Goal: Task Accomplishment & Management: Manage account settings

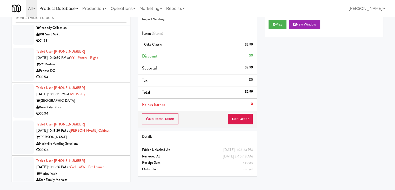
scroll to position [3935, 0]
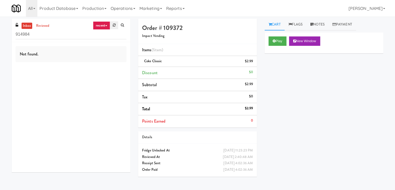
click at [114, 24] on icon at bounding box center [114, 24] width 3 height 3
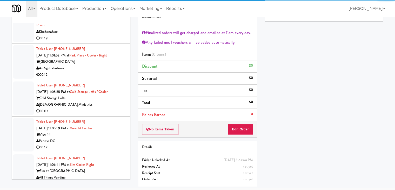
scroll to position [1196, 0]
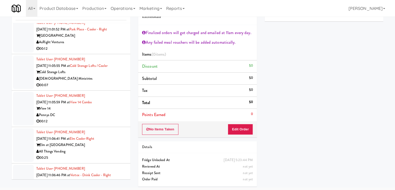
click at [98, 82] on div "[DEMOGRAPHIC_DATA] Ministries" at bounding box center [81, 78] width 90 height 6
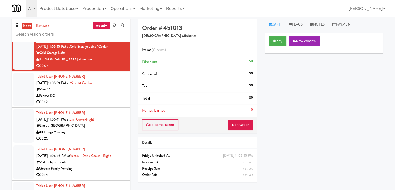
scroll to position [1222, 0]
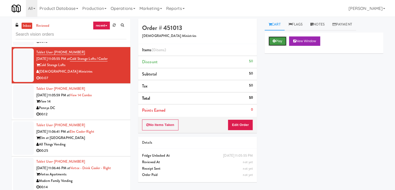
click at [278, 42] on button "Play" at bounding box center [278, 40] width 18 height 9
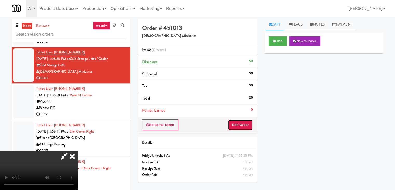
click at [242, 121] on button "Edit Order" at bounding box center [240, 124] width 25 height 11
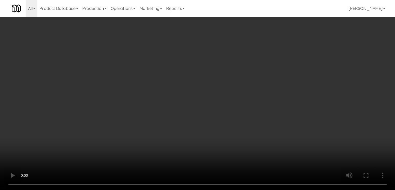
scroll to position [1215, 0]
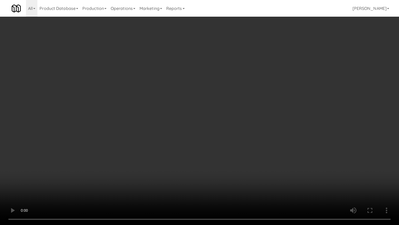
click at [212, 148] on video at bounding box center [199, 112] width 399 height 225
click at [213, 148] on video at bounding box center [199, 112] width 399 height 225
click at [214, 149] on video at bounding box center [199, 112] width 399 height 225
click at [215, 148] on video at bounding box center [199, 112] width 399 height 225
click at [220, 146] on video at bounding box center [199, 112] width 399 height 225
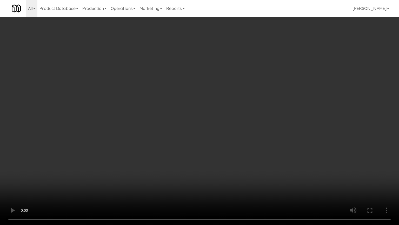
drag, startPoint x: 220, startPoint y: 146, endPoint x: 228, endPoint y: 115, distance: 32.2
click at [220, 146] on video at bounding box center [199, 112] width 399 height 225
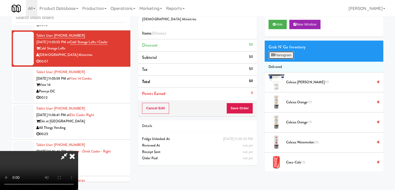
click at [284, 52] on button "Planogram" at bounding box center [281, 55] width 25 height 8
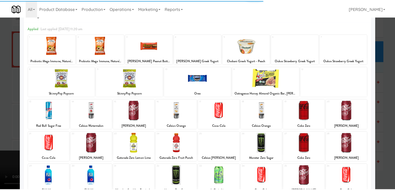
scroll to position [52, 0]
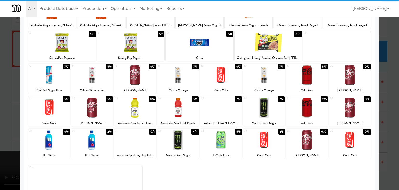
drag, startPoint x: 308, startPoint y: 81, endPoint x: 360, endPoint y: 93, distance: 52.8
click at [310, 81] on div at bounding box center [307, 75] width 42 height 20
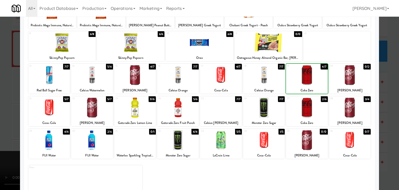
click at [390, 99] on div at bounding box center [199, 95] width 399 height 190
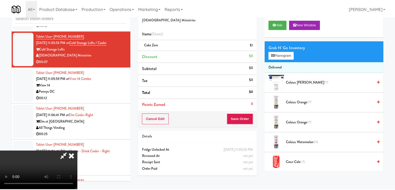
scroll to position [1222, 0]
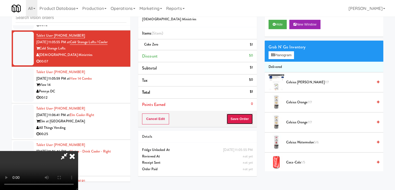
click at [243, 113] on button "Save Order" at bounding box center [240, 118] width 27 height 11
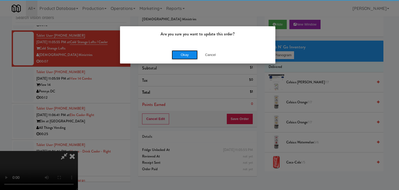
click at [183, 55] on button "Okay" at bounding box center [185, 54] width 26 height 9
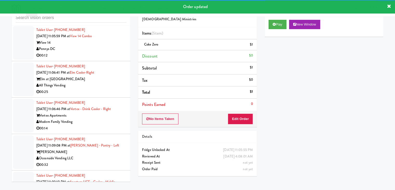
scroll to position [1274, 0]
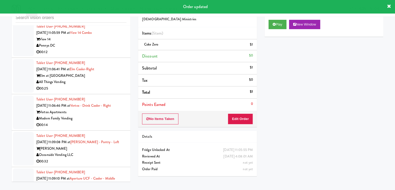
click at [102, 55] on div "00:12" at bounding box center [81, 52] width 90 height 6
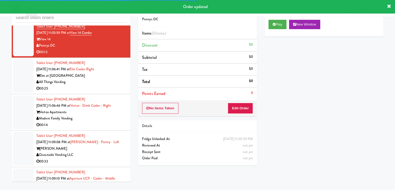
click at [278, 29] on div "Play New Window" at bounding box center [324, 26] width 119 height 21
click at [281, 26] on button "Play" at bounding box center [278, 24] width 18 height 9
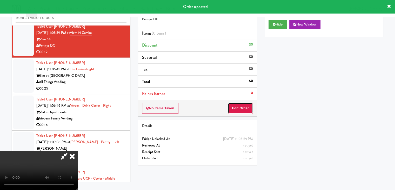
click at [244, 109] on button "Edit Order" at bounding box center [240, 108] width 25 height 11
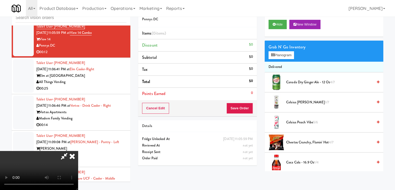
scroll to position [73, 0]
click at [78, 151] on video at bounding box center [39, 170] width 78 height 39
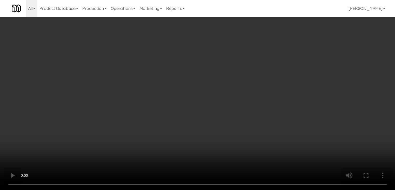
scroll to position [1267, 0]
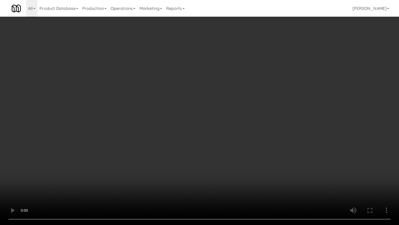
click at [254, 115] on video at bounding box center [199, 112] width 399 height 225
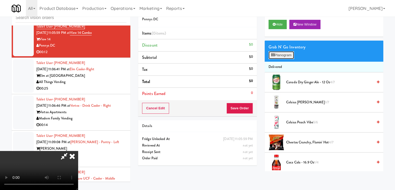
click at [290, 55] on button "Planogram" at bounding box center [281, 55] width 25 height 8
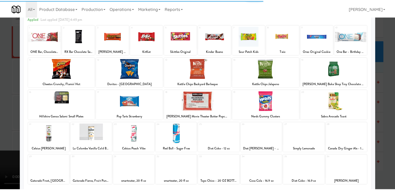
scroll to position [65, 0]
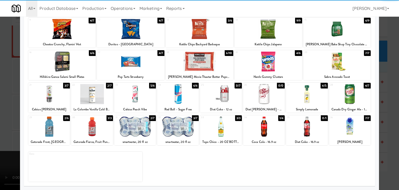
click at [263, 122] on div at bounding box center [264, 126] width 42 height 20
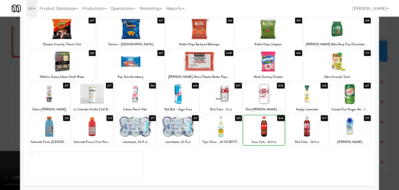
drag, startPoint x: 0, startPoint y: 119, endPoint x: 106, endPoint y: 118, distance: 106.0
click at [7, 118] on div at bounding box center [199, 95] width 399 height 190
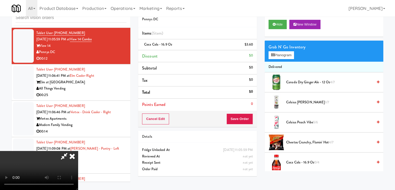
scroll to position [1274, 0]
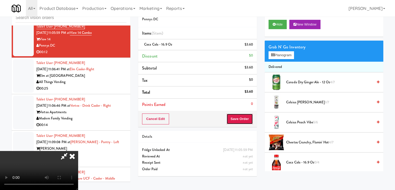
click at [247, 120] on button "Save Order" at bounding box center [240, 118] width 27 height 11
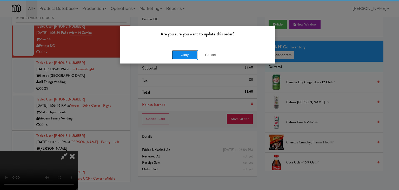
click at [191, 55] on button "Okay" at bounding box center [185, 54] width 26 height 9
click at [191, 55] on div "Okay Cancel" at bounding box center [197, 54] width 155 height 17
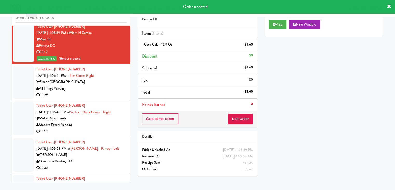
click at [106, 92] on div "All Things Vending" at bounding box center [81, 88] width 90 height 6
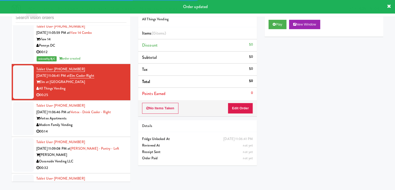
click at [281, 19] on div "Play New Window" at bounding box center [324, 26] width 119 height 21
click at [279, 23] on button "Play" at bounding box center [278, 24] width 18 height 9
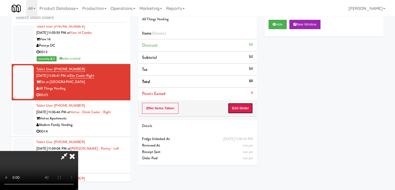
click at [244, 107] on button "Edit Order" at bounding box center [240, 108] width 25 height 11
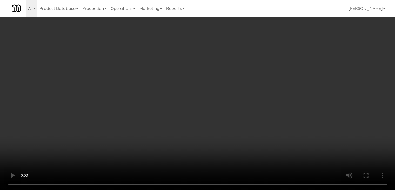
scroll to position [1267, 0]
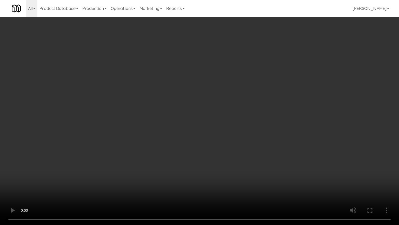
click at [245, 128] on video at bounding box center [199, 112] width 399 height 225
drag, startPoint x: 244, startPoint y: 129, endPoint x: 244, endPoint y: 132, distance: 2.7
click at [244, 129] on video at bounding box center [199, 112] width 399 height 225
click at [244, 130] on video at bounding box center [199, 112] width 399 height 225
click at [244, 129] on video at bounding box center [199, 112] width 399 height 225
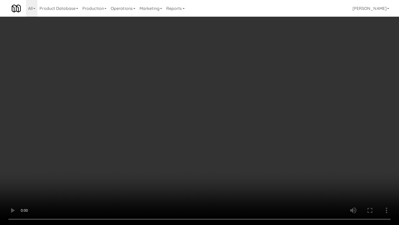
click at [245, 129] on video at bounding box center [199, 112] width 399 height 225
drag, startPoint x: 245, startPoint y: 129, endPoint x: 255, endPoint y: 79, distance: 50.9
click at [245, 128] on video at bounding box center [199, 112] width 399 height 225
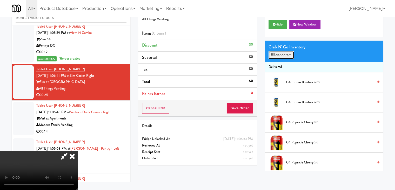
click at [282, 54] on button "Planogram" at bounding box center [281, 55] width 25 height 8
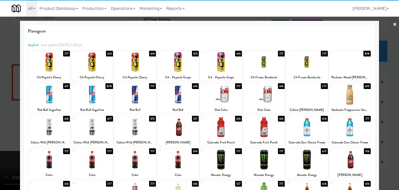
click at [101, 162] on div at bounding box center [92, 159] width 42 height 20
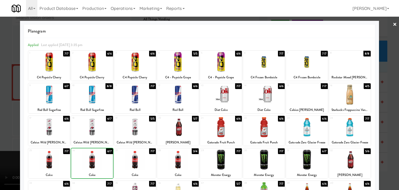
drag, startPoint x: 139, startPoint y: 162, endPoint x: 133, endPoint y: 161, distance: 6.1
click at [138, 162] on div at bounding box center [135, 159] width 42 height 20
click at [90, 161] on div at bounding box center [92, 159] width 42 height 20
click at [132, 161] on div at bounding box center [135, 159] width 42 height 20
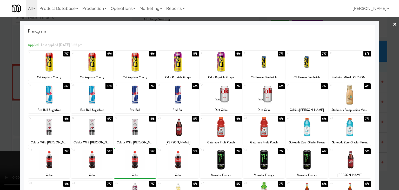
drag, startPoint x: 0, startPoint y: 157, endPoint x: 43, endPoint y: 155, distance: 42.9
click at [2, 157] on div at bounding box center [199, 95] width 399 height 190
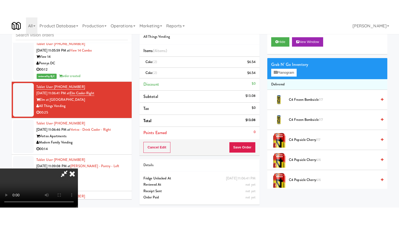
scroll to position [1274, 0]
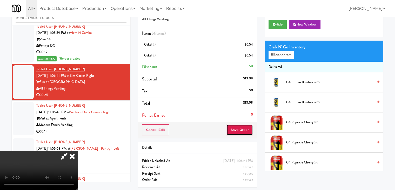
click at [247, 128] on button "Save Order" at bounding box center [240, 129] width 27 height 11
click at [247, 127] on button "Save Order" at bounding box center [240, 129] width 27 height 11
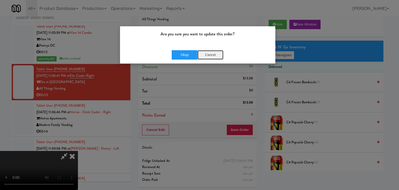
click at [206, 57] on button "Cancel" at bounding box center [211, 54] width 26 height 9
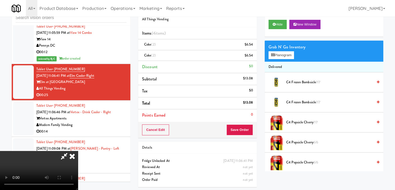
click at [78, 151] on video at bounding box center [39, 170] width 78 height 39
drag, startPoint x: 195, startPoint y: 114, endPoint x: 206, endPoint y: 145, distance: 32.6
click at [78, 151] on video at bounding box center [39, 170] width 78 height 39
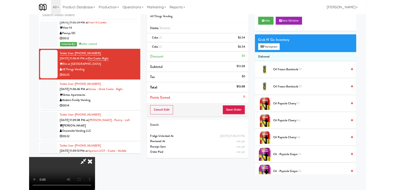
scroll to position [1267, 0]
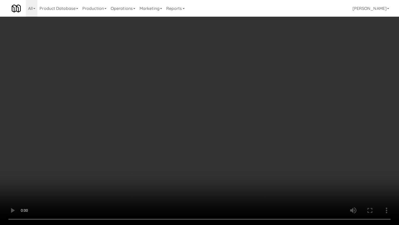
click at [253, 157] on video at bounding box center [199, 112] width 399 height 225
click at [283, 151] on video at bounding box center [199, 112] width 399 height 225
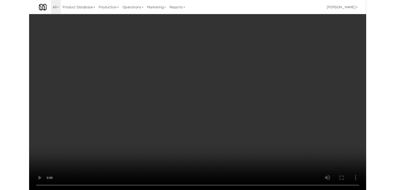
scroll to position [1274, 0]
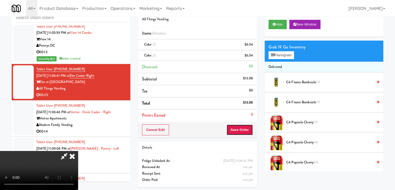
click at [246, 129] on button "Save Order" at bounding box center [240, 129] width 27 height 11
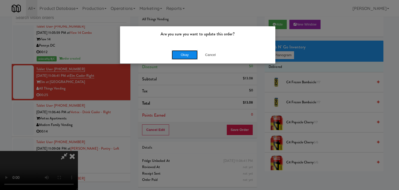
click at [181, 55] on button "Okay" at bounding box center [185, 54] width 26 height 9
click at [181, 55] on body "Are you sure you want to update this order? Okay Cancel Okay Are you sure you w…" at bounding box center [199, 95] width 399 height 190
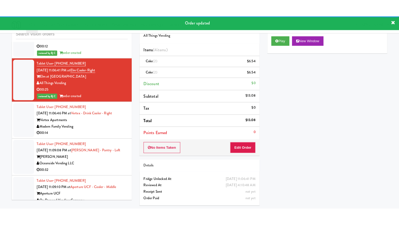
scroll to position [1351, 0]
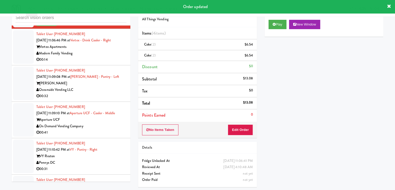
click at [104, 57] on div "Modern Family Vending" at bounding box center [81, 53] width 90 height 6
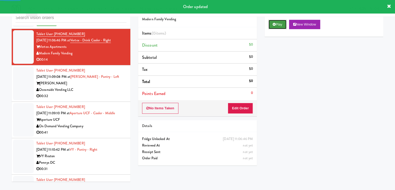
click at [277, 25] on button "Play" at bounding box center [278, 24] width 18 height 9
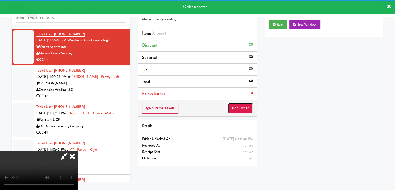
click at [247, 107] on button "Edit Order" at bounding box center [240, 108] width 25 height 11
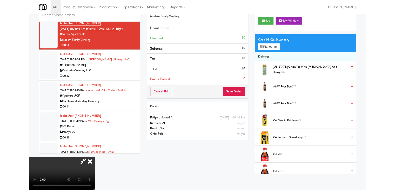
scroll to position [1345, 0]
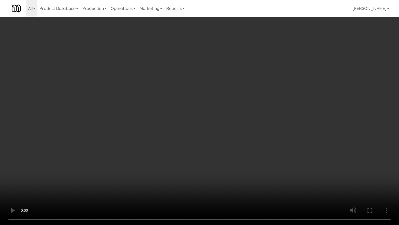
click at [246, 180] on video at bounding box center [199, 112] width 399 height 225
click at [245, 113] on video at bounding box center [199, 112] width 399 height 225
click at [244, 109] on video at bounding box center [199, 112] width 399 height 225
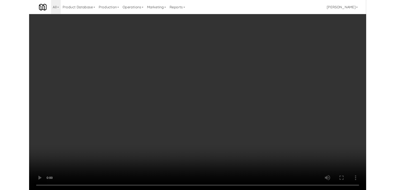
scroll to position [1351, 0]
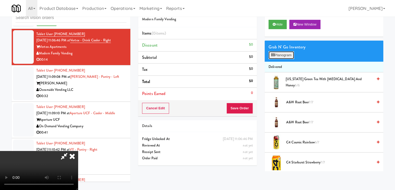
click at [276, 52] on button "Planogram" at bounding box center [281, 55] width 25 height 8
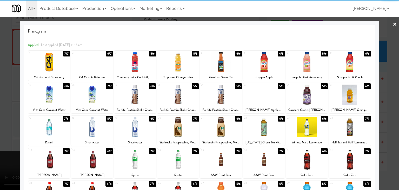
click at [52, 95] on div at bounding box center [49, 94] width 42 height 20
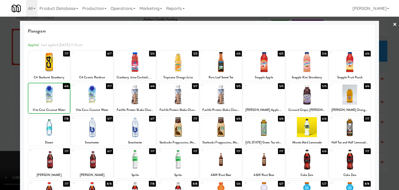
click at [4, 110] on div at bounding box center [199, 95] width 399 height 190
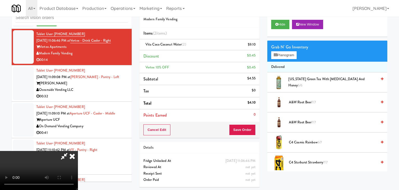
scroll to position [1351, 0]
click at [254, 44] on link at bounding box center [252, 46] width 5 height 6
click at [254, 45] on icon at bounding box center [253, 46] width 3 height 3
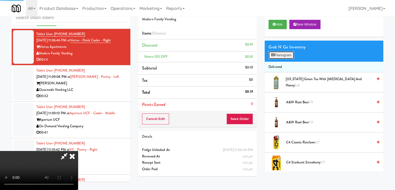
click at [287, 55] on button "Planogram" at bounding box center [281, 55] width 25 height 8
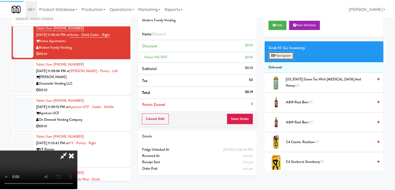
scroll to position [1345, 0]
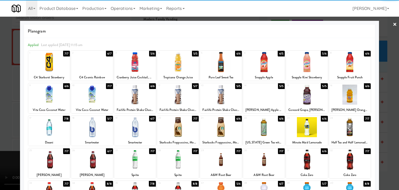
click at [50, 132] on div at bounding box center [49, 127] width 42 height 20
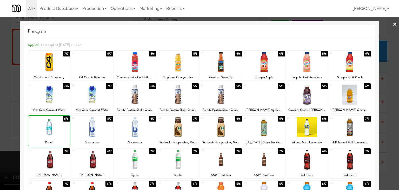
drag, startPoint x: 0, startPoint y: 126, endPoint x: 83, endPoint y: 123, distance: 82.9
click at [4, 124] on div at bounding box center [199, 95] width 399 height 190
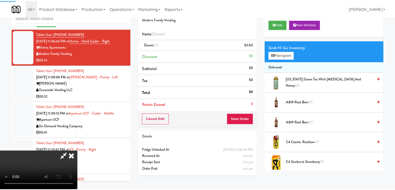
scroll to position [1351, 0]
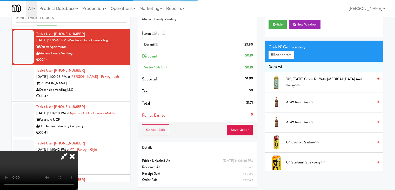
drag, startPoint x: 266, startPoint y: 123, endPoint x: 254, endPoint y: 126, distance: 12.6
click at [261, 124] on div "Cart Flags Notes Payment Hide New Window Grab N' Go Inventory Planogram Deliver…" at bounding box center [324, 86] width 127 height 169
click at [251, 128] on button "Save Order" at bounding box center [240, 129] width 27 height 11
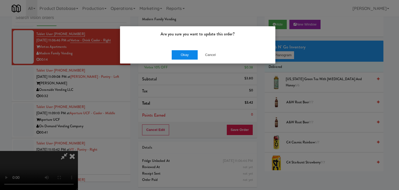
drag, startPoint x: 184, startPoint y: 50, endPoint x: 183, endPoint y: 53, distance: 3.2
click at [184, 51] on div "Okay Cancel" at bounding box center [197, 54] width 155 height 17
click at [183, 53] on button "Okay" at bounding box center [185, 54] width 26 height 9
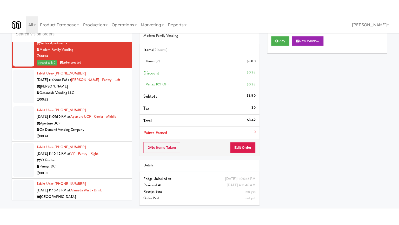
scroll to position [1377, 0]
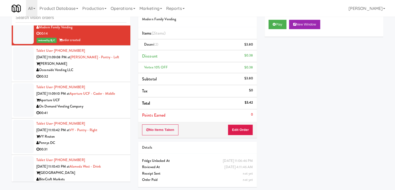
click at [99, 80] on div "00:32" at bounding box center [81, 76] width 90 height 6
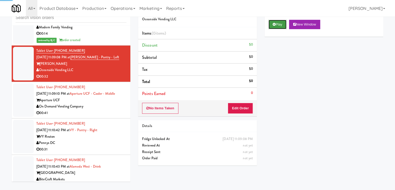
click at [271, 24] on button "Play" at bounding box center [278, 24] width 18 height 9
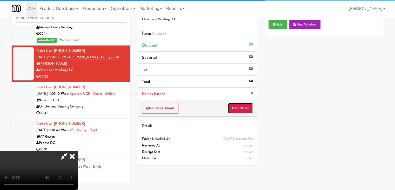
click at [239, 108] on button "Edit Order" at bounding box center [240, 108] width 25 height 11
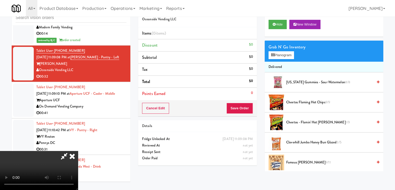
scroll to position [1371, 0]
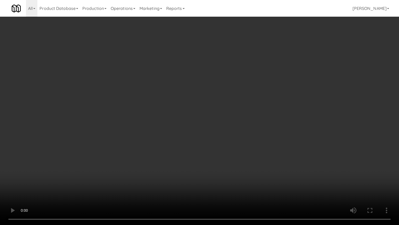
click at [239, 137] on video at bounding box center [199, 112] width 399 height 225
click at [237, 122] on video at bounding box center [199, 112] width 399 height 225
click at [236, 123] on video at bounding box center [199, 112] width 399 height 225
click at [272, 93] on video at bounding box center [199, 112] width 399 height 225
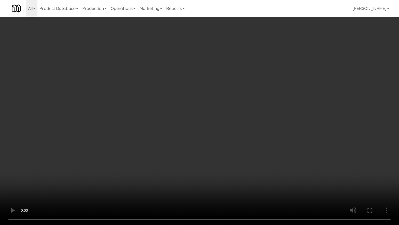
click at [276, 148] on video at bounding box center [199, 112] width 399 height 225
click at [278, 146] on video at bounding box center [199, 112] width 399 height 225
click at [268, 147] on video at bounding box center [199, 112] width 399 height 225
drag, startPoint x: 271, startPoint y: 146, endPoint x: 220, endPoint y: 213, distance: 83.7
click at [270, 146] on video at bounding box center [199, 112] width 399 height 225
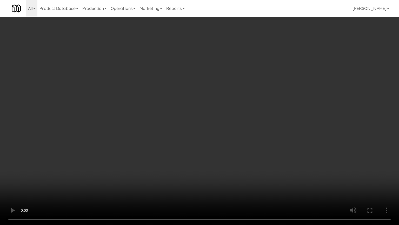
click at [314, 129] on video at bounding box center [199, 112] width 399 height 225
click at [318, 124] on video at bounding box center [199, 112] width 399 height 225
click at [324, 117] on video at bounding box center [199, 112] width 399 height 225
click at [320, 117] on video at bounding box center [199, 112] width 399 height 225
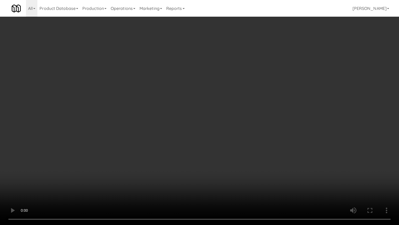
click at [320, 117] on video at bounding box center [199, 112] width 399 height 225
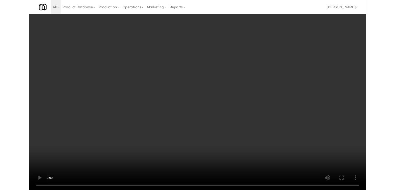
scroll to position [1377, 0]
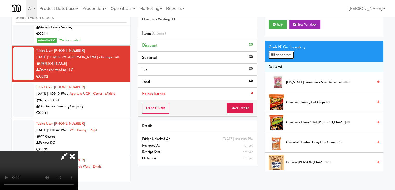
click at [287, 51] on button "Planogram" at bounding box center [281, 55] width 25 height 8
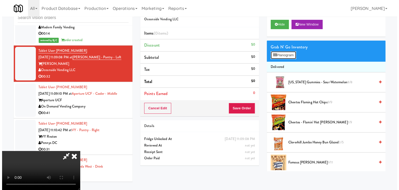
scroll to position [1371, 0]
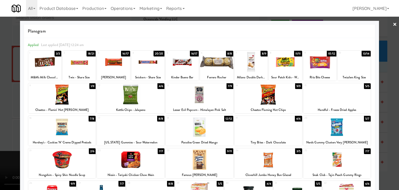
click at [344, 66] on div at bounding box center [354, 62] width 33 height 20
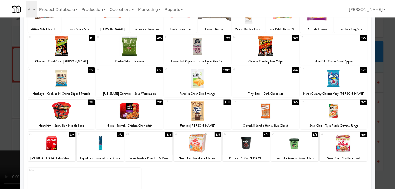
scroll to position [52, 0]
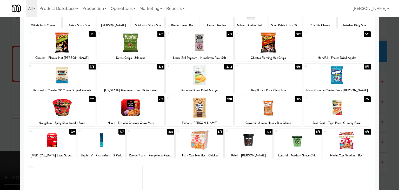
click at [347, 110] on div at bounding box center [338, 107] width 68 height 20
click at [388, 105] on div at bounding box center [199, 95] width 399 height 190
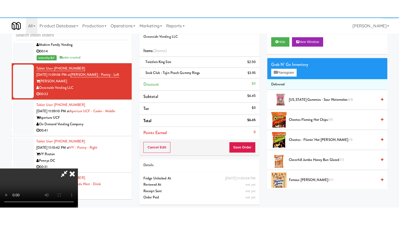
scroll to position [1377, 0]
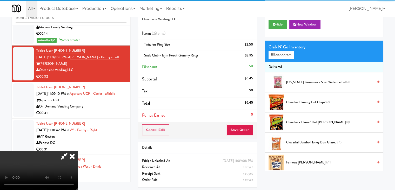
click at [78, 151] on video at bounding box center [39, 170] width 78 height 39
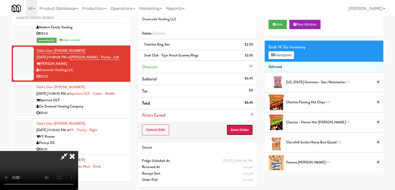
click at [243, 130] on button "Save Order" at bounding box center [240, 129] width 27 height 11
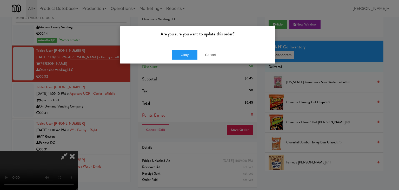
click at [179, 91] on div "Are you sure you want to update this order? Okay Cancel" at bounding box center [199, 95] width 399 height 190
click at [203, 59] on div "Okay Cancel" at bounding box center [197, 54] width 155 height 17
drag, startPoint x: 204, startPoint y: 86, endPoint x: 204, endPoint y: 90, distance: 4.7
click at [204, 90] on div "Are you sure you want to update this order? Okay Cancel" at bounding box center [199, 95] width 399 height 190
click at [204, 91] on div "Are you sure you want to update this order? Okay Cancel" at bounding box center [199, 95] width 399 height 190
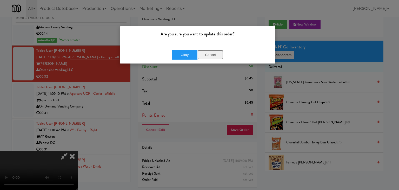
click at [212, 53] on button "Cancel" at bounding box center [211, 54] width 26 height 9
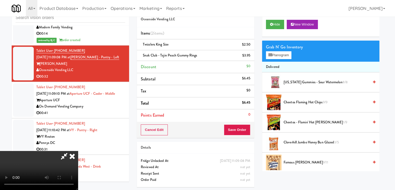
click at [78, 151] on video at bounding box center [39, 170] width 78 height 39
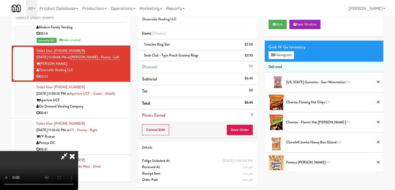
click at [78, 151] on video at bounding box center [39, 170] width 78 height 39
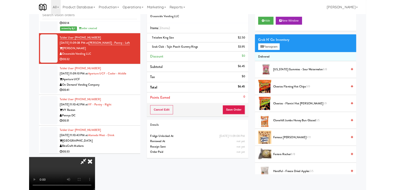
scroll to position [1371, 0]
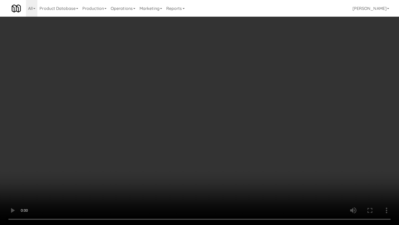
click at [221, 149] on video at bounding box center [199, 112] width 399 height 225
click at [230, 150] on video at bounding box center [199, 112] width 399 height 225
click at [231, 149] on video at bounding box center [199, 112] width 399 height 225
click at [230, 149] on video at bounding box center [199, 112] width 399 height 225
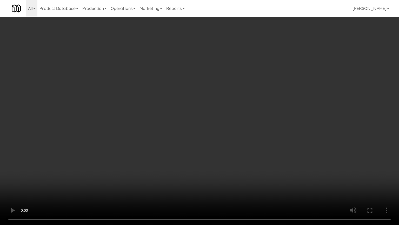
click at [224, 148] on video at bounding box center [199, 112] width 399 height 225
drag, startPoint x: 224, startPoint y: 148, endPoint x: 231, endPoint y: 101, distance: 47.2
click at [224, 146] on video at bounding box center [199, 112] width 399 height 225
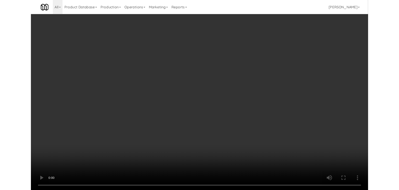
scroll to position [1377, 0]
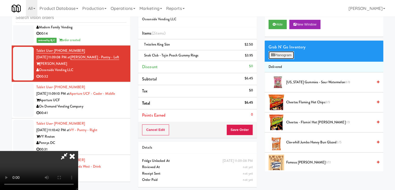
click at [279, 56] on button "Planogram" at bounding box center [281, 55] width 25 height 8
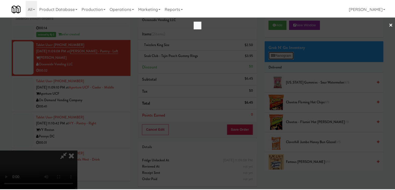
scroll to position [1371, 0]
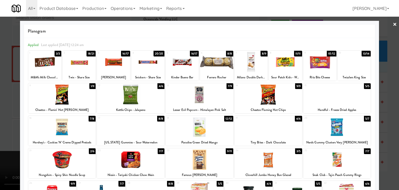
click at [157, 66] on div at bounding box center [148, 62] width 33 height 20
click at [180, 65] on div at bounding box center [182, 62] width 33 height 20
drag, startPoint x: 3, startPoint y: 120, endPoint x: 179, endPoint y: 127, distance: 175.6
click at [8, 121] on div at bounding box center [199, 95] width 399 height 190
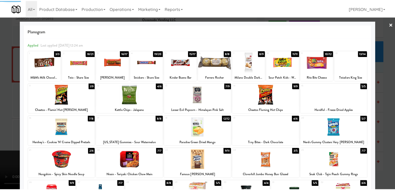
scroll to position [1377, 0]
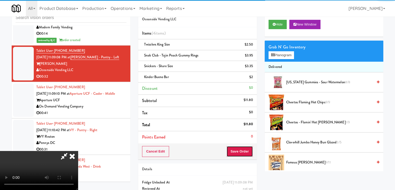
click at [247, 153] on button "Save Order" at bounding box center [240, 151] width 27 height 11
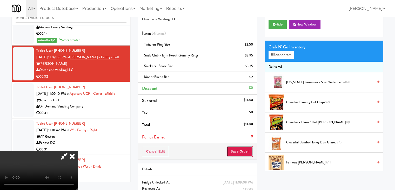
click at [245, 150] on button "Save Order" at bounding box center [240, 151] width 27 height 11
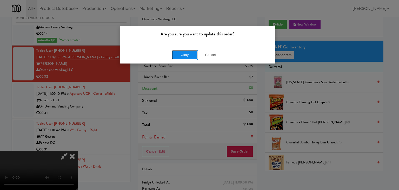
click at [189, 56] on button "Okay" at bounding box center [185, 54] width 26 height 9
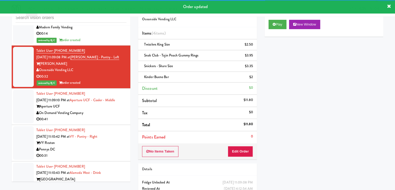
scroll to position [1429, 0]
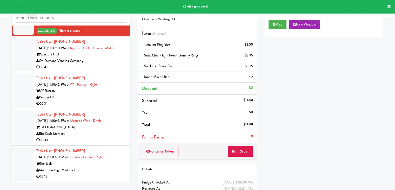
click at [117, 64] on div "On Demand Vending Company" at bounding box center [81, 61] width 90 height 6
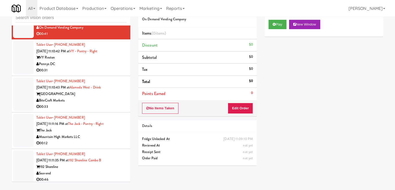
scroll to position [1455, 0]
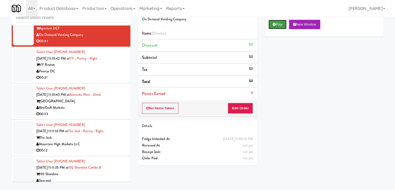
click at [277, 25] on button "Play" at bounding box center [278, 24] width 18 height 9
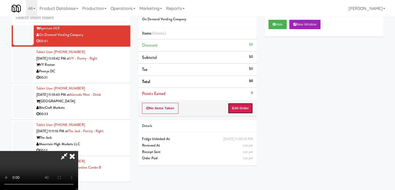
click at [242, 107] on button "Edit Order" at bounding box center [240, 108] width 25 height 11
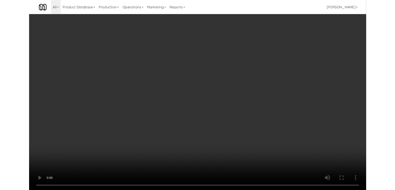
scroll to position [1449, 0]
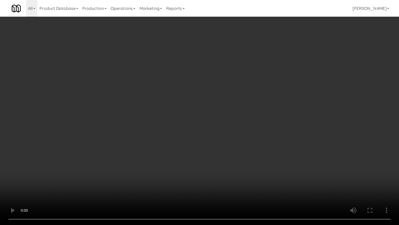
click at [274, 142] on video at bounding box center [199, 112] width 399 height 225
click at [274, 143] on video at bounding box center [199, 112] width 399 height 225
click at [276, 120] on video at bounding box center [199, 112] width 399 height 225
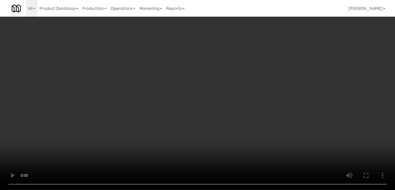
drag, startPoint x: 293, startPoint y: 49, endPoint x: 290, endPoint y: 50, distance: 3.1
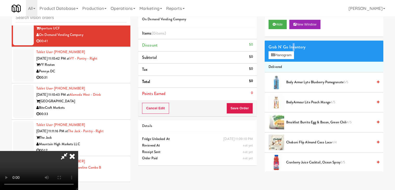
click at [291, 50] on div "Grab N' Go Inventory" at bounding box center [324, 47] width 111 height 8
click at [289, 51] on button "Planogram" at bounding box center [281, 55] width 25 height 8
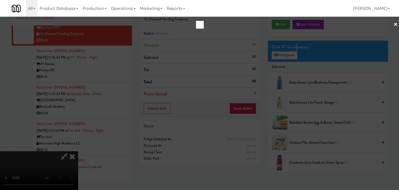
click at [289, 51] on div at bounding box center [199, 95] width 399 height 190
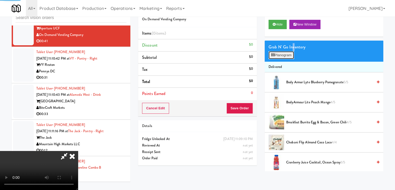
click at [291, 56] on button "Planogram" at bounding box center [281, 55] width 25 height 8
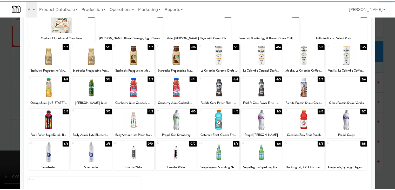
scroll to position [65, 0]
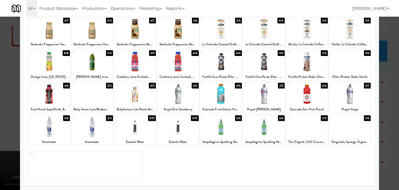
drag, startPoint x: 349, startPoint y: 129, endPoint x: 373, endPoint y: 129, distance: 23.9
click at [349, 129] on div at bounding box center [350, 126] width 42 height 20
click at [386, 128] on div at bounding box center [199, 95] width 399 height 190
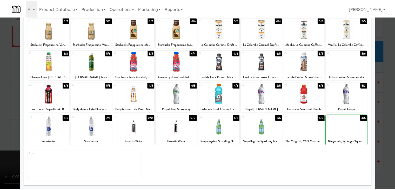
scroll to position [1455, 0]
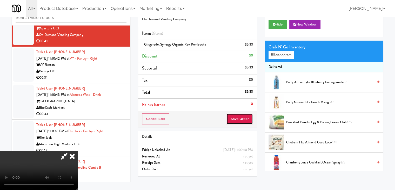
click at [244, 118] on button "Save Order" at bounding box center [240, 118] width 27 height 11
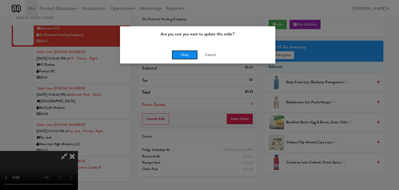
click at [191, 56] on button "Okay" at bounding box center [185, 54] width 26 height 9
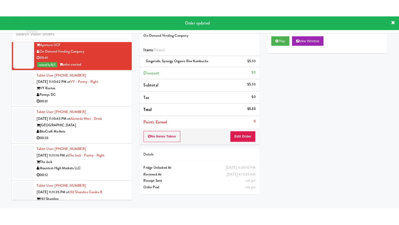
scroll to position [1481, 0]
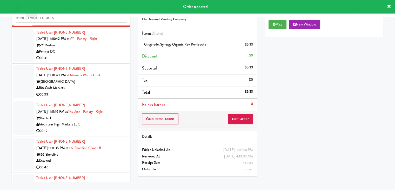
click at [115, 55] on div "Pennys DC" at bounding box center [81, 51] width 90 height 6
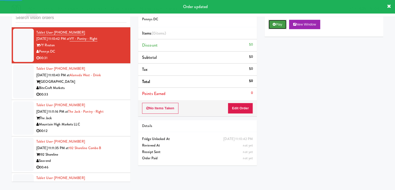
click at [278, 23] on button "Play" at bounding box center [278, 24] width 18 height 9
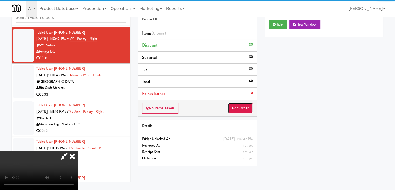
click at [246, 104] on button "Edit Order" at bounding box center [240, 108] width 25 height 11
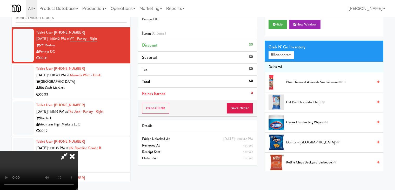
scroll to position [1475, 0]
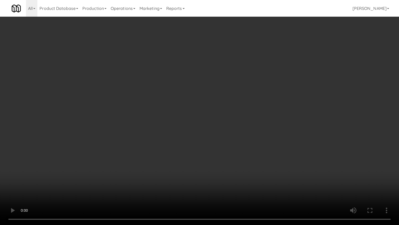
click at [239, 156] on video at bounding box center [199, 112] width 399 height 225
drag, startPoint x: 240, startPoint y: 161, endPoint x: 242, endPoint y: 164, distance: 3.4
click at [241, 162] on video at bounding box center [199, 112] width 399 height 225
click at [250, 162] on video at bounding box center [199, 112] width 399 height 225
click at [251, 162] on video at bounding box center [199, 112] width 399 height 225
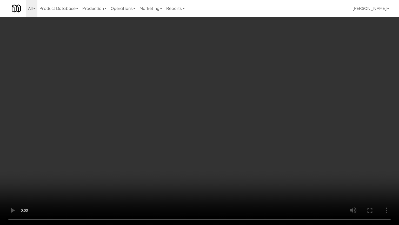
click at [252, 159] on video at bounding box center [199, 112] width 399 height 225
click at [253, 158] on video at bounding box center [199, 112] width 399 height 225
click at [256, 154] on video at bounding box center [199, 112] width 399 height 225
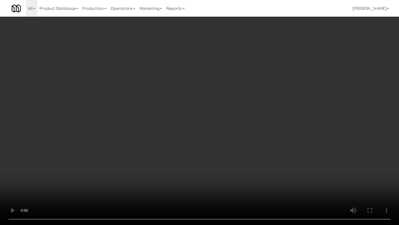
click at [256, 154] on video at bounding box center [199, 112] width 399 height 225
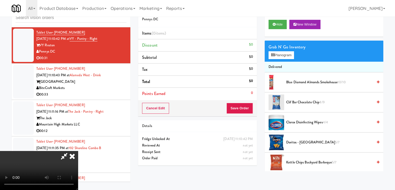
click at [78, 151] on video at bounding box center [39, 170] width 78 height 39
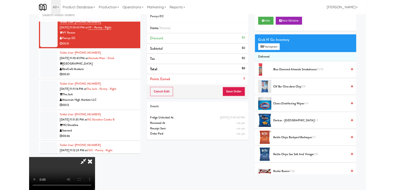
scroll to position [1475, 0]
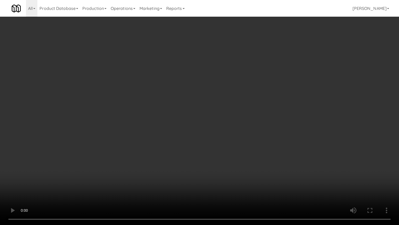
click at [220, 109] on video at bounding box center [199, 112] width 399 height 225
click at [221, 109] on video at bounding box center [199, 112] width 399 height 225
click at [222, 109] on video at bounding box center [199, 112] width 399 height 225
click at [223, 111] on video at bounding box center [199, 112] width 399 height 225
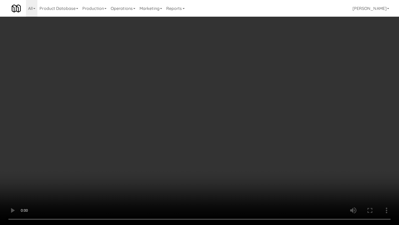
click at [223, 111] on video at bounding box center [199, 112] width 399 height 225
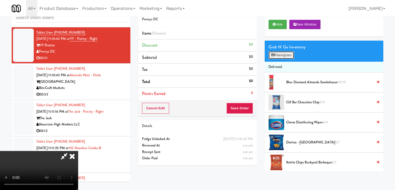
click at [289, 57] on button "Planogram" at bounding box center [281, 55] width 25 height 8
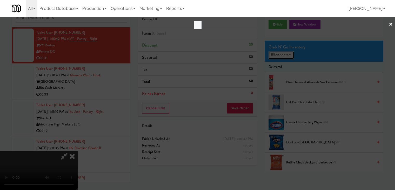
scroll to position [1475, 0]
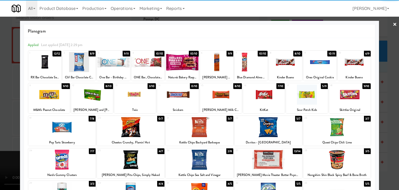
click at [297, 97] on div at bounding box center [307, 94] width 42 height 20
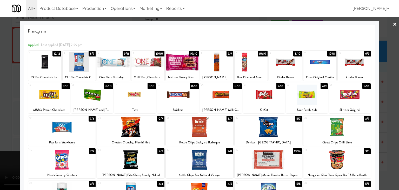
click at [274, 64] on div at bounding box center [285, 62] width 33 height 20
drag, startPoint x: 0, startPoint y: 102, endPoint x: 73, endPoint y: 105, distance: 73.1
click at [4, 103] on div at bounding box center [199, 95] width 399 height 190
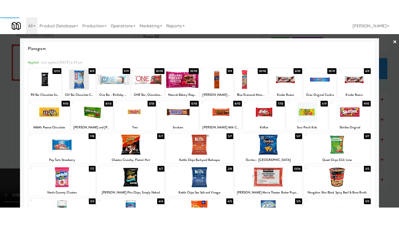
scroll to position [1481, 0]
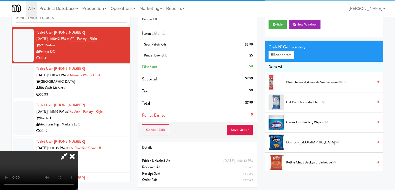
drag, startPoint x: 133, startPoint y: 108, endPoint x: 136, endPoint y: 109, distance: 3.6
click at [78, 151] on video at bounding box center [39, 170] width 78 height 39
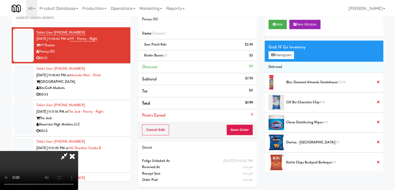
click at [78, 151] on video at bounding box center [39, 170] width 78 height 39
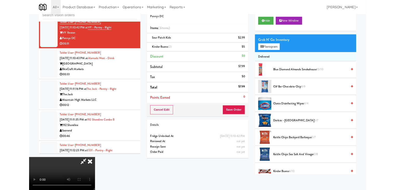
scroll to position [1475, 0]
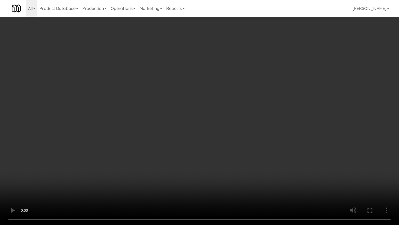
click at [245, 133] on video at bounding box center [199, 112] width 399 height 225
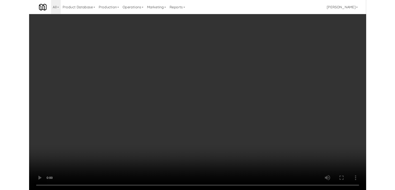
scroll to position [1481, 0]
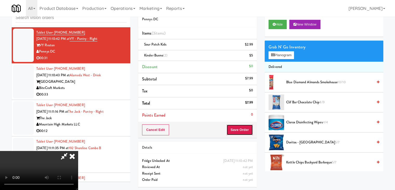
drag, startPoint x: 251, startPoint y: 130, endPoint x: 246, endPoint y: 127, distance: 6.0
click at [251, 129] on button "Save Order" at bounding box center [240, 129] width 27 height 11
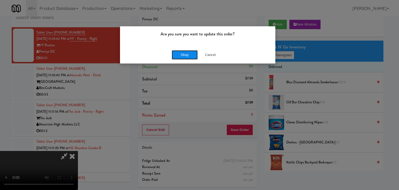
click at [192, 56] on button "Okay" at bounding box center [185, 54] width 26 height 9
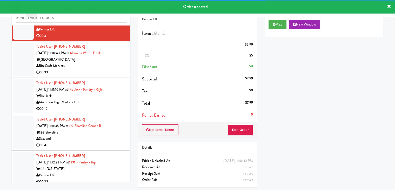
scroll to position [1533, 0]
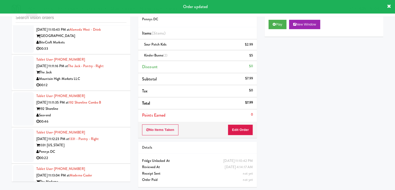
click at [115, 52] on div "00:33" at bounding box center [81, 48] width 90 height 6
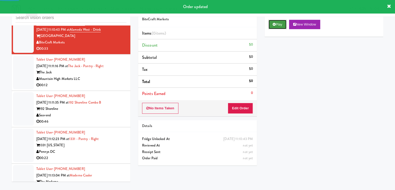
click at [281, 22] on button "Play" at bounding box center [278, 24] width 18 height 9
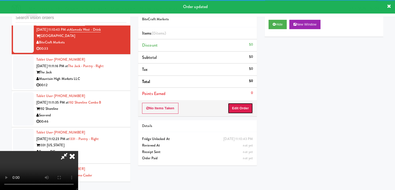
click at [250, 107] on button "Edit Order" at bounding box center [240, 108] width 25 height 11
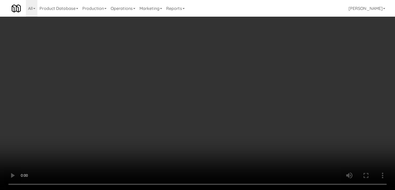
scroll to position [1527, 0]
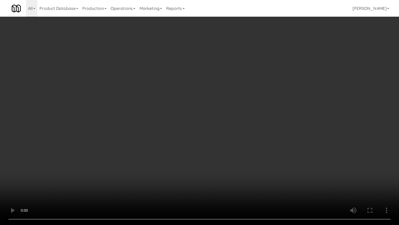
click at [217, 159] on video at bounding box center [199, 112] width 399 height 225
click at [204, 155] on video at bounding box center [199, 112] width 399 height 225
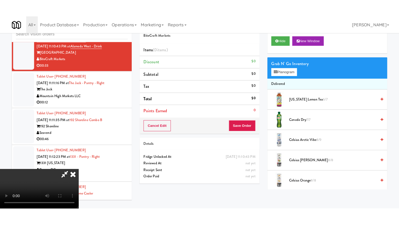
scroll to position [73, 0]
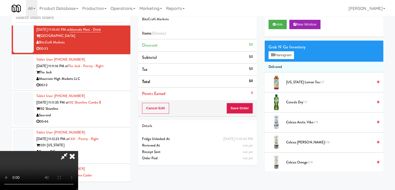
click at [78, 151] on video at bounding box center [39, 170] width 78 height 39
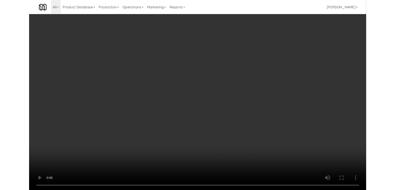
scroll to position [1527, 0]
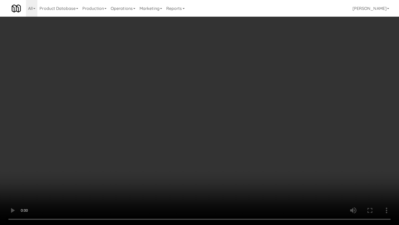
click at [172, 136] on video at bounding box center [199, 112] width 399 height 225
click at [186, 144] on video at bounding box center [199, 112] width 399 height 225
click at [230, 134] on video at bounding box center [199, 112] width 399 height 225
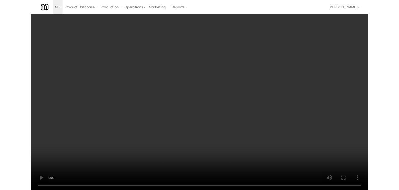
scroll to position [1533, 0]
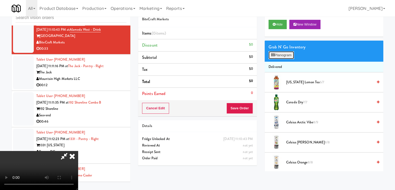
click at [286, 56] on button "Planogram" at bounding box center [281, 55] width 25 height 8
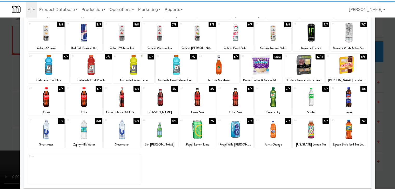
scroll to position [65, 0]
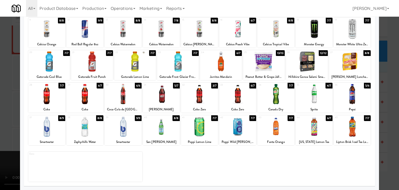
click at [234, 133] on div at bounding box center [237, 126] width 37 height 20
click at [207, 102] on div at bounding box center [199, 94] width 37 height 20
drag, startPoint x: 0, startPoint y: 115, endPoint x: 28, endPoint y: 115, distance: 27.3
click at [2, 115] on div at bounding box center [199, 95] width 399 height 190
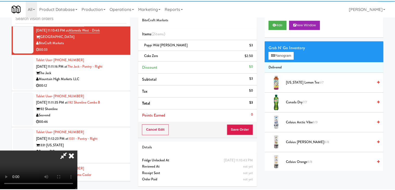
scroll to position [1533, 0]
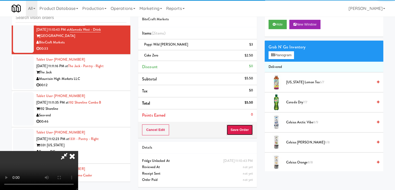
click at [244, 129] on button "Save Order" at bounding box center [240, 129] width 27 height 11
click at [243, 128] on button "Save Order" at bounding box center [240, 129] width 27 height 11
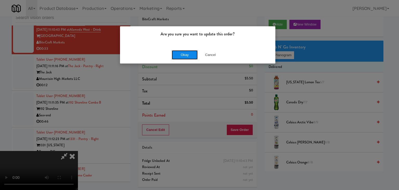
click at [188, 55] on button "Okay" at bounding box center [185, 54] width 26 height 9
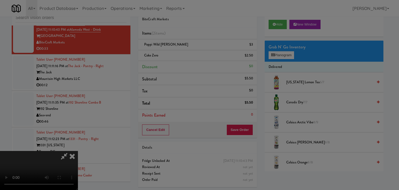
click at [188, 55] on body "Are you sure you want to update this order? Okay Cancel Okay Are you sure you w…" at bounding box center [199, 95] width 399 height 190
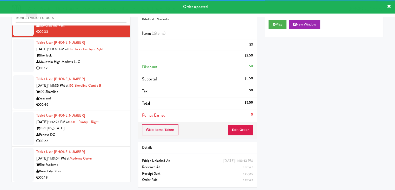
scroll to position [1559, 0]
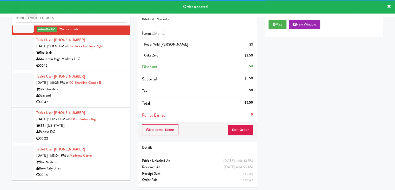
drag, startPoint x: 115, startPoint y: 78, endPoint x: 112, endPoint y: 81, distance: 3.7
click at [115, 62] on div "Mountain High Markets LLC" at bounding box center [81, 59] width 90 height 6
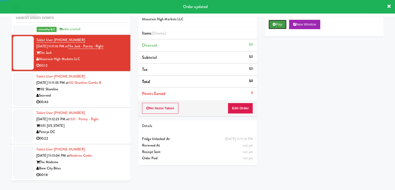
click at [281, 24] on button "Play" at bounding box center [278, 24] width 18 height 9
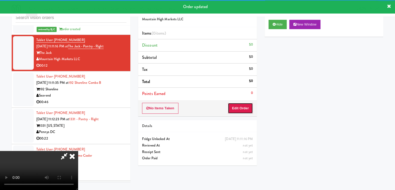
click at [245, 107] on button "Edit Order" at bounding box center [240, 108] width 25 height 11
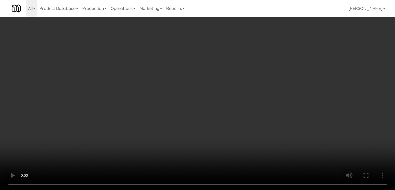
scroll to position [1553, 0]
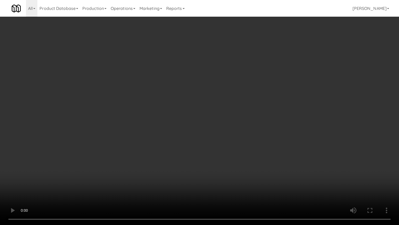
click at [245, 140] on video at bounding box center [199, 112] width 399 height 225
click at [246, 141] on video at bounding box center [199, 112] width 399 height 225
click at [246, 142] on video at bounding box center [199, 112] width 399 height 225
click at [260, 140] on video at bounding box center [199, 112] width 399 height 225
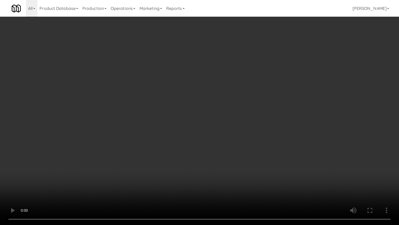
click at [260, 140] on video at bounding box center [199, 112] width 399 height 225
click at [261, 140] on video at bounding box center [199, 112] width 399 height 225
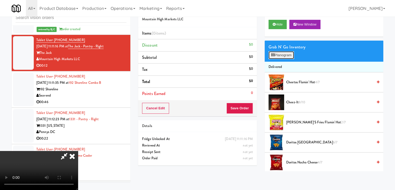
click at [287, 54] on button "Planogram" at bounding box center [281, 55] width 25 height 8
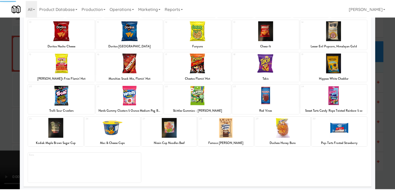
scroll to position [65, 0]
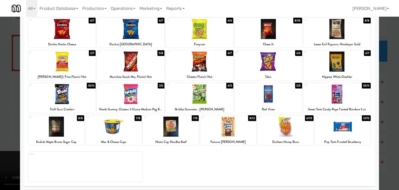
click at [164, 128] on div at bounding box center [171, 126] width 56 height 20
click at [261, 116] on div "29" at bounding box center [272, 117] width 27 height 4
drag, startPoint x: 0, startPoint y: 110, endPoint x: 22, endPoint y: 104, distance: 22.2
click at [1, 109] on div at bounding box center [199, 95] width 399 height 190
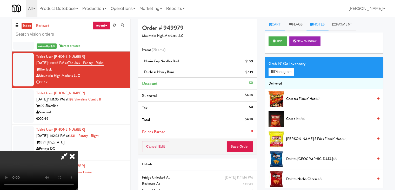
drag, startPoint x: 323, startPoint y: 25, endPoint x: 314, endPoint y: 35, distance: 12.9
click at [323, 25] on link "Notes" at bounding box center [318, 25] width 22 height 12
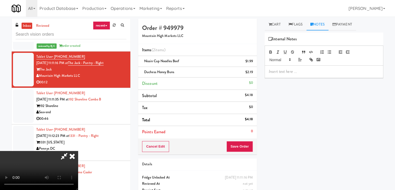
click at [295, 71] on p at bounding box center [324, 72] width 110 height 6
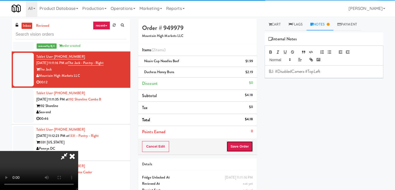
click at [247, 143] on button "Save Order" at bounding box center [240, 146] width 27 height 11
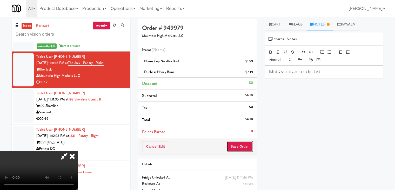
click at [247, 143] on button "Save Order" at bounding box center [240, 146] width 27 height 11
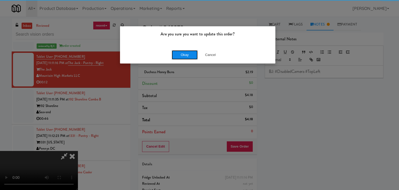
click at [185, 52] on button "Okay" at bounding box center [185, 54] width 26 height 9
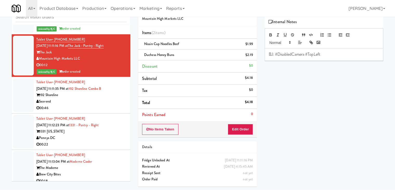
click at [108, 111] on div "00:46" at bounding box center [81, 108] width 90 height 6
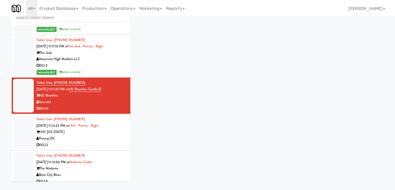
scroll to position [17, 0]
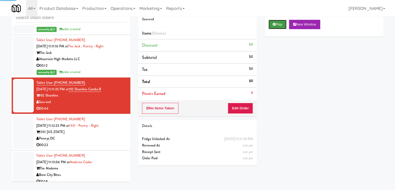
click at [281, 21] on button "Play" at bounding box center [278, 24] width 18 height 9
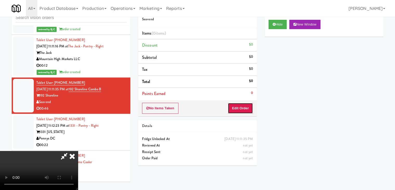
click at [242, 106] on button "Edit Order" at bounding box center [240, 108] width 25 height 11
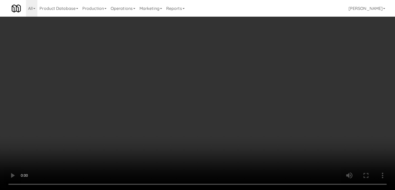
scroll to position [1553, 0]
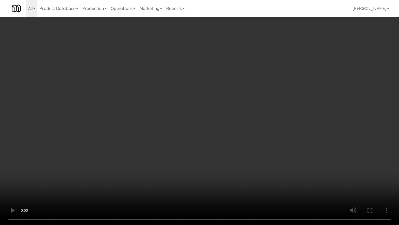
click at [229, 164] on video at bounding box center [199, 112] width 399 height 225
click at [229, 165] on video at bounding box center [199, 112] width 399 height 225
click at [232, 164] on video at bounding box center [199, 112] width 399 height 225
click at [247, 162] on video at bounding box center [199, 112] width 399 height 225
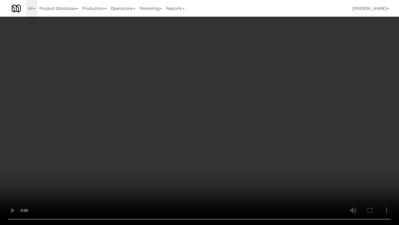
click at [247, 162] on video at bounding box center [199, 112] width 399 height 225
click at [248, 162] on video at bounding box center [199, 112] width 399 height 225
click at [248, 161] on video at bounding box center [199, 112] width 399 height 225
click at [252, 161] on video at bounding box center [199, 112] width 399 height 225
click at [253, 162] on video at bounding box center [199, 112] width 399 height 225
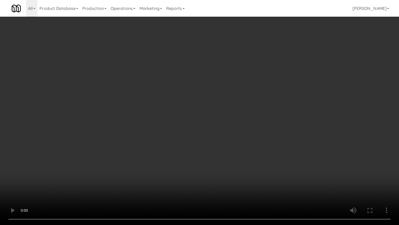
click at [258, 160] on video at bounding box center [199, 112] width 399 height 225
click at [261, 160] on video at bounding box center [199, 112] width 399 height 225
click at [259, 125] on video at bounding box center [199, 112] width 399 height 225
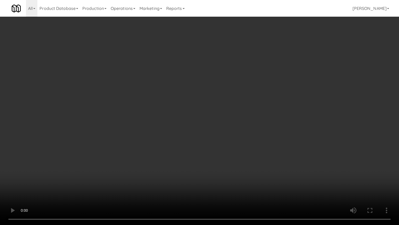
click at [259, 126] on video at bounding box center [199, 112] width 399 height 225
click at [262, 119] on video at bounding box center [199, 112] width 399 height 225
drag, startPoint x: 262, startPoint y: 119, endPoint x: 272, endPoint y: 75, distance: 45.1
click at [262, 118] on video at bounding box center [199, 112] width 399 height 225
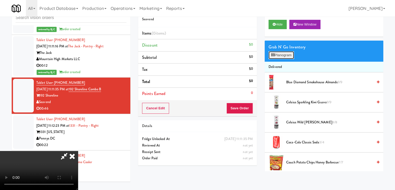
click at [283, 55] on button "Planogram" at bounding box center [281, 55] width 25 height 8
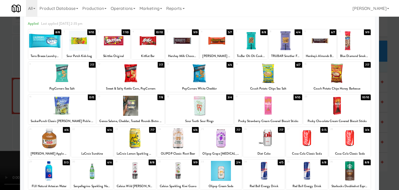
scroll to position [52, 0]
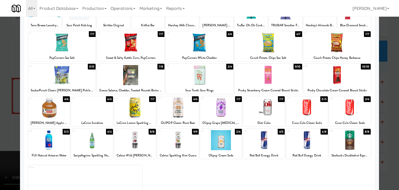
click at [270, 113] on div at bounding box center [264, 107] width 42 height 20
click at [267, 75] on div at bounding box center [269, 75] width 68 height 20
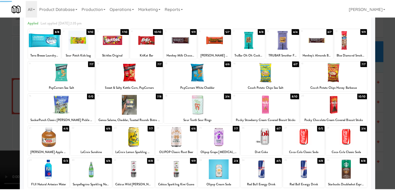
scroll to position [0, 0]
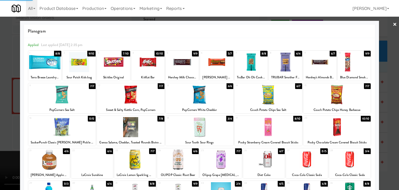
click at [203, 97] on div at bounding box center [200, 94] width 68 height 20
drag, startPoint x: 0, startPoint y: 98, endPoint x: 69, endPoint y: 99, distance: 69.4
click at [6, 98] on div at bounding box center [199, 95] width 399 height 190
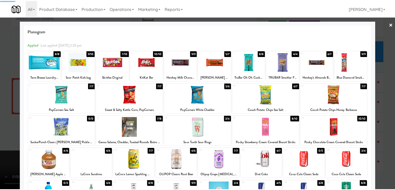
scroll to position [1559, 0]
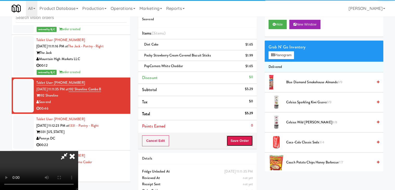
click at [249, 139] on button "Save Order" at bounding box center [240, 140] width 27 height 11
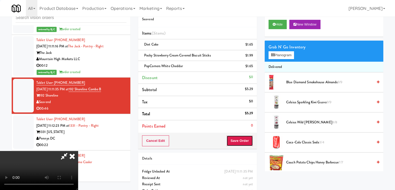
click at [249, 139] on button "Save Order" at bounding box center [240, 140] width 27 height 11
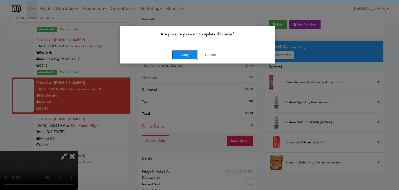
click at [186, 54] on button "Okay" at bounding box center [185, 54] width 26 height 9
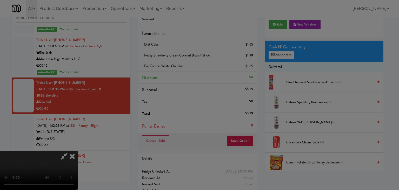
drag, startPoint x: 186, startPoint y: 54, endPoint x: 94, endPoint y: 5, distance: 104.2
click at [186, 50] on button "Okay" at bounding box center [185, 45] width 26 height 9
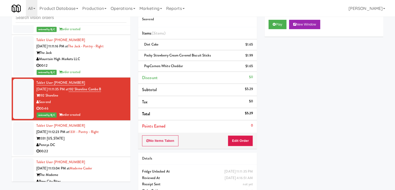
scroll to position [1611, 0]
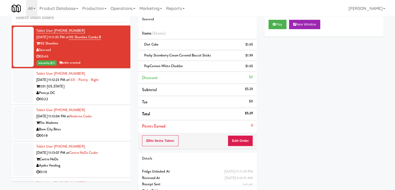
drag, startPoint x: 103, startPoint y: 114, endPoint x: 105, endPoint y: 117, distance: 3.5
click at [103, 102] on div "00:22" at bounding box center [81, 99] width 90 height 6
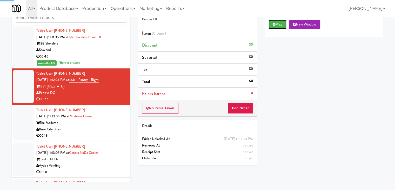
drag, startPoint x: 280, startPoint y: 23, endPoint x: 264, endPoint y: 66, distance: 45.3
click at [280, 23] on button "Play" at bounding box center [278, 24] width 18 height 9
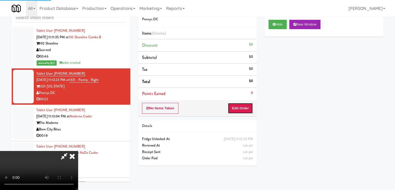
click at [246, 111] on button "Edit Order" at bounding box center [240, 108] width 25 height 11
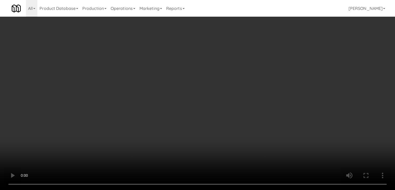
scroll to position [1605, 0]
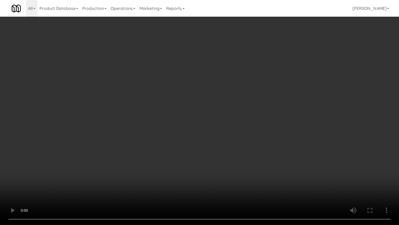
click at [246, 128] on video at bounding box center [199, 112] width 399 height 225
click at [247, 128] on video at bounding box center [199, 112] width 399 height 225
click at [250, 127] on video at bounding box center [199, 112] width 399 height 225
drag, startPoint x: 250, startPoint y: 127, endPoint x: 250, endPoint y: 134, distance: 6.8
click at [250, 127] on video at bounding box center [199, 112] width 399 height 225
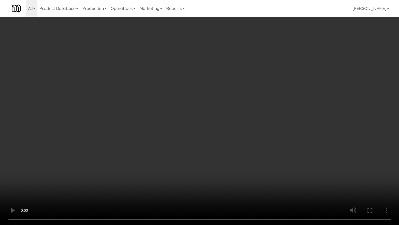
click at [251, 132] on video at bounding box center [199, 112] width 399 height 225
click at [252, 132] on video at bounding box center [199, 112] width 399 height 225
click at [255, 131] on video at bounding box center [199, 112] width 399 height 225
click at [254, 132] on video at bounding box center [199, 112] width 399 height 225
click at [253, 132] on video at bounding box center [199, 112] width 399 height 225
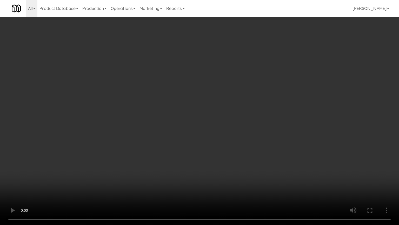
click at [254, 131] on video at bounding box center [199, 112] width 399 height 225
click at [257, 129] on video at bounding box center [199, 112] width 399 height 225
click at [255, 130] on video at bounding box center [199, 112] width 399 height 225
click at [253, 130] on video at bounding box center [199, 112] width 399 height 225
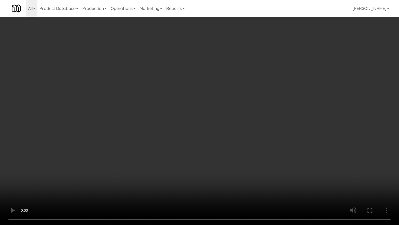
click at [252, 130] on video at bounding box center [199, 112] width 399 height 225
click at [253, 129] on video at bounding box center [199, 112] width 399 height 225
click at [255, 130] on video at bounding box center [199, 112] width 399 height 225
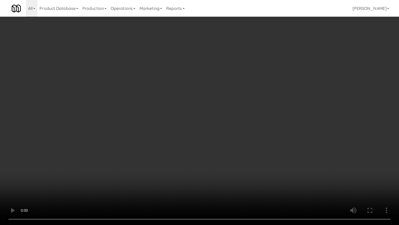
click at [255, 130] on video at bounding box center [199, 112] width 399 height 225
click at [256, 129] on video at bounding box center [199, 112] width 399 height 225
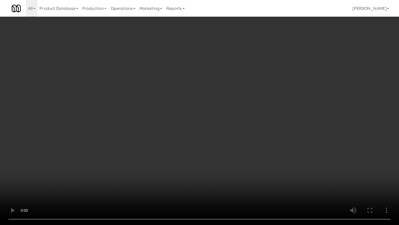
click at [267, 123] on video at bounding box center [199, 112] width 399 height 225
click at [267, 125] on video at bounding box center [199, 112] width 399 height 225
click at [270, 124] on video at bounding box center [199, 112] width 399 height 225
click at [273, 124] on video at bounding box center [199, 112] width 399 height 225
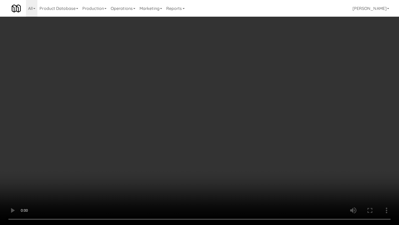
click at [273, 124] on video at bounding box center [199, 112] width 399 height 225
click at [269, 124] on video at bounding box center [199, 112] width 399 height 225
click at [268, 120] on video at bounding box center [199, 112] width 399 height 225
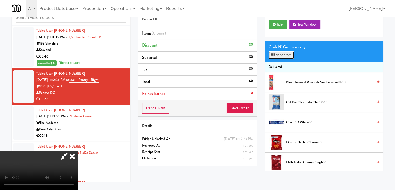
click at [291, 55] on button "Planogram" at bounding box center [281, 55] width 25 height 8
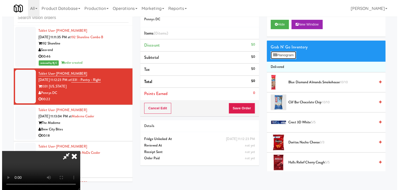
scroll to position [1605, 0]
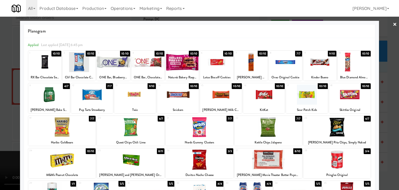
click at [248, 64] on div at bounding box center [251, 62] width 33 height 20
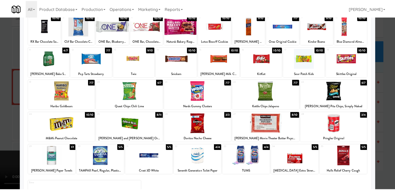
scroll to position [14, 0]
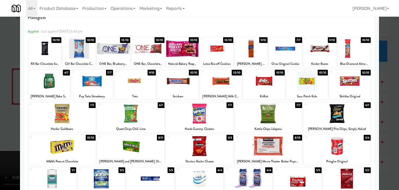
click at [220, 82] on div at bounding box center [221, 81] width 42 height 20
click at [221, 82] on div at bounding box center [221, 81] width 42 height 20
drag, startPoint x: 0, startPoint y: 112, endPoint x: 66, endPoint y: 113, distance: 66.0
click at [8, 112] on div at bounding box center [199, 95] width 399 height 190
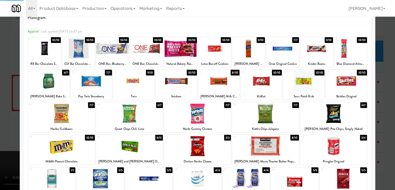
scroll to position [1611, 0]
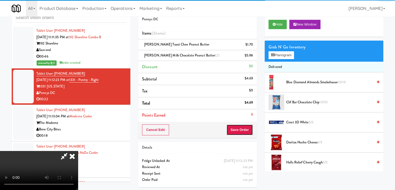
click at [243, 130] on button "Save Order" at bounding box center [240, 129] width 27 height 11
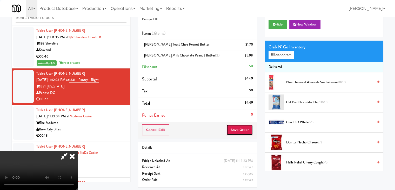
drag, startPoint x: 243, startPoint y: 130, endPoint x: 238, endPoint y: 120, distance: 11.6
click at [242, 128] on button "Save Order" at bounding box center [240, 129] width 27 height 11
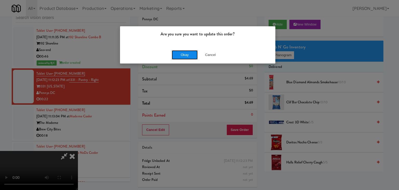
click at [188, 56] on button "Okay" at bounding box center [185, 54] width 26 height 9
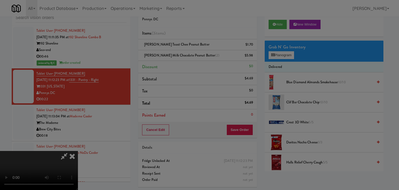
click at [188, 54] on div "Okay Cancel" at bounding box center [197, 44] width 155 height 17
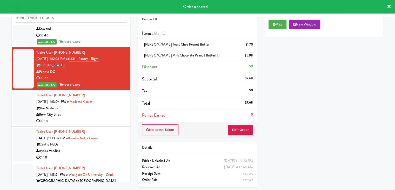
scroll to position [1663, 0]
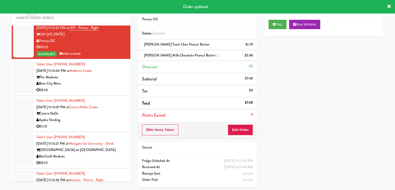
click at [113, 87] on div "Brew City Bites" at bounding box center [81, 83] width 90 height 6
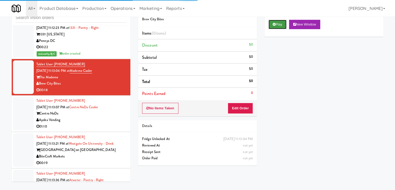
click at [278, 23] on button "Play" at bounding box center [278, 24] width 18 height 9
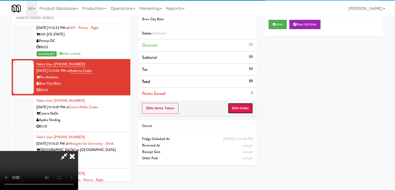
click at [241, 105] on button "Edit Order" at bounding box center [240, 108] width 25 height 11
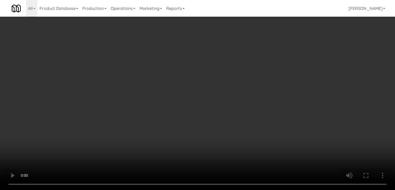
scroll to position [1657, 0]
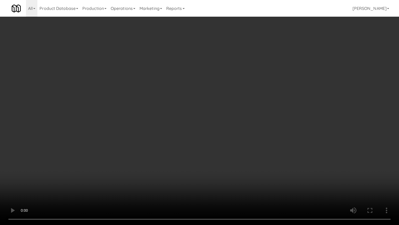
click at [230, 129] on video at bounding box center [199, 112] width 399 height 225
drag, startPoint x: 230, startPoint y: 129, endPoint x: 229, endPoint y: 134, distance: 4.5
click at [230, 131] on video at bounding box center [199, 112] width 399 height 225
click at [237, 125] on video at bounding box center [199, 112] width 399 height 225
drag, startPoint x: 237, startPoint y: 125, endPoint x: 242, endPoint y: 95, distance: 30.4
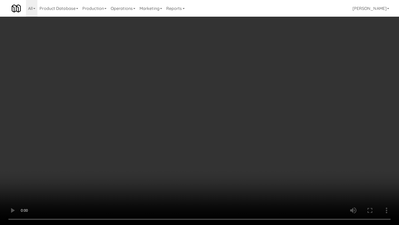
click at [237, 124] on video at bounding box center [199, 112] width 399 height 225
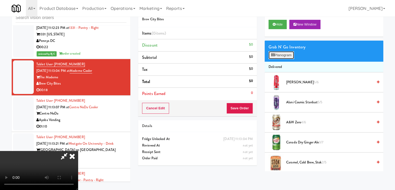
click at [284, 52] on button "Planogram" at bounding box center [281, 55] width 25 height 8
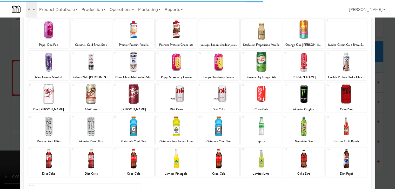
scroll to position [65, 0]
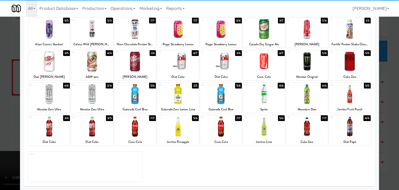
drag, startPoint x: 92, startPoint y: 131, endPoint x: 83, endPoint y: 132, distance: 9.1
click at [91, 131] on div at bounding box center [92, 126] width 42 height 20
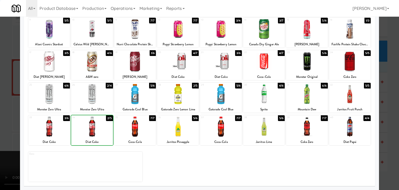
drag, startPoint x: 0, startPoint y: 131, endPoint x: 130, endPoint y: 126, distance: 130.1
click at [17, 130] on div at bounding box center [199, 95] width 399 height 190
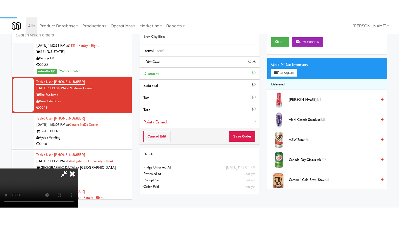
scroll to position [1663, 0]
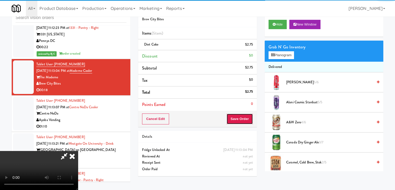
drag, startPoint x: 252, startPoint y: 117, endPoint x: 248, endPoint y: 117, distance: 3.6
click at [248, 117] on button "Save Order" at bounding box center [240, 118] width 27 height 11
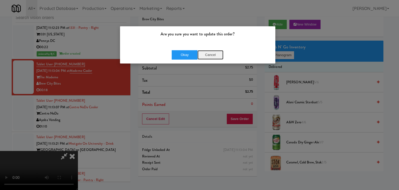
click at [208, 54] on button "Cancel" at bounding box center [211, 54] width 26 height 9
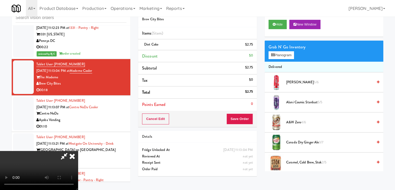
click at [78, 151] on video at bounding box center [39, 170] width 78 height 39
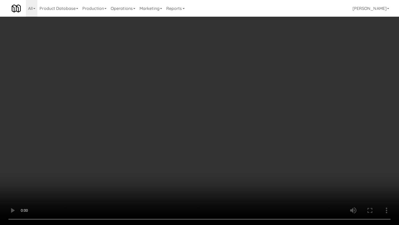
click at [243, 154] on video at bounding box center [199, 112] width 399 height 225
click at [245, 149] on video at bounding box center [199, 112] width 399 height 225
click at [247, 143] on video at bounding box center [199, 112] width 399 height 225
click at [248, 142] on video at bounding box center [199, 112] width 399 height 225
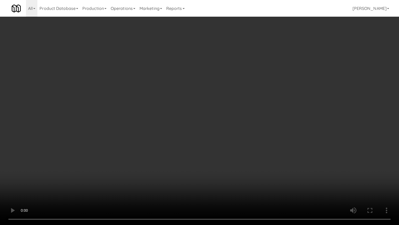
click at [248, 142] on video at bounding box center [199, 112] width 399 height 225
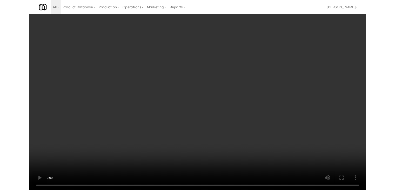
scroll to position [1663, 0]
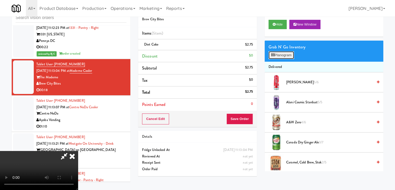
click at [277, 54] on button "Planogram" at bounding box center [281, 55] width 25 height 8
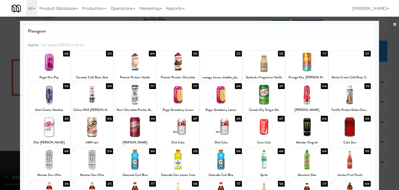
click at [0, 128] on div at bounding box center [199, 95] width 399 height 190
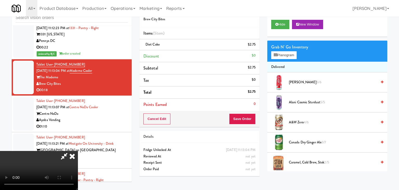
scroll to position [1663, 0]
click at [78, 151] on video at bounding box center [39, 170] width 78 height 39
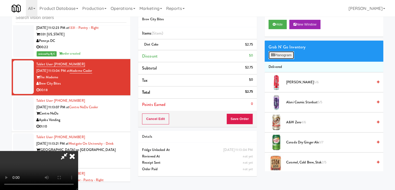
click at [278, 52] on button "Planogram" at bounding box center [281, 55] width 25 height 8
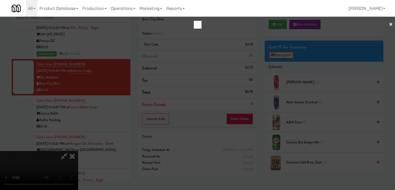
scroll to position [1657, 0]
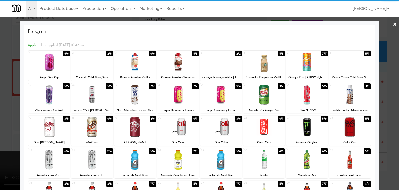
click at [134, 126] on div at bounding box center [135, 127] width 42 height 20
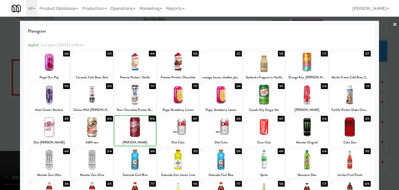
click at [10, 126] on div at bounding box center [199, 95] width 399 height 190
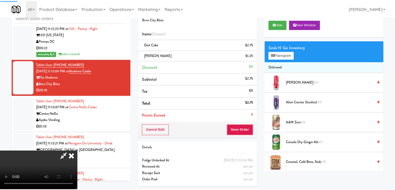
scroll to position [1663, 0]
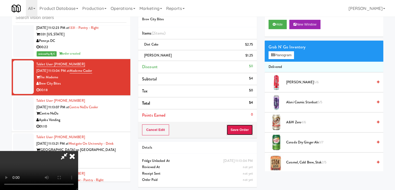
click at [247, 128] on button "Save Order" at bounding box center [240, 129] width 27 height 11
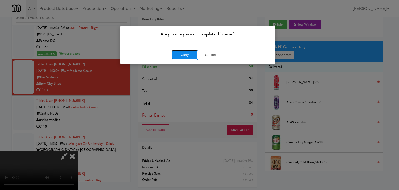
click at [191, 54] on button "Okay" at bounding box center [185, 54] width 26 height 9
click at [191, 54] on div "Okay Cancel" at bounding box center [197, 54] width 155 height 17
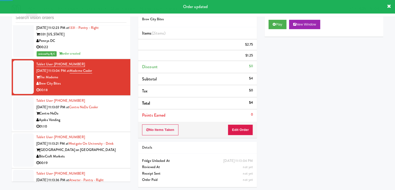
scroll to position [1715, 0]
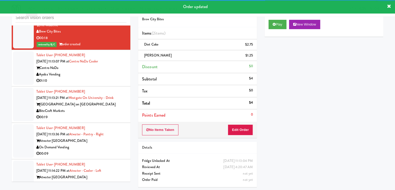
click at [111, 84] on div "01:10" at bounding box center [81, 80] width 90 height 6
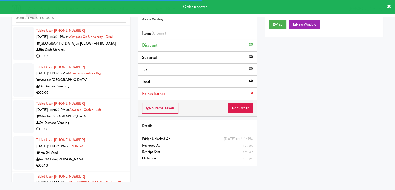
scroll to position [1793, 0]
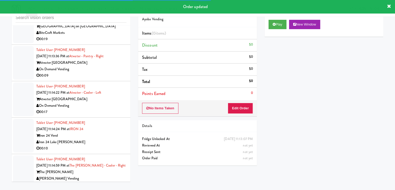
click at [111, 42] on div "00:19" at bounding box center [81, 39] width 90 height 6
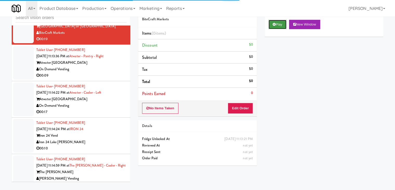
click at [276, 27] on button "Play" at bounding box center [278, 24] width 18 height 9
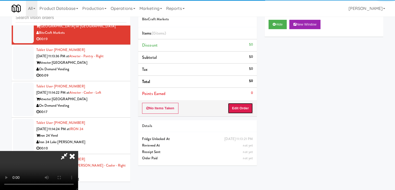
click at [247, 107] on button "Edit Order" at bounding box center [240, 108] width 25 height 11
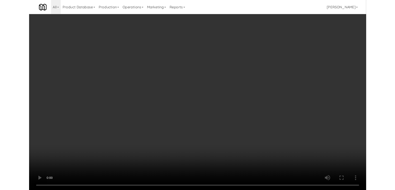
scroll to position [1787, 0]
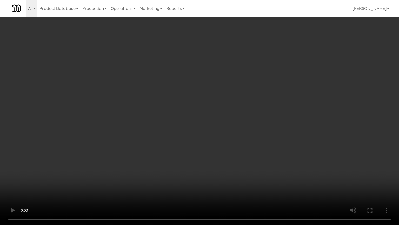
click at [298, 128] on video at bounding box center [199, 112] width 399 height 225
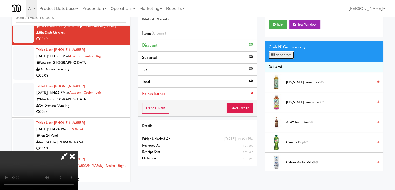
click at [292, 54] on button "Planogram" at bounding box center [281, 55] width 25 height 8
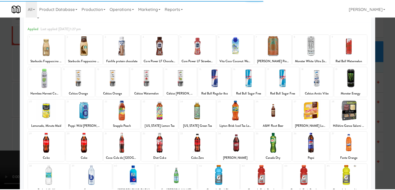
scroll to position [65, 0]
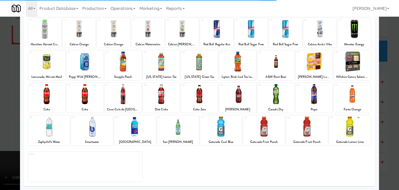
click at [45, 132] on div at bounding box center [49, 126] width 42 height 20
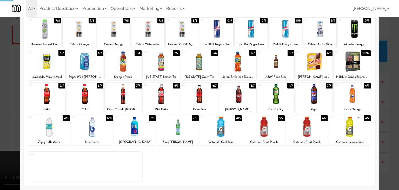
click at [0, 122] on div at bounding box center [199, 95] width 399 height 190
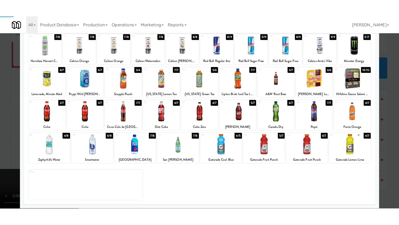
scroll to position [1793, 0]
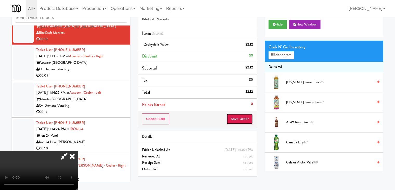
click at [241, 118] on button "Save Order" at bounding box center [240, 118] width 27 height 11
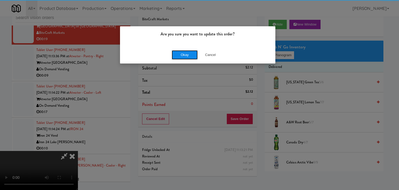
click at [193, 56] on button "Okay" at bounding box center [185, 54] width 26 height 9
click at [192, 56] on div "Okay Cancel" at bounding box center [197, 54] width 155 height 17
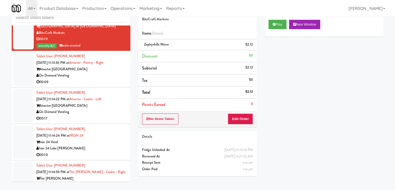
click at [82, 79] on div "On Demand Vending" at bounding box center [81, 75] width 90 height 6
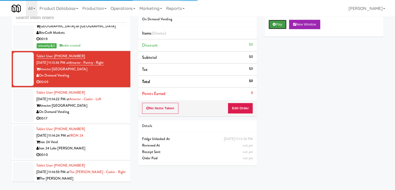
click at [273, 21] on button "Play" at bounding box center [278, 24] width 18 height 9
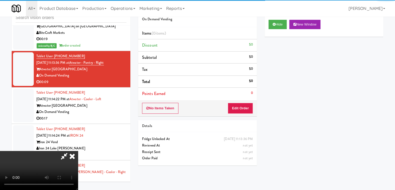
drag, startPoint x: 237, startPoint y: 114, endPoint x: 238, endPoint y: 111, distance: 3.3
click at [237, 114] on div "No Items Taken Edit Order" at bounding box center [197, 108] width 119 height 16
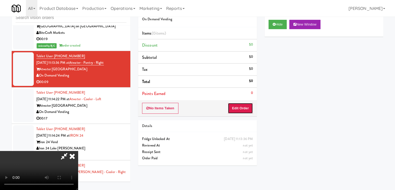
click at [238, 110] on button "Edit Order" at bounding box center [240, 108] width 25 height 11
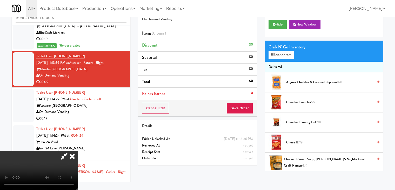
scroll to position [1787, 0]
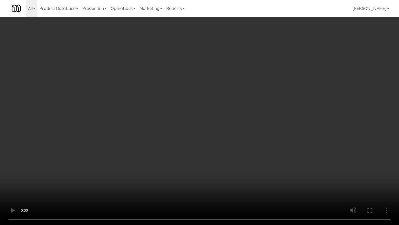
click at [237, 168] on video at bounding box center [199, 112] width 399 height 225
click at [238, 169] on video at bounding box center [199, 112] width 399 height 225
click at [239, 168] on video at bounding box center [199, 112] width 399 height 225
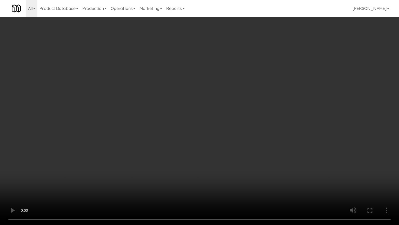
click at [239, 168] on video at bounding box center [199, 112] width 399 height 225
click at [242, 168] on video at bounding box center [199, 112] width 399 height 225
click at [243, 168] on video at bounding box center [199, 112] width 399 height 225
click at [247, 162] on video at bounding box center [199, 112] width 399 height 225
drag, startPoint x: 247, startPoint y: 162, endPoint x: 265, endPoint y: 102, distance: 63.1
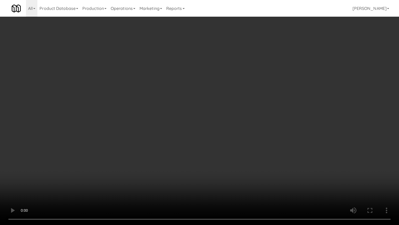
click at [247, 161] on video at bounding box center [199, 112] width 399 height 225
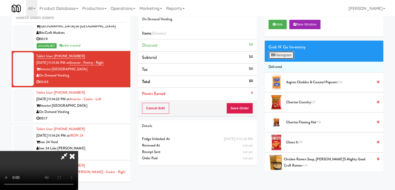
click at [286, 53] on button "Planogram" at bounding box center [281, 55] width 25 height 8
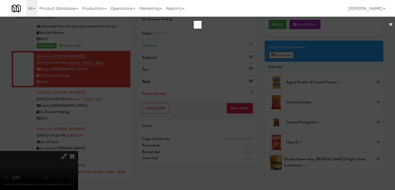
scroll to position [1787, 0]
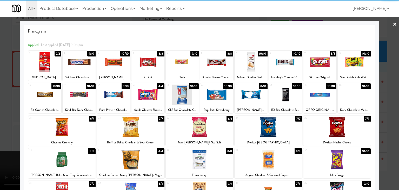
click at [280, 63] on div at bounding box center [285, 62] width 33 height 20
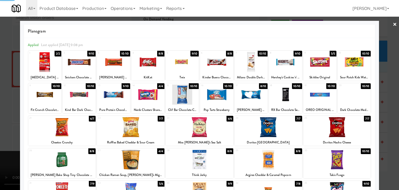
drag, startPoint x: 107, startPoint y: 68, endPoint x: 103, endPoint y: 69, distance: 4.3
click at [107, 68] on div at bounding box center [113, 62] width 33 height 20
drag, startPoint x: 1, startPoint y: 80, endPoint x: 88, endPoint y: 84, distance: 87.2
click at [10, 78] on div at bounding box center [199, 95] width 399 height 190
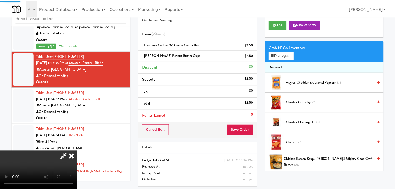
scroll to position [1793, 0]
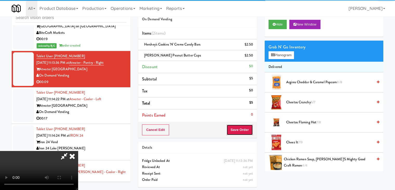
click at [246, 127] on button "Save Order" at bounding box center [240, 129] width 27 height 11
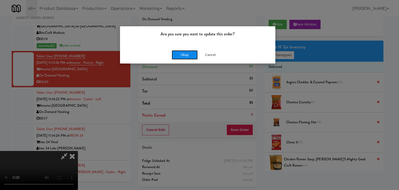
click at [186, 53] on button "Okay" at bounding box center [185, 54] width 26 height 9
drag, startPoint x: 186, startPoint y: 53, endPoint x: 148, endPoint y: 33, distance: 43.5
click at [186, 53] on div "Okay Cancel" at bounding box center [197, 54] width 155 height 17
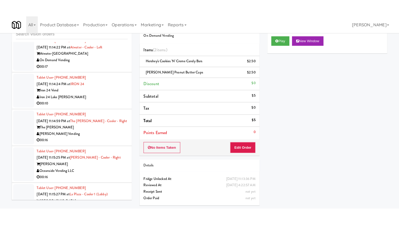
scroll to position [1871, 0]
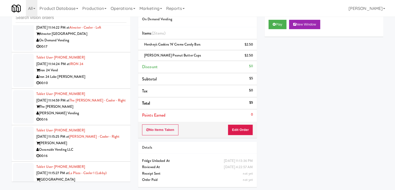
click at [102, 50] on div "00:17" at bounding box center [81, 46] width 90 height 6
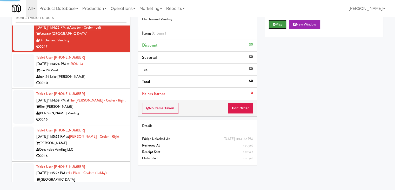
click at [279, 23] on button "Play" at bounding box center [278, 24] width 18 height 9
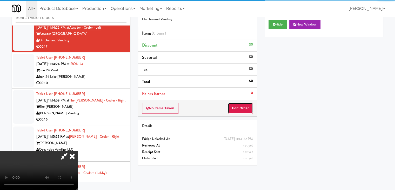
click at [244, 105] on button "Edit Order" at bounding box center [240, 108] width 25 height 11
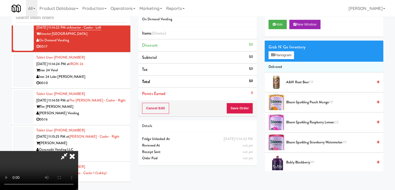
click at [78, 170] on video at bounding box center [39, 170] width 78 height 39
click at [78, 158] on video at bounding box center [39, 170] width 78 height 39
click at [78, 151] on video at bounding box center [39, 170] width 78 height 39
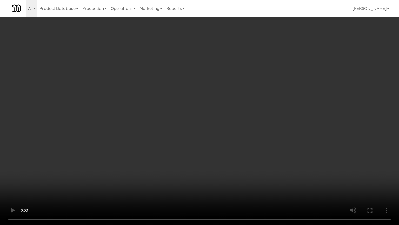
click at [189, 145] on video at bounding box center [199, 112] width 399 height 225
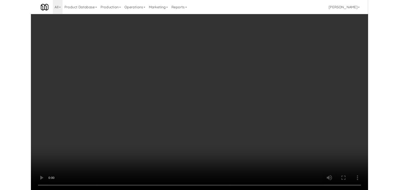
scroll to position [1871, 0]
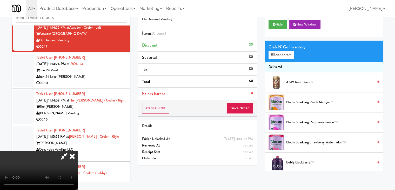
click at [78, 151] on video at bounding box center [39, 170] width 78 height 39
drag, startPoint x: 192, startPoint y: 114, endPoint x: 207, endPoint y: 106, distance: 16.6
click at [78, 151] on video at bounding box center [39, 170] width 78 height 39
click at [285, 53] on button "Planogram" at bounding box center [281, 55] width 25 height 8
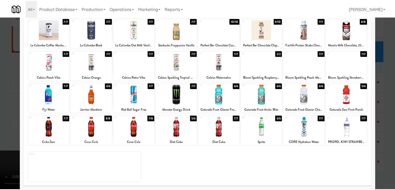
scroll to position [65, 0]
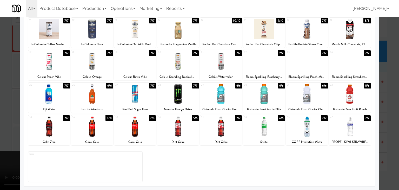
drag, startPoint x: 131, startPoint y: 129, endPoint x: 127, endPoint y: 129, distance: 3.4
click at [130, 129] on div at bounding box center [135, 126] width 42 height 20
drag, startPoint x: 0, startPoint y: 139, endPoint x: 35, endPoint y: 129, distance: 36.5
click at [2, 137] on div at bounding box center [199, 95] width 399 height 190
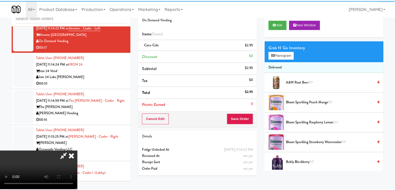
scroll to position [1871, 0]
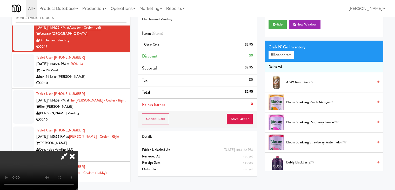
click at [78, 151] on video at bounding box center [39, 170] width 78 height 39
click at [255, 47] on li "Coca-Cola $2.95" at bounding box center [197, 44] width 119 height 11
click at [253, 47] on icon at bounding box center [253, 46] width 3 height 3
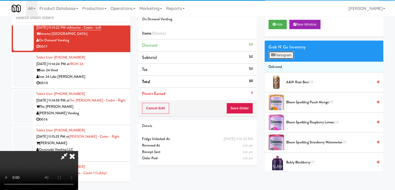
click at [279, 54] on button "Planogram" at bounding box center [281, 55] width 25 height 8
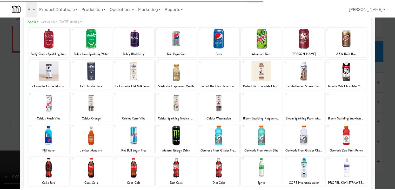
scroll to position [65, 0]
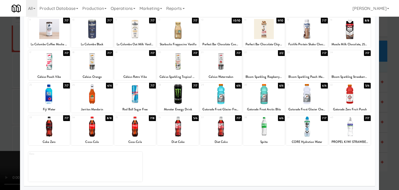
click at [103, 133] on div at bounding box center [92, 126] width 42 height 20
click at [18, 125] on div at bounding box center [199, 95] width 399 height 190
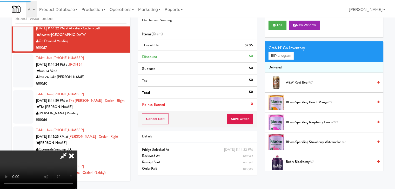
scroll to position [1871, 0]
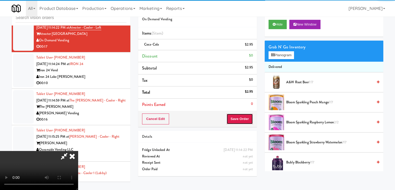
click at [243, 116] on button "Save Order" at bounding box center [240, 118] width 27 height 11
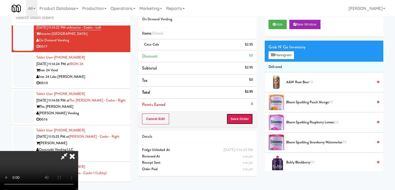
click at [243, 116] on button "Save Order" at bounding box center [240, 118] width 27 height 11
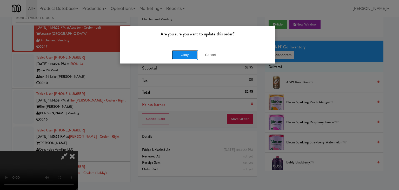
click at [190, 52] on button "Okay" at bounding box center [185, 54] width 26 height 9
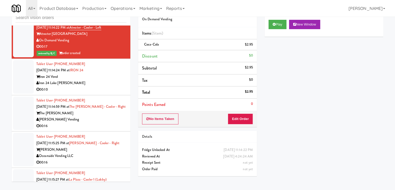
click at [110, 93] on div "00:10" at bounding box center [81, 89] width 90 height 6
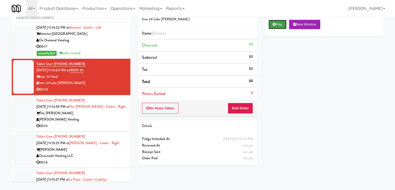
click at [275, 24] on icon at bounding box center [274, 24] width 3 height 3
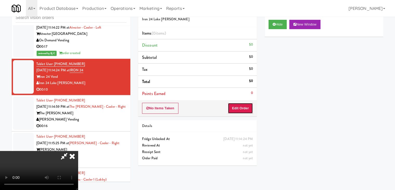
click at [244, 110] on button "Edit Order" at bounding box center [240, 108] width 25 height 11
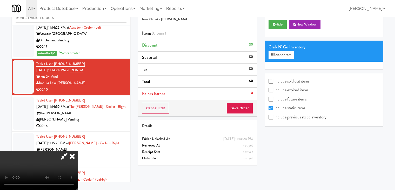
click at [275, 118] on label "Include previous static inventory" at bounding box center [298, 117] width 58 height 8
click at [275, 118] on input "Include previous static inventory" at bounding box center [272, 117] width 6 height 4
checkbox input "true"
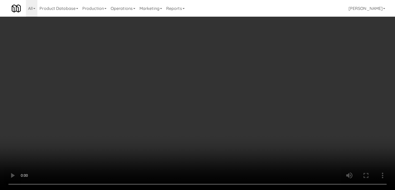
scroll to position [1865, 0]
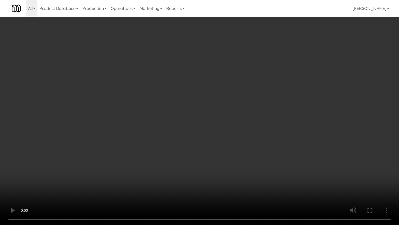
click at [251, 146] on video at bounding box center [199, 112] width 399 height 225
drag, startPoint x: 251, startPoint y: 146, endPoint x: 248, endPoint y: 150, distance: 4.5
click at [251, 146] on video at bounding box center [199, 112] width 399 height 225
click at [259, 145] on video at bounding box center [199, 112] width 399 height 225
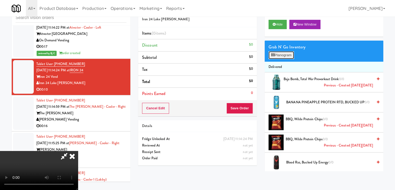
click at [287, 56] on button "Planogram" at bounding box center [281, 55] width 25 height 8
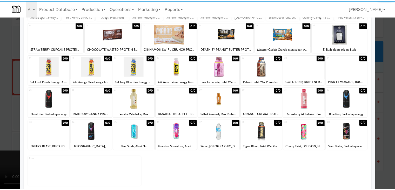
scroll to position [65, 0]
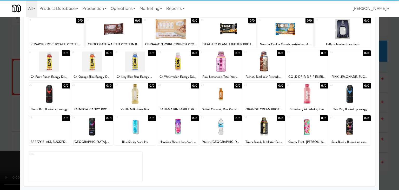
click at [90, 127] on div at bounding box center [92, 126] width 42 height 20
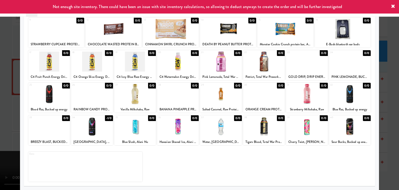
click at [97, 101] on div at bounding box center [92, 94] width 42 height 20
drag, startPoint x: 0, startPoint y: 117, endPoint x: 36, endPoint y: 111, distance: 36.1
click at [1, 117] on div at bounding box center [199, 95] width 399 height 190
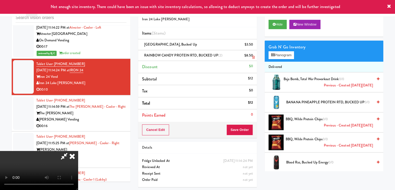
click at [251, 54] on link at bounding box center [252, 57] width 5 height 6
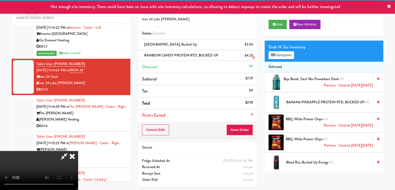
click at [252, 56] on link at bounding box center [252, 57] width 5 height 6
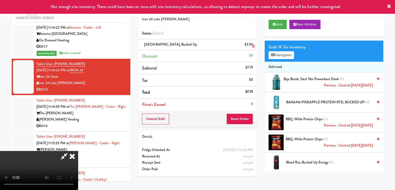
click at [252, 46] on link at bounding box center [252, 46] width 5 height 6
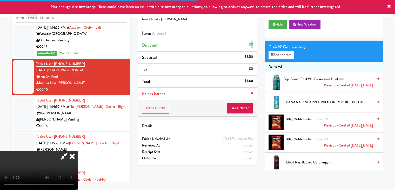
click at [252, 46] on div "$0" at bounding box center [251, 44] width 4 height 6
click at [78, 151] on video at bounding box center [39, 170] width 78 height 39
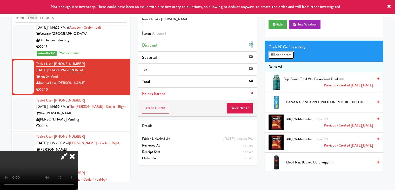
click at [286, 55] on button "Planogram" at bounding box center [281, 55] width 25 height 8
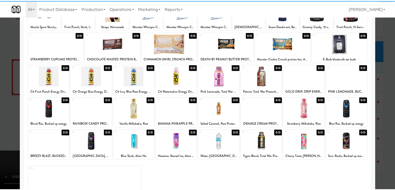
scroll to position [52, 0]
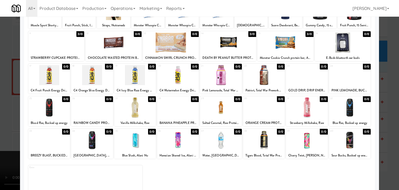
click at [98, 109] on div at bounding box center [92, 107] width 42 height 20
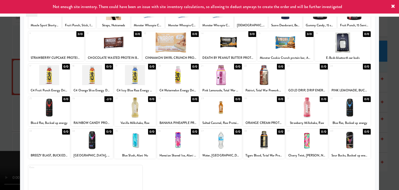
drag, startPoint x: 4, startPoint y: 118, endPoint x: 67, endPoint y: 111, distance: 63.5
click at [5, 118] on div at bounding box center [199, 95] width 399 height 190
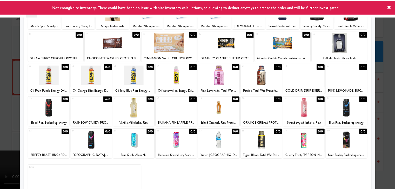
scroll to position [1871, 0]
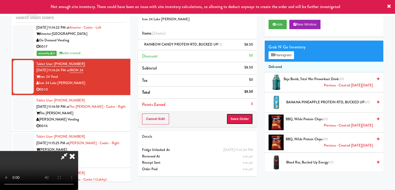
click at [251, 117] on button "Save Order" at bounding box center [240, 118] width 27 height 11
click at [249, 117] on button "Save Order" at bounding box center [240, 118] width 27 height 11
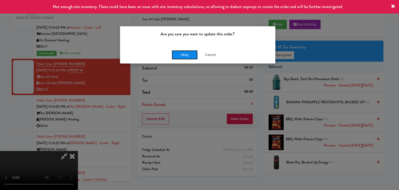
click at [188, 58] on button "Okay" at bounding box center [185, 54] width 26 height 9
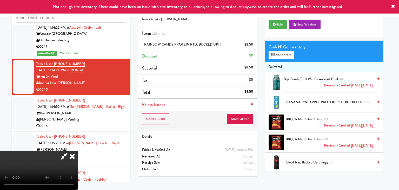
click at [188, 58] on body "Not enough site inventory. There could have been an issue with site inventory c…" at bounding box center [199, 95] width 399 height 190
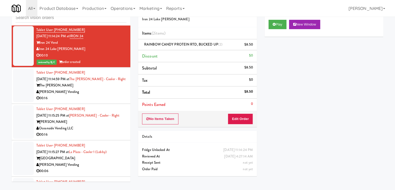
scroll to position [1923, 0]
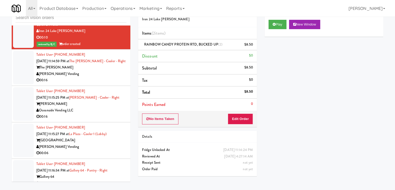
click at [102, 83] on div "00:16" at bounding box center [81, 80] width 90 height 6
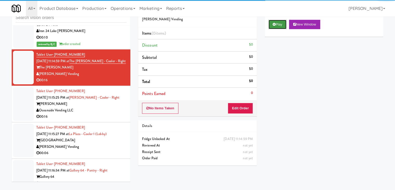
click at [280, 28] on button "Play" at bounding box center [278, 24] width 18 height 9
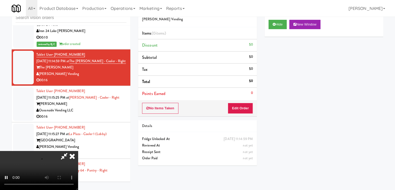
click at [248, 101] on div "No Items Taken Edit Order" at bounding box center [197, 108] width 119 height 16
click at [245, 105] on button "Edit Order" at bounding box center [240, 108] width 25 height 11
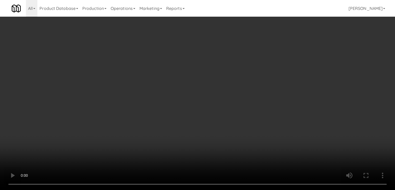
scroll to position [1917, 0]
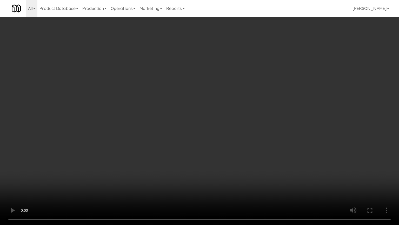
click at [229, 179] on video at bounding box center [199, 112] width 399 height 225
click at [228, 179] on video at bounding box center [199, 112] width 399 height 225
click at [230, 182] on video at bounding box center [199, 112] width 399 height 225
click at [245, 170] on video at bounding box center [199, 112] width 399 height 225
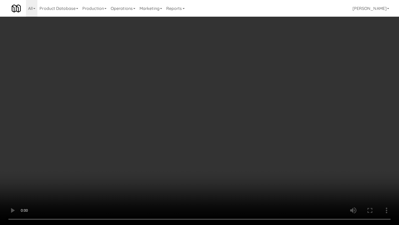
click at [244, 167] on video at bounding box center [199, 112] width 399 height 225
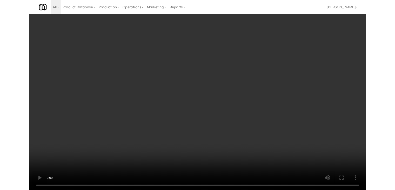
scroll to position [1923, 0]
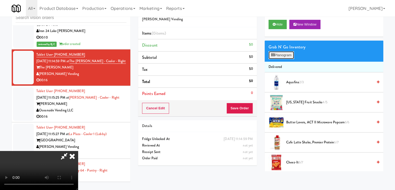
click at [287, 54] on button "Planogram" at bounding box center [281, 55] width 25 height 8
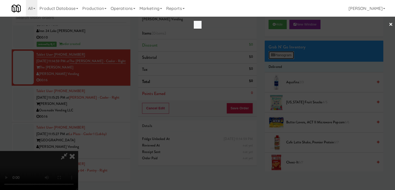
scroll to position [1917, 0]
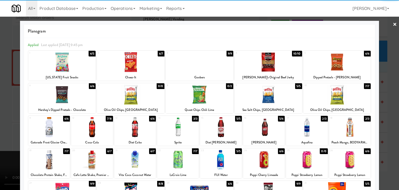
click at [263, 133] on div at bounding box center [264, 127] width 42 height 20
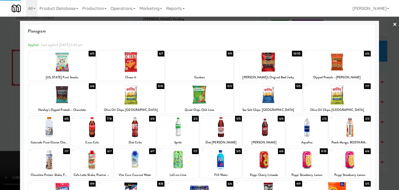
drag, startPoint x: 0, startPoint y: 150, endPoint x: 133, endPoint y: 147, distance: 133.4
click at [1, 150] on div at bounding box center [199, 95] width 399 height 190
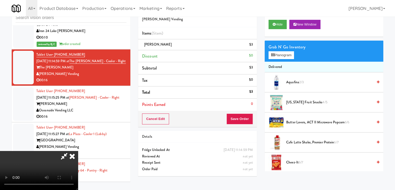
scroll to position [73, 0]
click at [245, 124] on div "Cancel Edit Save Order" at bounding box center [197, 119] width 119 height 16
click at [247, 119] on button "Save Order" at bounding box center [240, 118] width 27 height 11
click at [246, 119] on button "Save Order" at bounding box center [240, 118] width 27 height 11
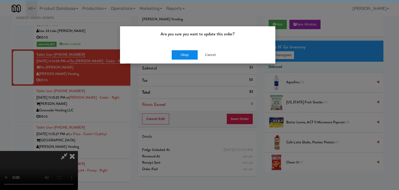
click at [188, 56] on div "Okay Cancel" at bounding box center [197, 54] width 155 height 17
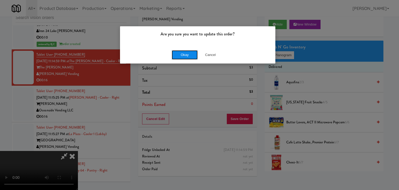
click at [188, 56] on button "Okay" at bounding box center [185, 54] width 26 height 9
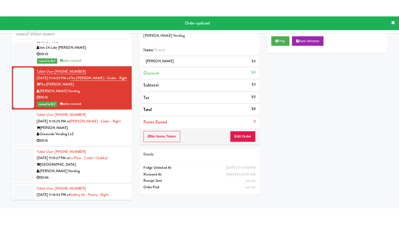
scroll to position [1949, 0]
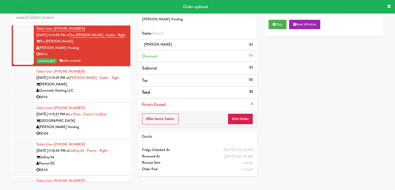
click at [100, 94] on div "Oceanside Vending LLC" at bounding box center [81, 90] width 90 height 6
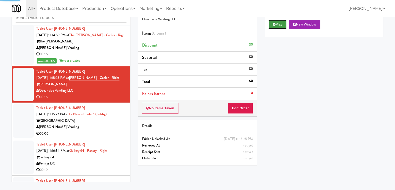
click at [270, 27] on button "Play" at bounding box center [278, 24] width 18 height 9
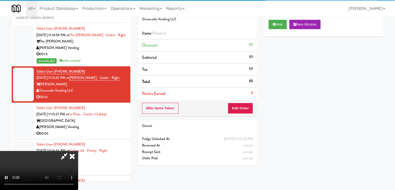
drag, startPoint x: 244, startPoint y: 101, endPoint x: 242, endPoint y: 106, distance: 6.0
click at [242, 108] on div "No Items Taken Edit Order" at bounding box center [197, 108] width 119 height 16
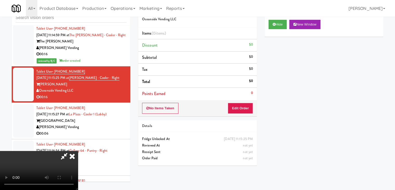
scroll to position [1943, 0]
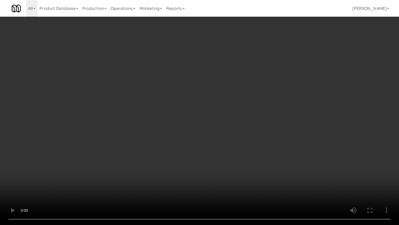
click at [267, 176] on video at bounding box center [199, 112] width 399 height 225
click at [266, 175] on video at bounding box center [199, 112] width 399 height 225
click at [272, 173] on video at bounding box center [199, 112] width 399 height 225
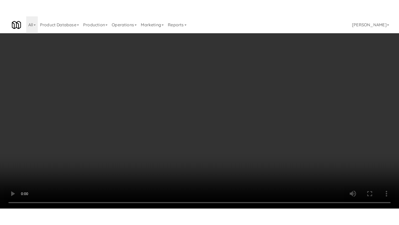
scroll to position [1949, 0]
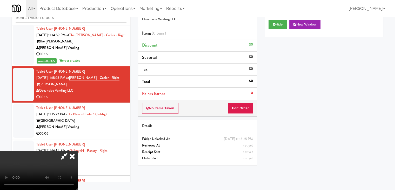
click at [78, 151] on video at bounding box center [39, 170] width 78 height 39
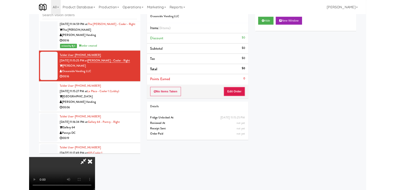
scroll to position [1943, 0]
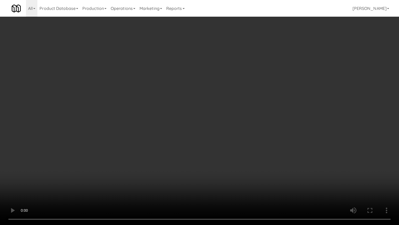
click at [214, 169] on video at bounding box center [199, 112] width 399 height 225
click at [215, 168] on video at bounding box center [199, 112] width 399 height 225
click at [220, 163] on video at bounding box center [199, 112] width 399 height 225
drag, startPoint x: 220, startPoint y: 163, endPoint x: 224, endPoint y: 131, distance: 31.9
click at [221, 160] on video at bounding box center [199, 112] width 399 height 225
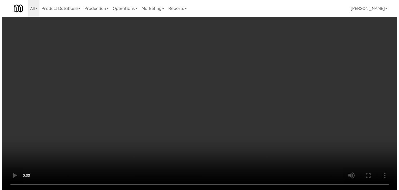
scroll to position [1949, 0]
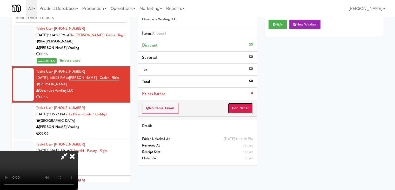
drag, startPoint x: 240, startPoint y: 105, endPoint x: 259, endPoint y: 98, distance: 20.7
click at [240, 105] on button "Edit Order" at bounding box center [240, 108] width 25 height 11
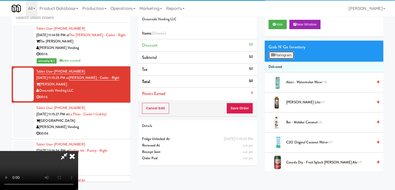
click at [287, 55] on button "Planogram" at bounding box center [281, 55] width 25 height 8
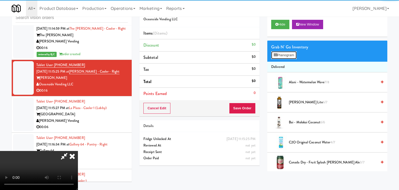
scroll to position [1943, 0]
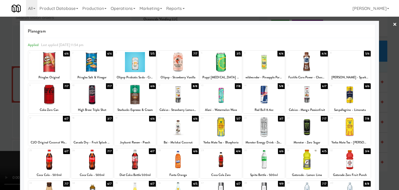
click at [263, 161] on div at bounding box center [264, 159] width 42 height 20
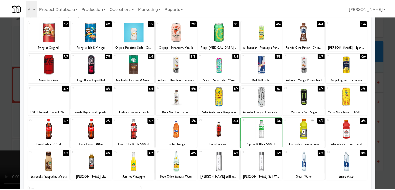
scroll to position [65, 0]
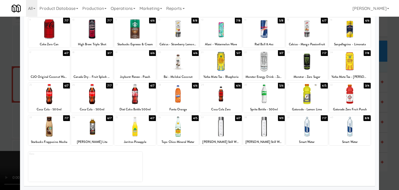
click at [218, 139] on div "VOSS Still Water" at bounding box center [221, 142] width 40 height 6
drag, startPoint x: 216, startPoint y: 127, endPoint x: 0, endPoint y: 132, distance: 216.6
click at [216, 127] on div at bounding box center [221, 126] width 42 height 20
drag, startPoint x: 0, startPoint y: 132, endPoint x: 101, endPoint y: 128, distance: 100.9
click at [6, 130] on div at bounding box center [199, 95] width 399 height 190
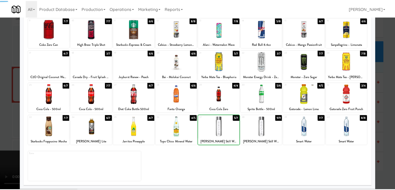
scroll to position [1949, 0]
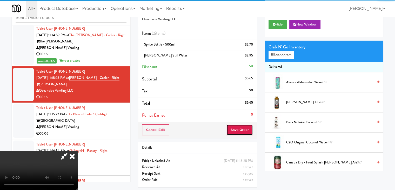
click at [244, 131] on button "Save Order" at bounding box center [240, 129] width 27 height 11
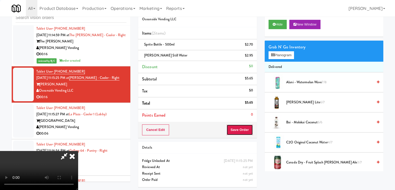
click at [244, 131] on button "Save Order" at bounding box center [240, 129] width 27 height 11
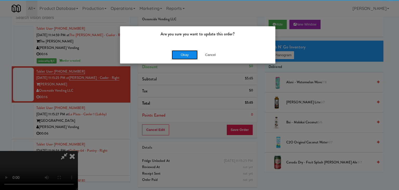
click at [191, 56] on button "Okay" at bounding box center [185, 54] width 26 height 9
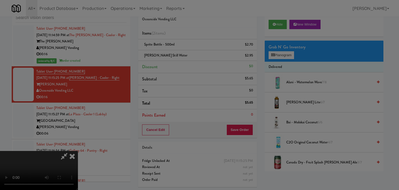
click at [191, 56] on body "Are you sure you want to update this order? Okay Cancel Okay Are you sure you w…" at bounding box center [199, 95] width 399 height 190
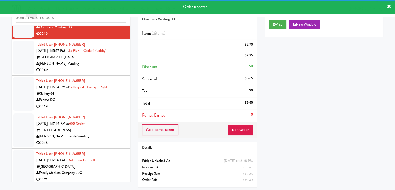
scroll to position [2027, 0]
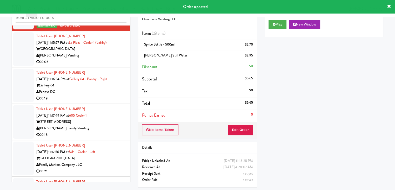
click at [109, 65] on div "00:06" at bounding box center [81, 62] width 90 height 6
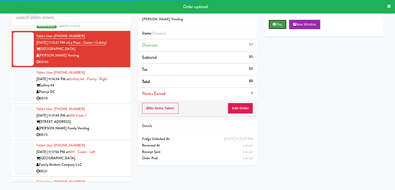
click at [280, 25] on button "Play" at bounding box center [278, 24] width 18 height 9
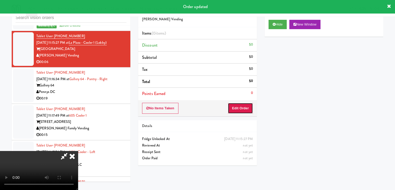
click at [245, 106] on button "Edit Order" at bounding box center [240, 108] width 25 height 11
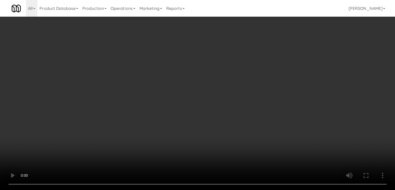
scroll to position [2021, 0]
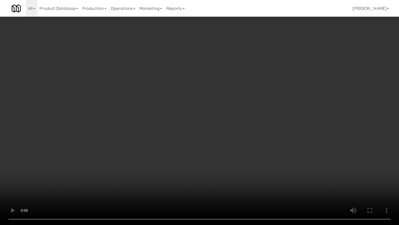
click at [133, 117] on video at bounding box center [199, 112] width 399 height 225
click at [228, 120] on video at bounding box center [199, 112] width 399 height 225
click at [226, 122] on video at bounding box center [199, 112] width 399 height 225
click at [225, 123] on video at bounding box center [199, 112] width 399 height 225
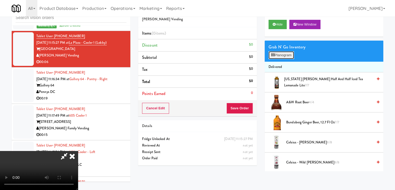
click at [279, 56] on button "Planogram" at bounding box center [281, 55] width 25 height 8
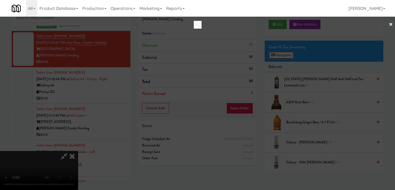
scroll to position [2021, 0]
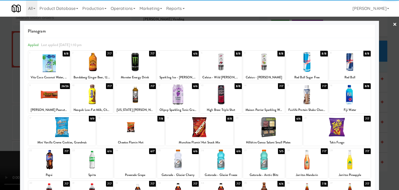
click at [94, 96] on div at bounding box center [92, 94] width 42 height 20
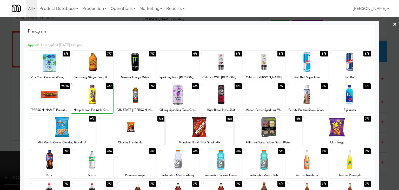
drag, startPoint x: 59, startPoint y: 97, endPoint x: 54, endPoint y: 97, distance: 4.7
click at [58, 97] on div at bounding box center [49, 94] width 42 height 20
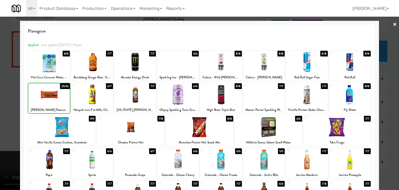
click at [1, 106] on div at bounding box center [199, 95] width 399 height 190
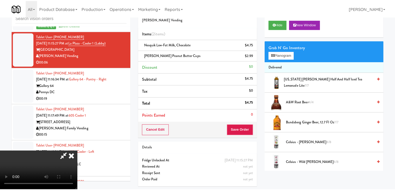
scroll to position [2027, 0]
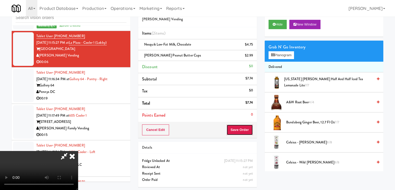
click at [243, 131] on button "Save Order" at bounding box center [240, 129] width 27 height 11
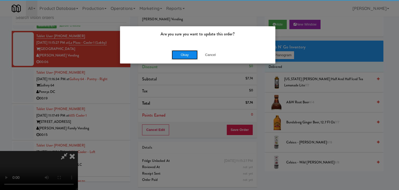
click at [181, 54] on button "Okay" at bounding box center [185, 54] width 26 height 9
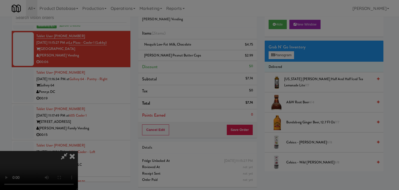
click at [181, 54] on div "Okay Cancel" at bounding box center [197, 44] width 155 height 17
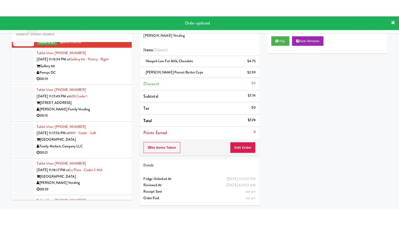
scroll to position [2079, 0]
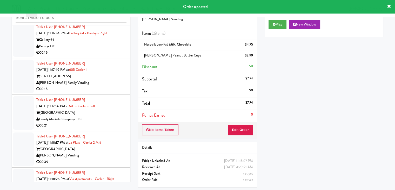
click at [96, 56] on div "00:19" at bounding box center [81, 52] width 90 height 6
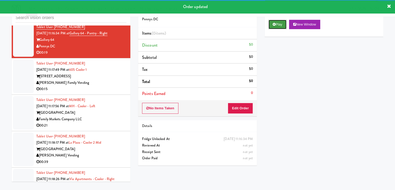
click at [276, 22] on button "Play" at bounding box center [278, 24] width 18 height 9
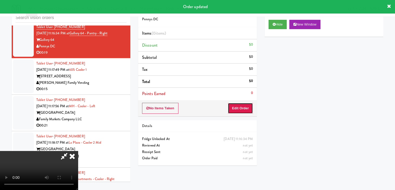
click at [239, 109] on button "Edit Order" at bounding box center [240, 108] width 25 height 11
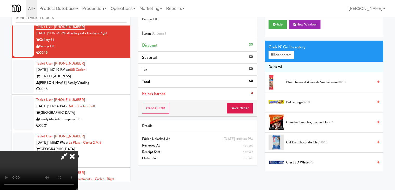
scroll to position [2073, 0]
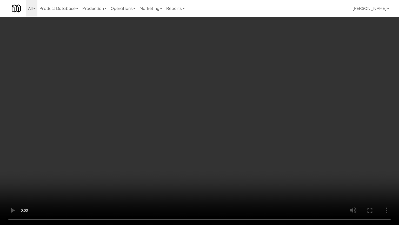
click at [231, 155] on video at bounding box center [199, 112] width 399 height 225
drag, startPoint x: 231, startPoint y: 155, endPoint x: 229, endPoint y: 157, distance: 3.0
click at [231, 156] on video at bounding box center [199, 112] width 399 height 225
click at [230, 156] on video at bounding box center [199, 112] width 399 height 225
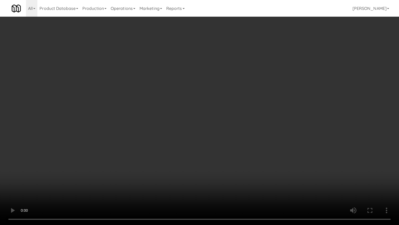
click at [237, 157] on video at bounding box center [199, 112] width 399 height 225
click at [238, 157] on video at bounding box center [199, 112] width 399 height 225
click at [240, 154] on video at bounding box center [199, 112] width 399 height 225
click at [240, 155] on video at bounding box center [199, 112] width 399 height 225
click at [242, 156] on video at bounding box center [199, 112] width 399 height 225
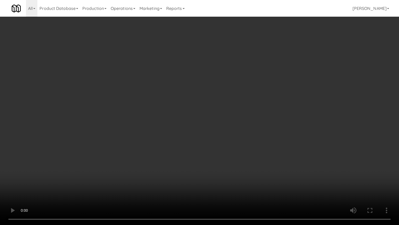
click at [244, 157] on video at bounding box center [199, 112] width 399 height 225
click at [243, 153] on video at bounding box center [199, 112] width 399 height 225
click at [242, 152] on video at bounding box center [199, 112] width 399 height 225
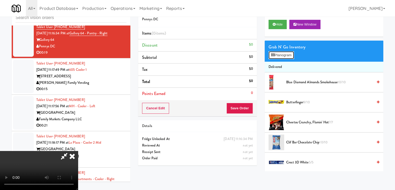
click at [278, 56] on button "Planogram" at bounding box center [281, 55] width 25 height 8
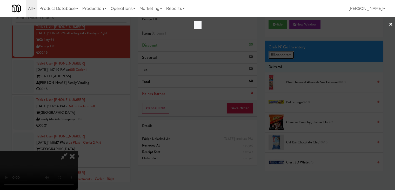
scroll to position [2073, 0]
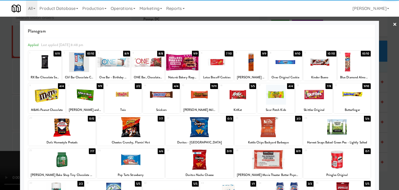
click at [350, 95] on div at bounding box center [352, 94] width 37 height 20
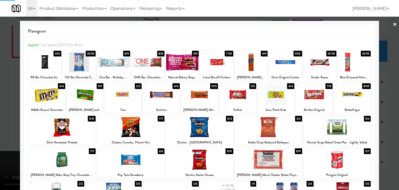
click at [280, 96] on div at bounding box center [276, 94] width 37 height 20
drag, startPoint x: 0, startPoint y: 111, endPoint x: 74, endPoint y: 109, distance: 73.8
click at [4, 109] on div at bounding box center [199, 95] width 399 height 190
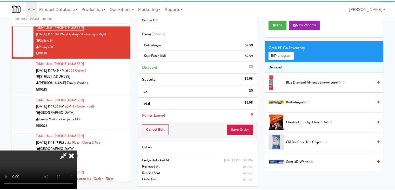
scroll to position [2079, 0]
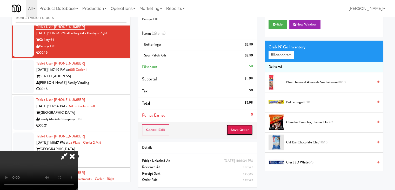
click at [243, 127] on button "Save Order" at bounding box center [240, 129] width 27 height 11
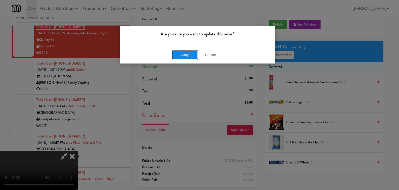
click at [185, 51] on button "Okay" at bounding box center [185, 54] width 26 height 9
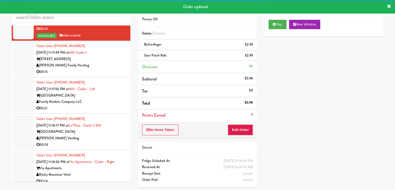
scroll to position [2137, 0]
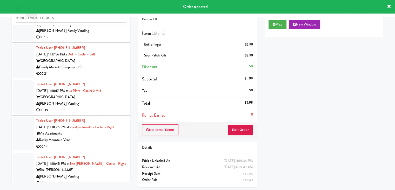
click at [101, 41] on div "00:15" at bounding box center [81, 37] width 90 height 6
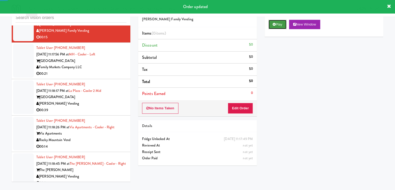
click at [279, 22] on button "Play" at bounding box center [278, 24] width 18 height 9
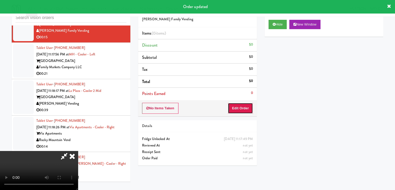
click at [241, 106] on button "Edit Order" at bounding box center [240, 108] width 25 height 11
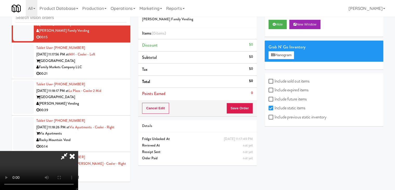
click at [287, 117] on label "Include previous static inventory" at bounding box center [298, 117] width 58 height 8
click at [275, 117] on input "Include previous static inventory" at bounding box center [272, 117] width 6 height 4
checkbox input "true"
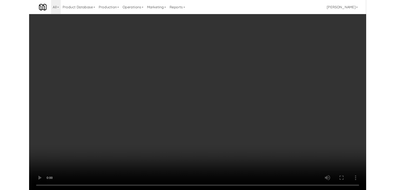
scroll to position [2131, 0]
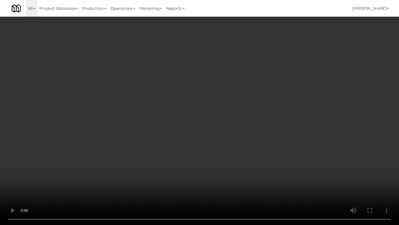
click at [250, 141] on video at bounding box center [199, 112] width 399 height 225
click at [248, 142] on video at bounding box center [199, 112] width 399 height 225
click at [250, 143] on video at bounding box center [199, 112] width 399 height 225
click at [251, 143] on video at bounding box center [199, 112] width 399 height 225
click at [253, 142] on video at bounding box center [199, 112] width 399 height 225
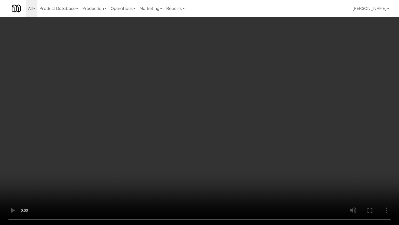
click at [253, 142] on video at bounding box center [199, 112] width 399 height 225
click at [264, 140] on video at bounding box center [199, 112] width 399 height 225
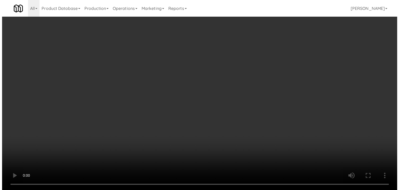
scroll to position [2137, 0]
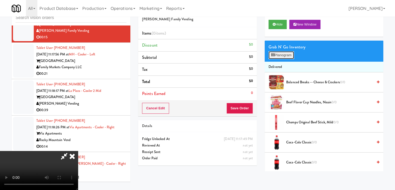
click at [290, 51] on button "Planogram" at bounding box center [281, 55] width 25 height 8
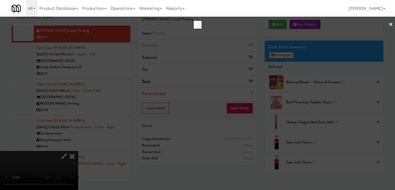
scroll to position [2131, 0]
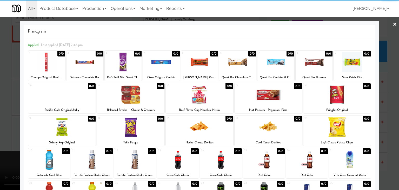
click at [272, 94] on div at bounding box center [269, 94] width 68 height 20
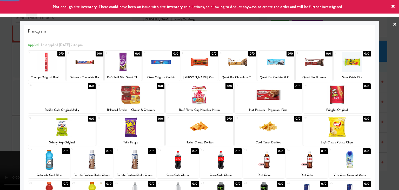
drag, startPoint x: 0, startPoint y: 134, endPoint x: 89, endPoint y: 133, distance: 89.4
click at [7, 133] on div at bounding box center [199, 95] width 399 height 190
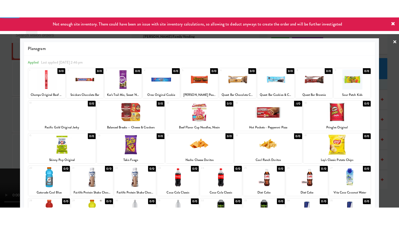
scroll to position [2137, 0]
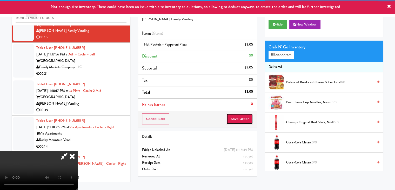
click at [250, 123] on button "Save Order" at bounding box center [240, 118] width 27 height 11
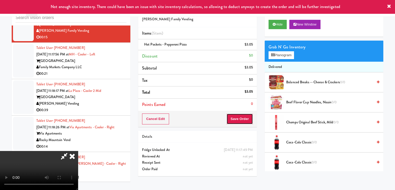
click at [249, 122] on button "Save Order" at bounding box center [240, 118] width 27 height 11
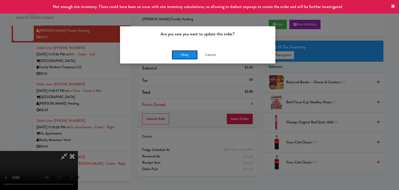
click at [189, 57] on button "Okay" at bounding box center [185, 54] width 26 height 9
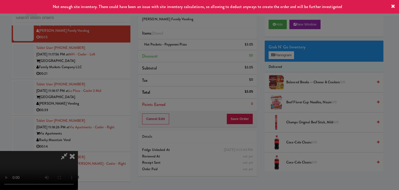
click at [189, 57] on body "Not enough site inventory. There could have been an issue with site inventory c…" at bounding box center [199, 95] width 399 height 190
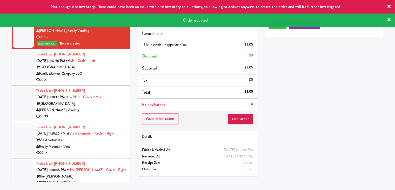
click at [112, 83] on div "00:21" at bounding box center [81, 80] width 90 height 6
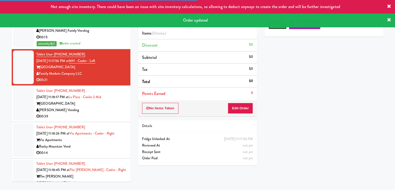
click at [279, 28] on button "Play" at bounding box center [278, 24] width 18 height 9
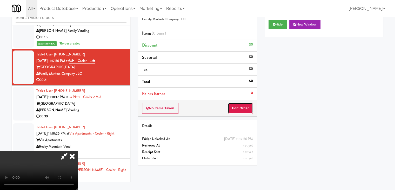
click at [239, 109] on button "Edit Order" at bounding box center [240, 108] width 25 height 11
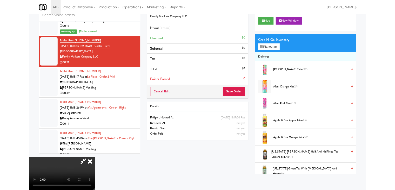
scroll to position [2131, 0]
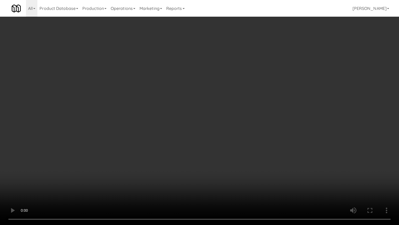
click at [227, 139] on video at bounding box center [199, 112] width 399 height 225
click at [233, 121] on video at bounding box center [199, 112] width 399 height 225
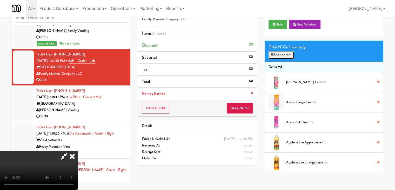
click at [278, 55] on button "Planogram" at bounding box center [281, 55] width 25 height 8
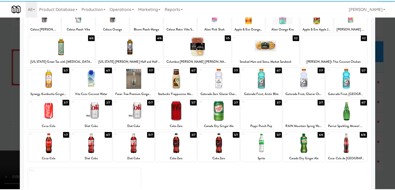
scroll to position [52, 0]
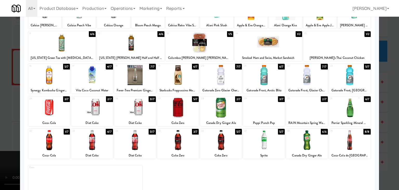
click at [312, 78] on div at bounding box center [307, 75] width 42 height 20
drag, startPoint x: 389, startPoint y: 91, endPoint x: 370, endPoint y: 90, distance: 19.3
click at [389, 91] on div at bounding box center [199, 95] width 399 height 190
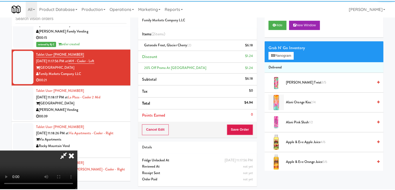
scroll to position [2137, 0]
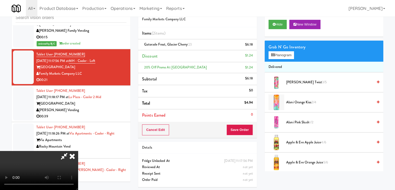
drag, startPoint x: 246, startPoint y: 123, endPoint x: 246, endPoint y: 129, distance: 5.7
click at [246, 125] on div "Cancel Edit Save Order" at bounding box center [197, 130] width 119 height 16
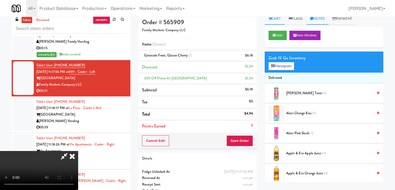
scroll to position [0, 0]
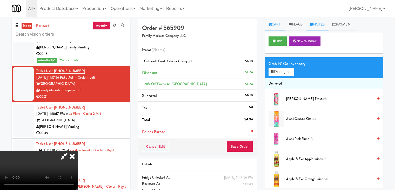
click at [324, 25] on link "Notes" at bounding box center [318, 25] width 22 height 12
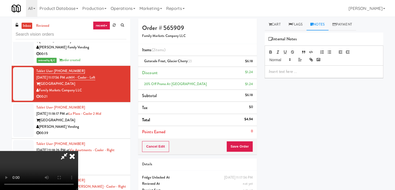
click at [302, 72] on p at bounding box center [324, 72] width 110 height 6
paste div
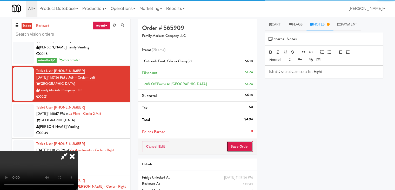
click at [246, 144] on button "Save Order" at bounding box center [240, 146] width 27 height 11
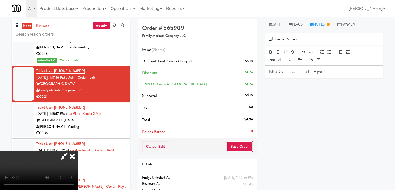
drag, startPoint x: 246, startPoint y: 144, endPoint x: 230, endPoint y: 121, distance: 27.8
click at [246, 144] on button "Save Order" at bounding box center [240, 146] width 27 height 11
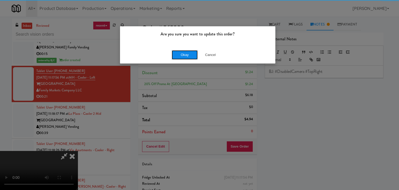
click at [189, 56] on button "Okay" at bounding box center [185, 54] width 26 height 9
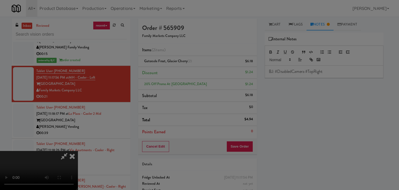
click at [191, 55] on div at bounding box center [199, 95] width 399 height 190
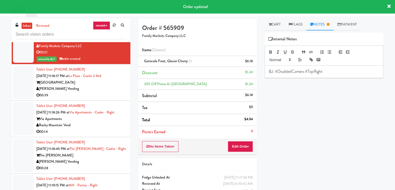
scroll to position [2189, 0]
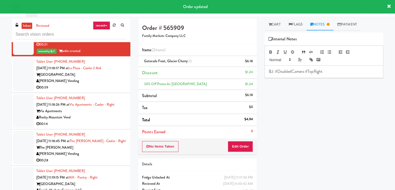
drag, startPoint x: 112, startPoint y: 103, endPoint x: 109, endPoint y: 103, distance: 3.1
click at [112, 91] on div "00:39" at bounding box center [81, 87] width 90 height 6
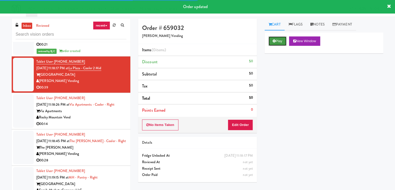
click at [279, 37] on button "Play" at bounding box center [278, 40] width 18 height 9
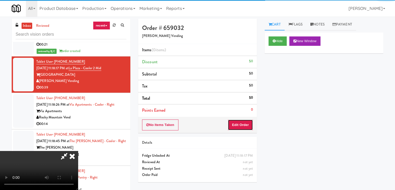
click at [242, 126] on button "Edit Order" at bounding box center [240, 124] width 25 height 11
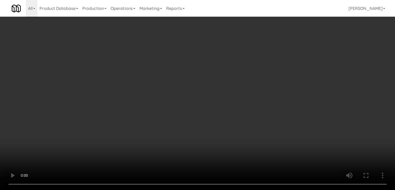
scroll to position [2183, 0]
click at [193, 162] on video at bounding box center [197, 95] width 395 height 190
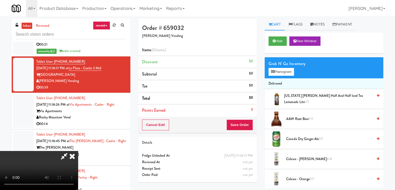
drag, startPoint x: 193, startPoint y: 162, endPoint x: 204, endPoint y: 186, distance: 26.2
click at [78, 162] on video at bounding box center [39, 170] width 78 height 39
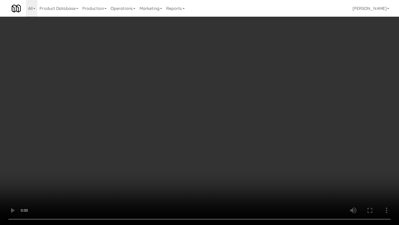
click at [221, 189] on video at bounding box center [199, 112] width 399 height 225
click at [229, 180] on video at bounding box center [199, 112] width 399 height 225
click at [231, 179] on video at bounding box center [199, 112] width 399 height 225
click at [231, 178] on video at bounding box center [199, 112] width 399 height 225
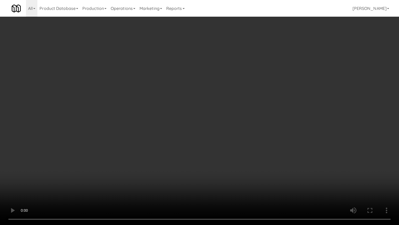
click at [234, 178] on video at bounding box center [199, 112] width 399 height 225
drag, startPoint x: 236, startPoint y: 178, endPoint x: 238, endPoint y: 181, distance: 4.0
click at [236, 180] on video at bounding box center [199, 112] width 399 height 225
click at [240, 180] on video at bounding box center [199, 112] width 399 height 225
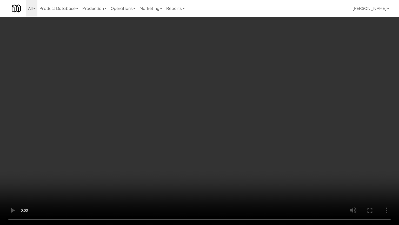
click at [238, 180] on video at bounding box center [199, 112] width 399 height 225
drag, startPoint x: 238, startPoint y: 180, endPoint x: 228, endPoint y: 186, distance: 11.8
click at [236, 181] on video at bounding box center [199, 112] width 399 height 225
click at [258, 136] on video at bounding box center [199, 112] width 399 height 225
drag, startPoint x: 258, startPoint y: 136, endPoint x: 277, endPoint y: 91, distance: 48.5
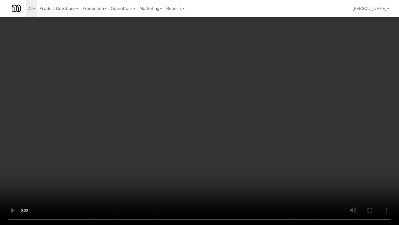
click at [259, 135] on video at bounding box center [199, 112] width 399 height 225
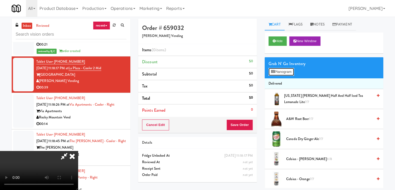
click at [287, 69] on button "Planogram" at bounding box center [281, 72] width 25 height 8
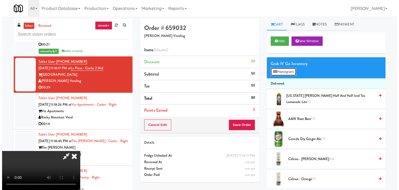
scroll to position [2183, 0]
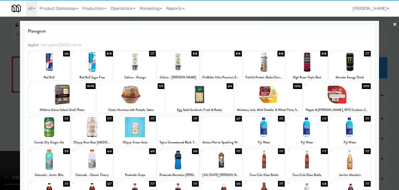
drag, startPoint x: 78, startPoint y: 101, endPoint x: 94, endPoint y: 99, distance: 15.2
click at [79, 100] on div at bounding box center [62, 94] width 68 height 20
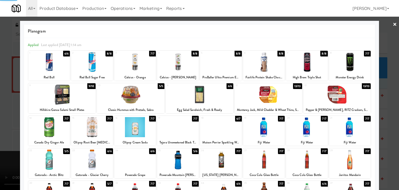
click at [128, 97] on div at bounding box center [131, 94] width 68 height 20
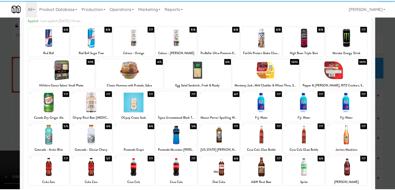
scroll to position [52, 0]
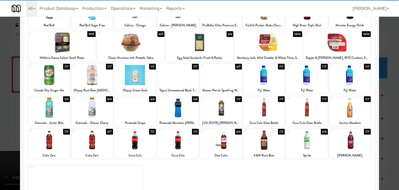
click at [353, 104] on div at bounding box center [350, 107] width 42 height 20
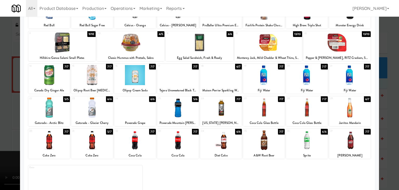
click at [390, 116] on div at bounding box center [199, 95] width 399 height 190
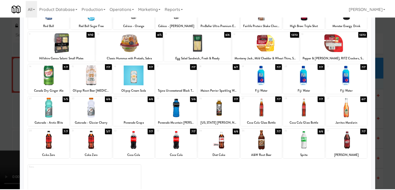
scroll to position [2189, 0]
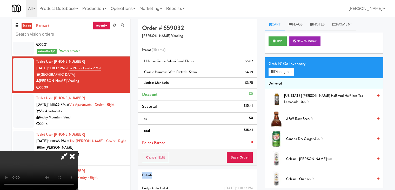
click at [250, 162] on div "Order # 659032 Cordray Vending Items (3 items ) Hillshire Genoa Salami Small Pl…" at bounding box center [197, 119] width 127 height 200
click at [248, 157] on button "Save Order" at bounding box center [240, 157] width 27 height 11
drag, startPoint x: 248, startPoint y: 157, endPoint x: 218, endPoint y: 98, distance: 66.1
click at [244, 149] on div "Cancel Edit Save Order" at bounding box center [197, 157] width 119 height 16
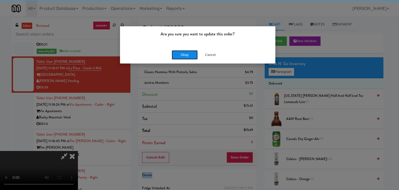
click at [184, 57] on button "Okay" at bounding box center [185, 54] width 26 height 9
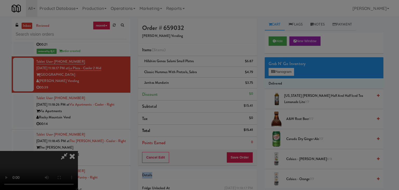
click at [184, 57] on body "Are you sure you want to update this order? Okay Cancel Okay Are you sure you w…" at bounding box center [199, 112] width 399 height 190
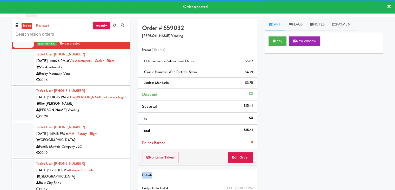
scroll to position [2241, 0]
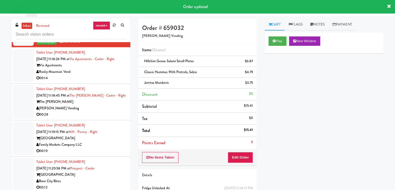
click at [110, 75] on div "Rocky Mountain Vend" at bounding box center [81, 72] width 90 height 6
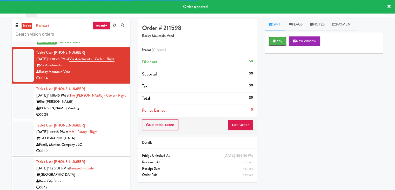
drag, startPoint x: 282, startPoint y: 40, endPoint x: 270, endPoint y: 76, distance: 37.8
click at [282, 40] on button "Play" at bounding box center [278, 40] width 18 height 9
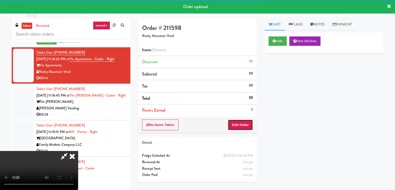
click at [237, 126] on button "Edit Order" at bounding box center [240, 124] width 25 height 11
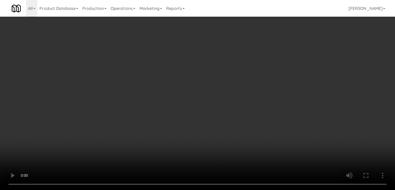
scroll to position [2235, 0]
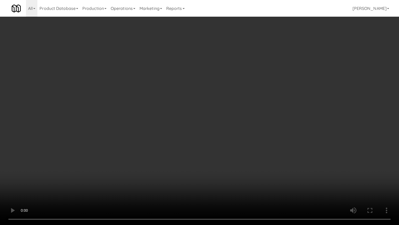
click at [228, 151] on video at bounding box center [199, 112] width 399 height 225
click at [228, 153] on video at bounding box center [199, 112] width 399 height 225
click at [245, 143] on video at bounding box center [199, 112] width 399 height 225
drag, startPoint x: 245, startPoint y: 143, endPoint x: 267, endPoint y: 86, distance: 61.1
click at [245, 141] on video at bounding box center [199, 112] width 399 height 225
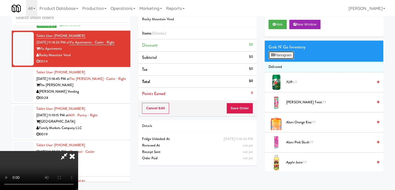
click at [282, 55] on button "Planogram" at bounding box center [281, 55] width 25 height 8
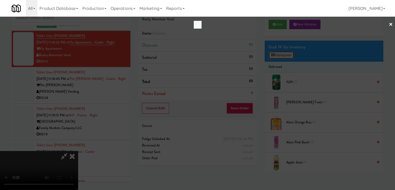
scroll to position [2235, 0]
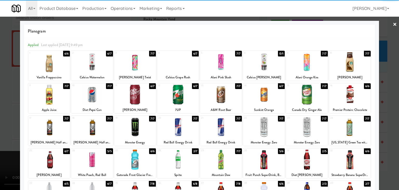
click at [95, 94] on div at bounding box center [92, 94] width 42 height 20
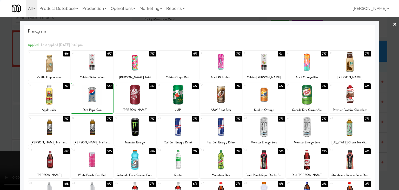
click at [8, 101] on div at bounding box center [199, 95] width 399 height 190
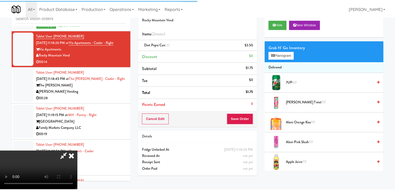
scroll to position [2241, 0]
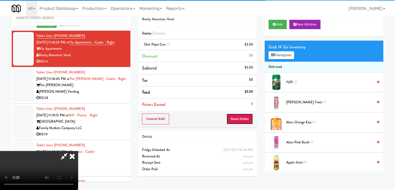
click at [245, 117] on button "Save Order" at bounding box center [240, 118] width 27 height 11
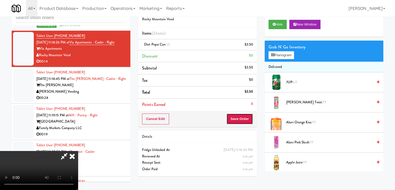
click at [242, 116] on button "Save Order" at bounding box center [240, 118] width 27 height 11
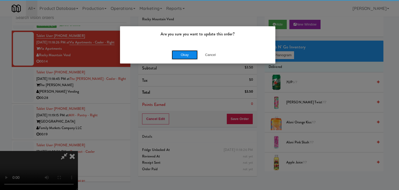
click at [189, 54] on button "Okay" at bounding box center [185, 54] width 26 height 9
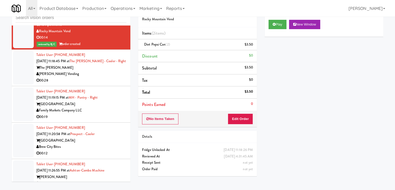
scroll to position [2293, 0]
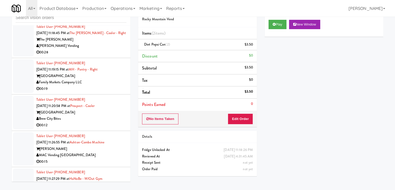
click at [106, 49] on div "[PERSON_NAME] Vending" at bounding box center [81, 46] width 90 height 6
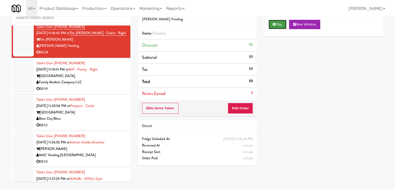
click at [280, 22] on button "Play" at bounding box center [278, 24] width 18 height 9
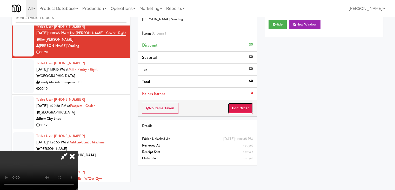
click at [246, 106] on button "Edit Order" at bounding box center [240, 108] width 25 height 11
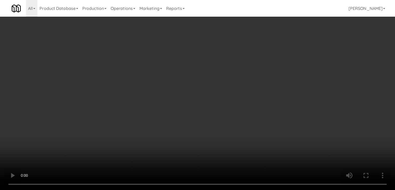
scroll to position [2281, 0]
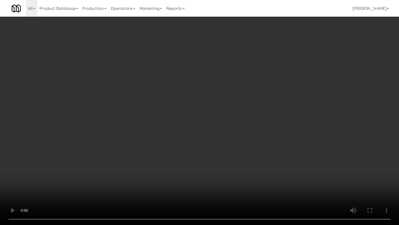
click at [265, 129] on video at bounding box center [199, 112] width 399 height 225
drag, startPoint x: 265, startPoint y: 129, endPoint x: 280, endPoint y: 73, distance: 57.9
click at [265, 128] on video at bounding box center [199, 112] width 399 height 225
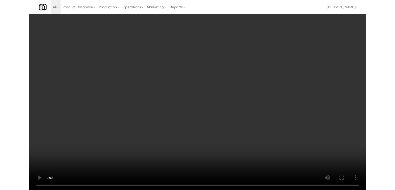
scroll to position [2293, 0]
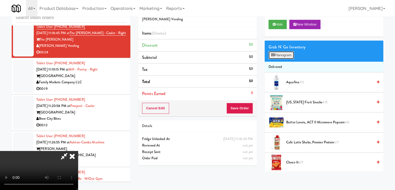
click at [286, 56] on button "Planogram" at bounding box center [281, 55] width 25 height 8
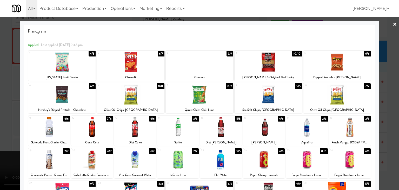
drag, startPoint x: 351, startPoint y: 162, endPoint x: 316, endPoint y: 148, distance: 38.3
click at [351, 162] on div at bounding box center [350, 159] width 42 height 20
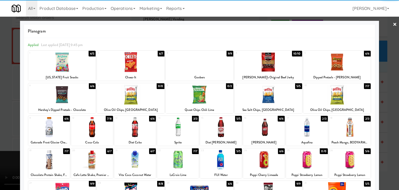
click at [82, 71] on div at bounding box center [62, 62] width 68 height 20
drag, startPoint x: 83, startPoint y: 71, endPoint x: 62, endPoint y: 76, distance: 21.5
click at [83, 71] on div at bounding box center [62, 62] width 68 height 20
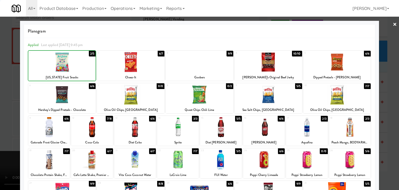
drag, startPoint x: 2, startPoint y: 94, endPoint x: 59, endPoint y: 100, distance: 58.0
click at [5, 94] on div at bounding box center [199, 95] width 399 height 190
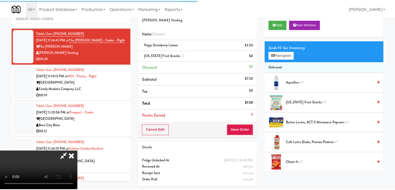
scroll to position [2293, 0]
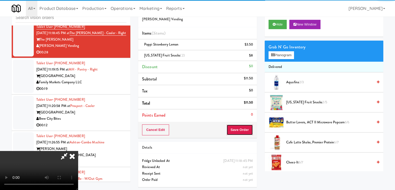
click at [246, 130] on button "Save Order" at bounding box center [240, 129] width 27 height 11
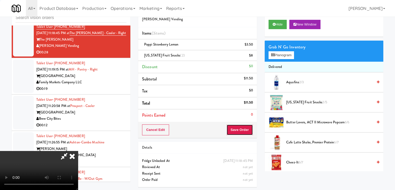
click at [245, 130] on button "Save Order" at bounding box center [240, 129] width 27 height 11
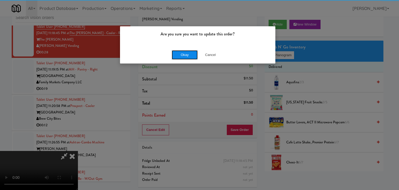
click at [182, 55] on button "Okay" at bounding box center [185, 54] width 26 height 9
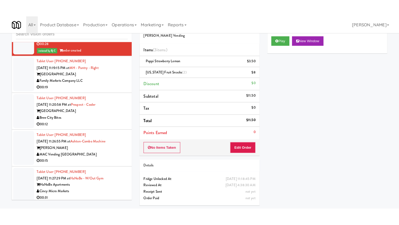
scroll to position [2345, 0]
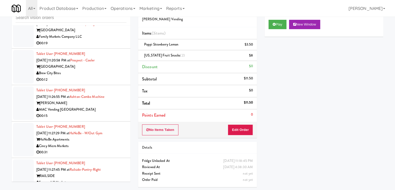
click at [113, 40] on div "Family Markets Company LLC" at bounding box center [81, 37] width 90 height 6
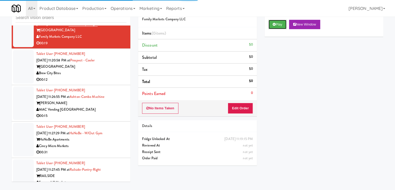
drag, startPoint x: 275, startPoint y: 21, endPoint x: 272, endPoint y: 56, distance: 36.1
click at [275, 22] on button "Play" at bounding box center [278, 24] width 18 height 9
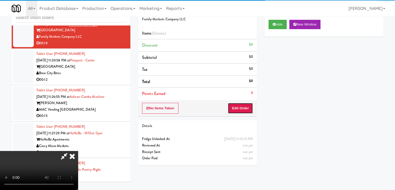
click at [232, 103] on button "Edit Order" at bounding box center [240, 108] width 25 height 11
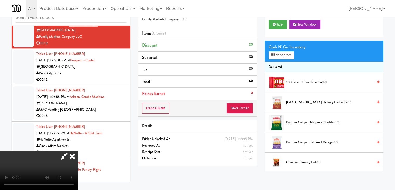
click at [78, 159] on video at bounding box center [39, 170] width 78 height 39
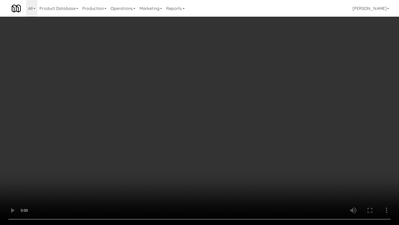
click at [35, 189] on video at bounding box center [199, 112] width 399 height 225
drag, startPoint x: 154, startPoint y: 146, endPoint x: 160, endPoint y: 149, distance: 7.0
click at [156, 146] on video at bounding box center [199, 112] width 399 height 225
click at [203, 94] on video at bounding box center [199, 112] width 399 height 225
click at [204, 95] on video at bounding box center [199, 112] width 399 height 225
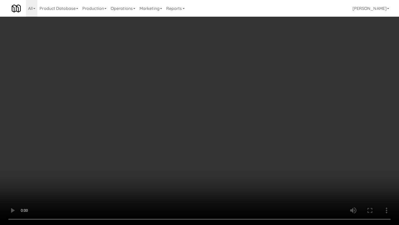
click at [212, 60] on video at bounding box center [199, 112] width 399 height 225
click at [215, 57] on video at bounding box center [199, 112] width 399 height 225
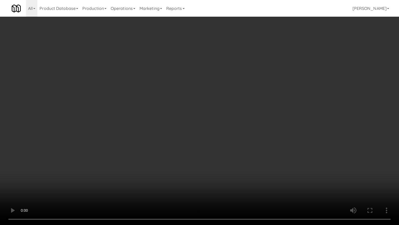
click at [215, 57] on video at bounding box center [199, 112] width 399 height 225
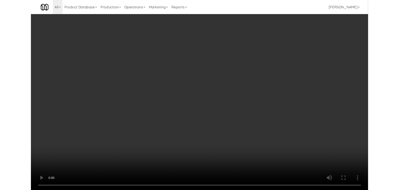
scroll to position [2345, 0]
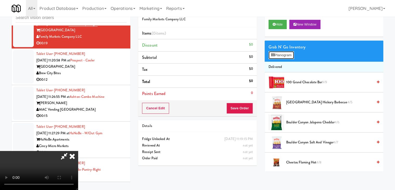
click at [279, 55] on button "Planogram" at bounding box center [281, 55] width 25 height 8
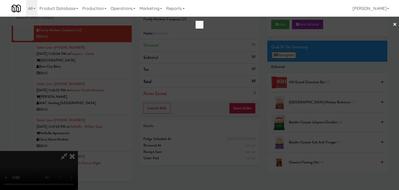
scroll to position [2333, 0]
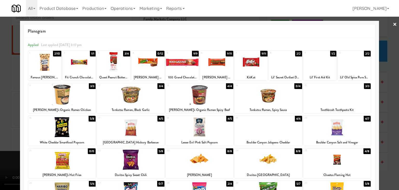
click at [69, 127] on div at bounding box center [62, 127] width 68 height 20
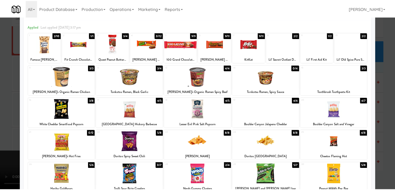
scroll to position [26, 0]
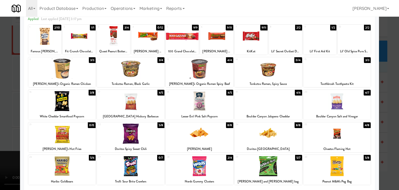
click at [259, 130] on div at bounding box center [269, 133] width 68 height 20
drag, startPoint x: 0, startPoint y: 121, endPoint x: 86, endPoint y: 116, distance: 85.6
click at [9, 118] on div at bounding box center [199, 95] width 399 height 190
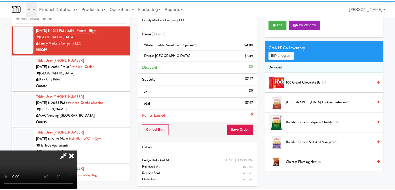
scroll to position [2345, 0]
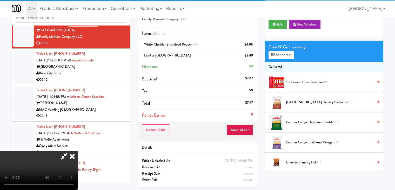
click at [253, 126] on div "Cancel Edit Save Order" at bounding box center [197, 130] width 119 height 16
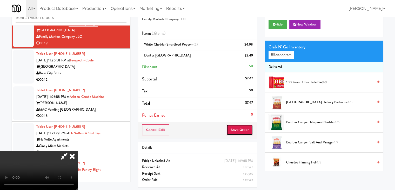
click at [251, 126] on button "Save Order" at bounding box center [240, 129] width 27 height 11
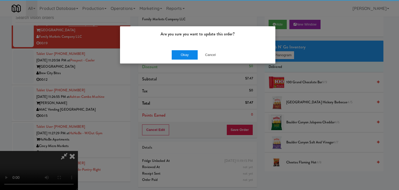
click at [193, 49] on div "Okay Cancel" at bounding box center [197, 54] width 155 height 17
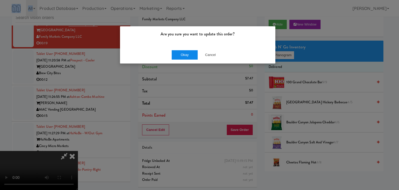
click at [193, 49] on div "Okay Cancel" at bounding box center [197, 54] width 155 height 17
click at [193, 51] on button "Okay" at bounding box center [185, 54] width 26 height 9
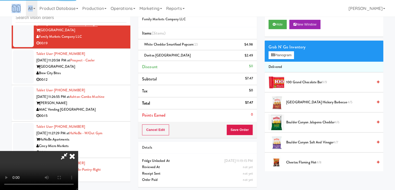
scroll to position [17, 0]
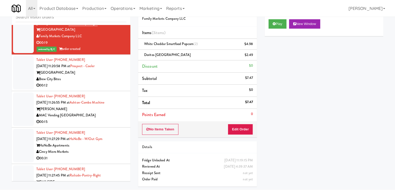
click at [85, 82] on div "Brew City Bites" at bounding box center [81, 79] width 90 height 6
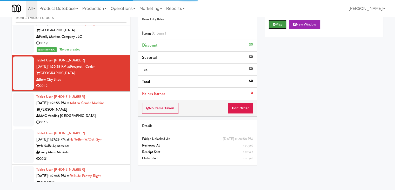
click at [280, 20] on button "Play" at bounding box center [278, 24] width 18 height 9
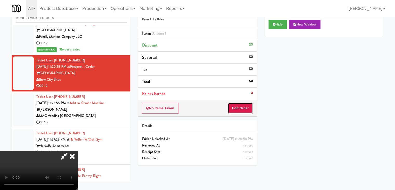
click at [241, 107] on button "Edit Order" at bounding box center [240, 108] width 25 height 11
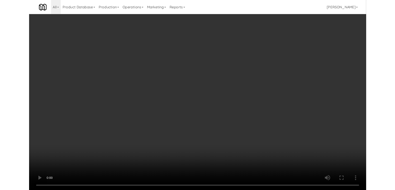
scroll to position [2333, 0]
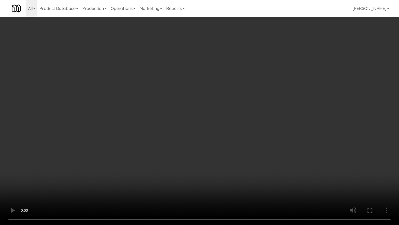
click at [276, 117] on video at bounding box center [199, 112] width 399 height 225
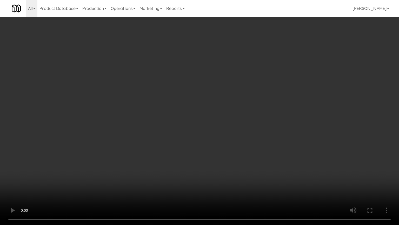
click at [276, 117] on video at bounding box center [199, 112] width 399 height 225
click at [283, 115] on video at bounding box center [199, 112] width 399 height 225
drag, startPoint x: 283, startPoint y: 115, endPoint x: 312, endPoint y: 71, distance: 53.0
click at [283, 114] on video at bounding box center [199, 112] width 399 height 225
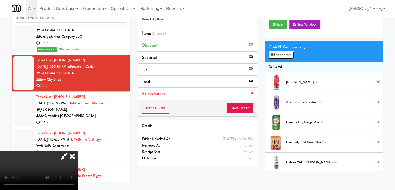
click at [294, 56] on button "Planogram" at bounding box center [281, 55] width 25 height 8
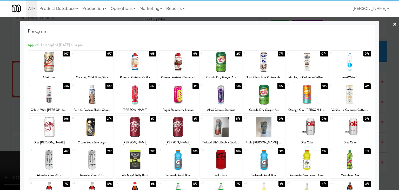
click at [179, 127] on div at bounding box center [178, 127] width 42 height 20
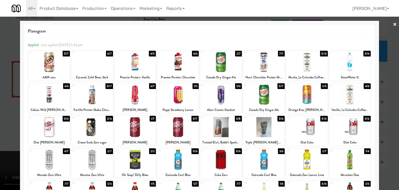
drag, startPoint x: 1, startPoint y: 125, endPoint x: 116, endPoint y: 121, distance: 114.4
click at [5, 123] on div at bounding box center [199, 95] width 399 height 190
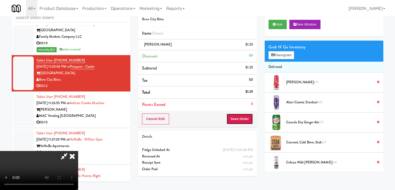
click at [245, 117] on button "Save Order" at bounding box center [240, 118] width 27 height 11
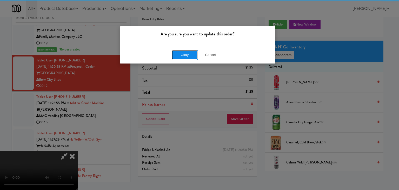
click at [186, 55] on button "Okay" at bounding box center [185, 54] width 26 height 9
click at [186, 55] on div "Okay Cancel" at bounding box center [197, 54] width 155 height 17
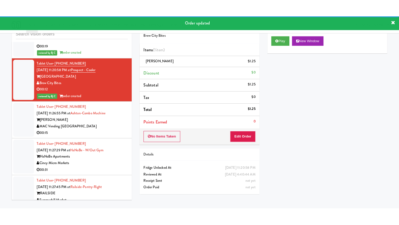
scroll to position [2423, 0]
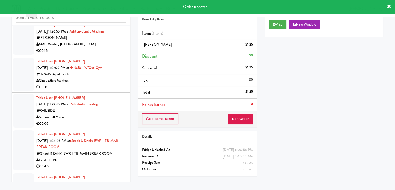
click at [103, 48] on div "MAC Vending [GEOGRAPHIC_DATA]" at bounding box center [81, 44] width 90 height 6
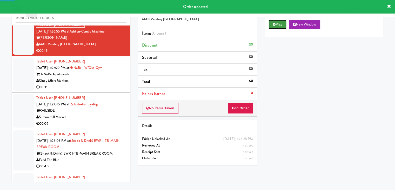
click at [283, 24] on button "Play" at bounding box center [278, 24] width 18 height 9
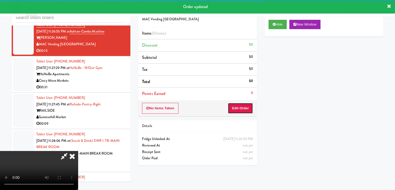
click at [243, 104] on button "Edit Order" at bounding box center [240, 108] width 25 height 11
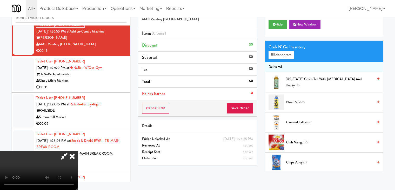
scroll to position [2411, 0]
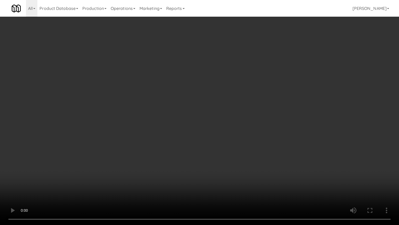
click at [272, 119] on video at bounding box center [199, 112] width 399 height 225
click at [273, 119] on video at bounding box center [199, 112] width 399 height 225
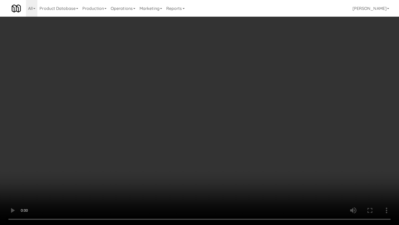
click at [274, 118] on video at bounding box center [199, 112] width 399 height 225
click at [282, 112] on video at bounding box center [199, 112] width 399 height 225
drag, startPoint x: 282, startPoint y: 112, endPoint x: 292, endPoint y: 82, distance: 31.1
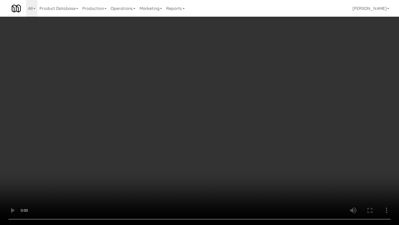
click at [284, 111] on video at bounding box center [199, 112] width 399 height 225
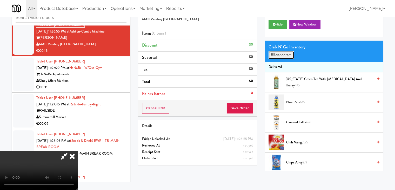
click at [283, 56] on button "Planogram" at bounding box center [281, 55] width 25 height 8
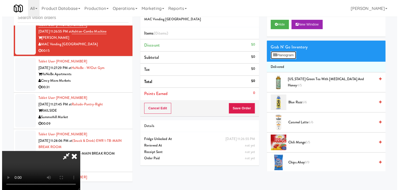
scroll to position [2411, 0]
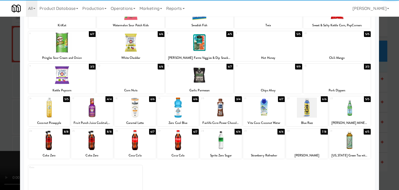
click at [169, 143] on div at bounding box center [178, 140] width 42 height 20
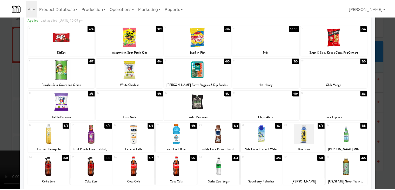
scroll to position [14, 0]
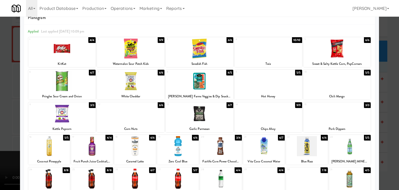
click at [389, 123] on div at bounding box center [199, 95] width 399 height 190
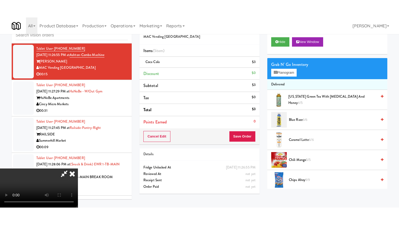
scroll to position [2423, 0]
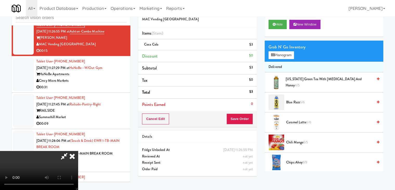
click at [78, 151] on video at bounding box center [39, 170] width 78 height 39
drag, startPoint x: 182, startPoint y: 139, endPoint x: 183, endPoint y: 161, distance: 22.4
click at [78, 151] on video at bounding box center [39, 170] width 78 height 39
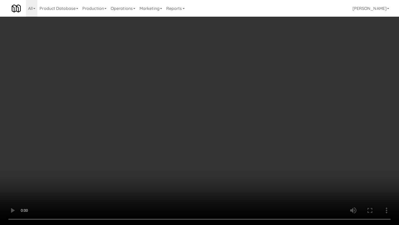
click at [218, 161] on video at bounding box center [199, 112] width 399 height 225
click at [218, 160] on video at bounding box center [199, 112] width 399 height 225
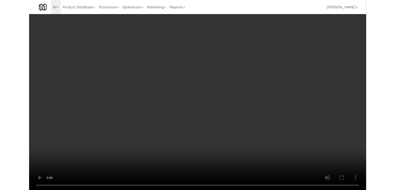
scroll to position [2423, 0]
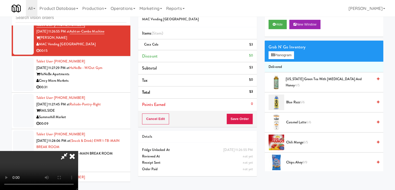
click at [286, 50] on div "Grab N' Go Inventory" at bounding box center [324, 47] width 111 height 8
click at [285, 54] on button "Planogram" at bounding box center [281, 55] width 25 height 8
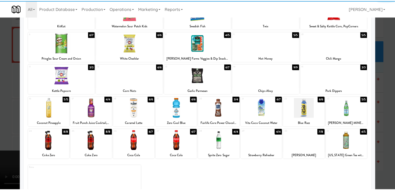
scroll to position [52, 0]
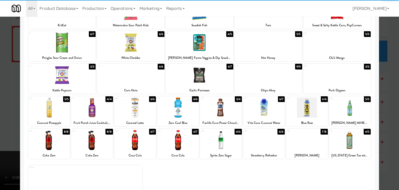
click at [301, 113] on div at bounding box center [307, 107] width 42 height 20
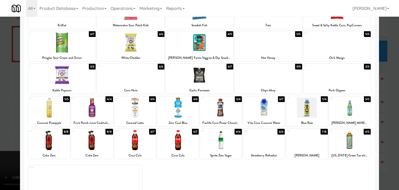
click at [0, 122] on div at bounding box center [199, 95] width 399 height 190
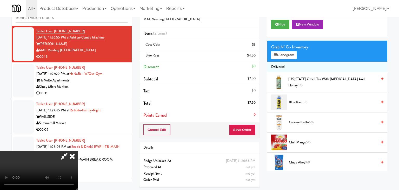
scroll to position [2423, 0]
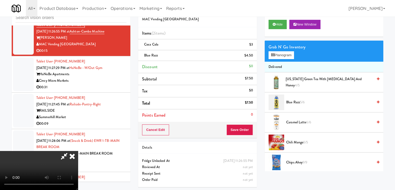
click at [78, 151] on video at bounding box center [39, 170] width 78 height 39
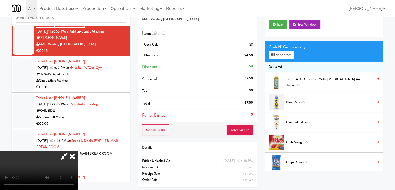
click at [78, 151] on video at bounding box center [39, 170] width 78 height 39
click at [285, 55] on button "Planogram" at bounding box center [281, 55] width 25 height 8
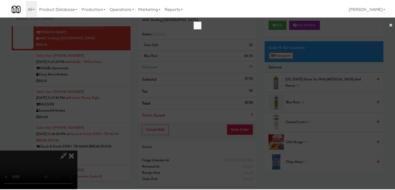
scroll to position [2411, 0]
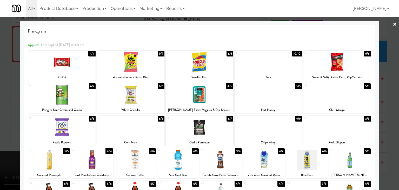
click at [384, 102] on div at bounding box center [199, 95] width 399 height 190
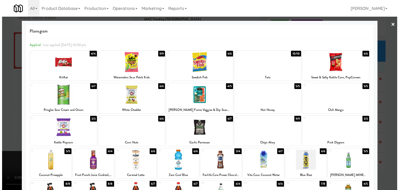
scroll to position [2423, 0]
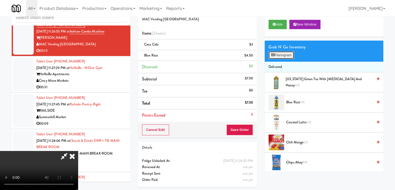
click at [290, 56] on button "Planogram" at bounding box center [281, 55] width 25 height 8
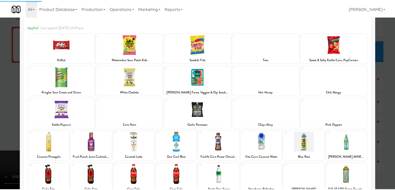
scroll to position [26, 0]
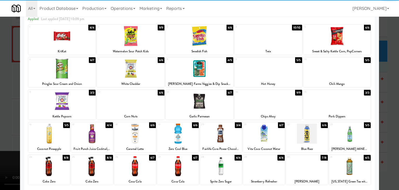
click at [350, 104] on div at bounding box center [338, 101] width 68 height 20
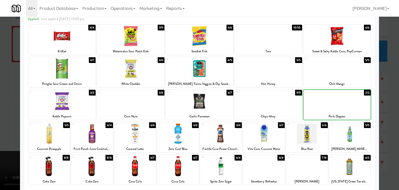
drag, startPoint x: 383, startPoint y: 106, endPoint x: 309, endPoint y: 115, distance: 74.3
click at [383, 107] on div at bounding box center [199, 95] width 399 height 190
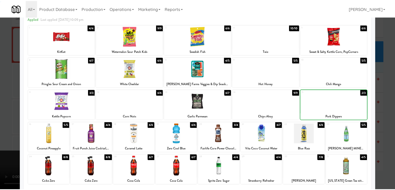
scroll to position [2423, 0]
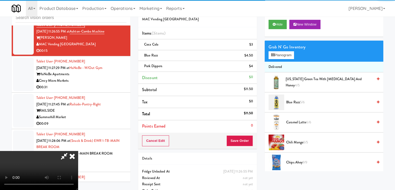
click at [244, 135] on div "Cancel Edit Save Order" at bounding box center [197, 141] width 119 height 16
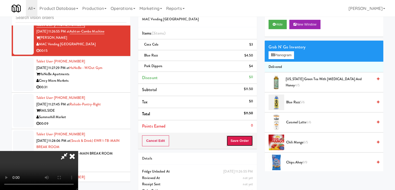
click at [244, 135] on button "Save Order" at bounding box center [240, 140] width 27 height 11
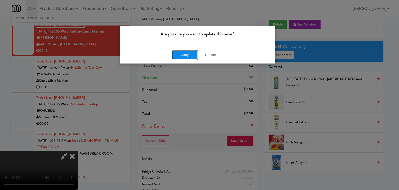
click at [186, 57] on button "Okay" at bounding box center [185, 54] width 26 height 9
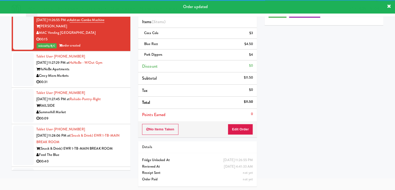
click at [115, 73] on div "HaNoBe Apartments" at bounding box center [81, 69] width 90 height 6
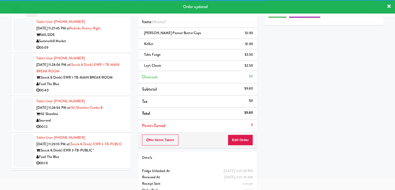
scroll to position [2501, 0]
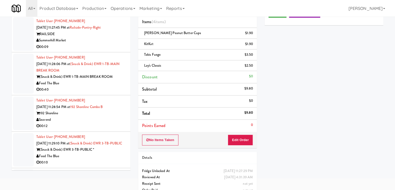
click at [109, 50] on div "00:09" at bounding box center [81, 47] width 90 height 6
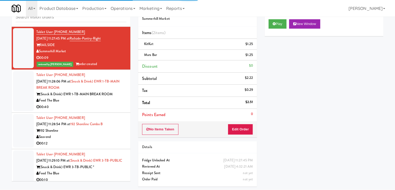
scroll to position [2553, 0]
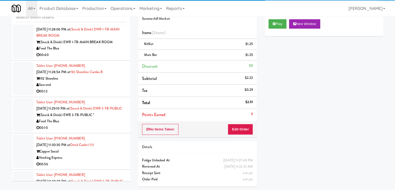
click at [114, 58] on div "00:40" at bounding box center [81, 55] width 90 height 6
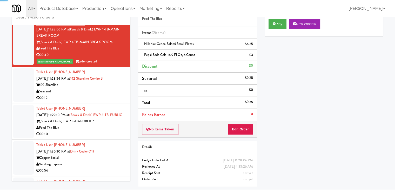
click at [112, 95] on div "Seavend" at bounding box center [81, 91] width 90 height 6
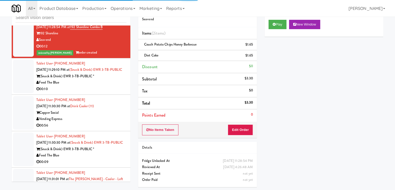
click at [115, 80] on div "(Snack & Drink) EWR 3-TB-PUBLIC *" at bounding box center [81, 76] width 90 height 6
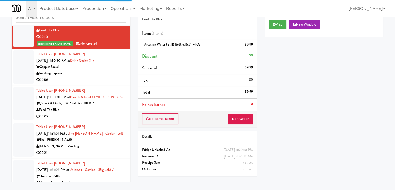
click at [115, 77] on div "Vending Express" at bounding box center [81, 73] width 90 height 6
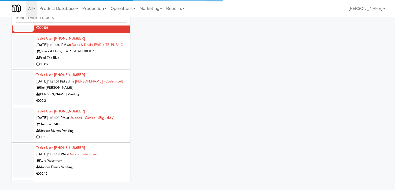
scroll to position [2735, 0]
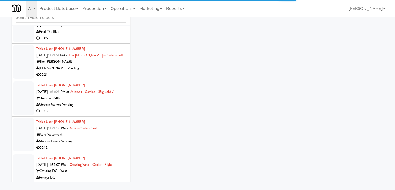
click at [113, 42] on div "00:09" at bounding box center [81, 38] width 90 height 6
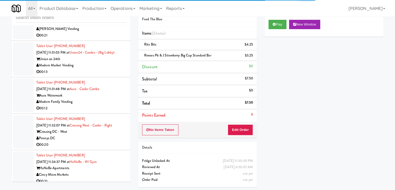
click at [117, 32] on div "[PERSON_NAME] Vending" at bounding box center [81, 29] width 90 height 6
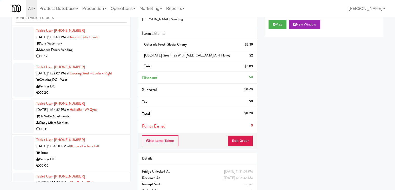
click at [114, 23] on div "00:13" at bounding box center [81, 20] width 90 height 6
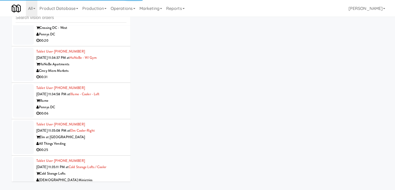
scroll to position [2904, 0]
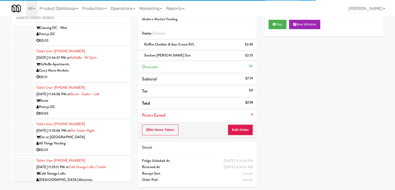
click at [117, 8] on div "00:12" at bounding box center [81, 4] width 90 height 6
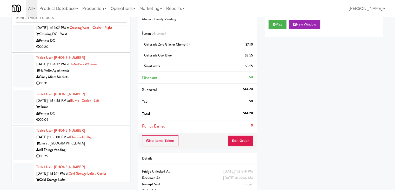
click at [106, 50] on div "00:20" at bounding box center [81, 47] width 90 height 6
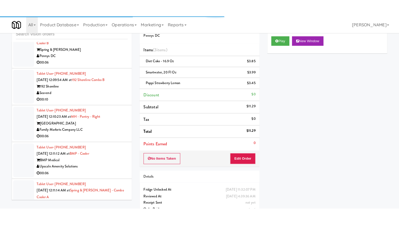
scroll to position [3242, 0]
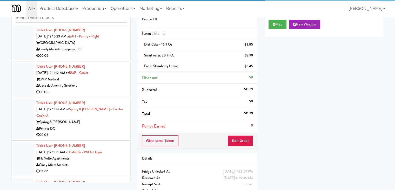
click at [113, 59] on div "00:06" at bounding box center [81, 55] width 90 height 6
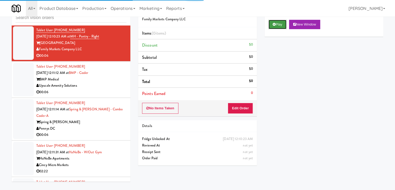
click at [279, 23] on button "Play" at bounding box center [278, 24] width 18 height 9
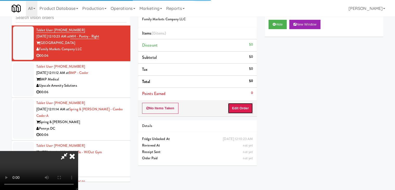
click at [237, 108] on button "Edit Order" at bounding box center [240, 108] width 25 height 11
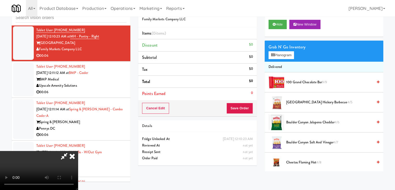
scroll to position [3222, 0]
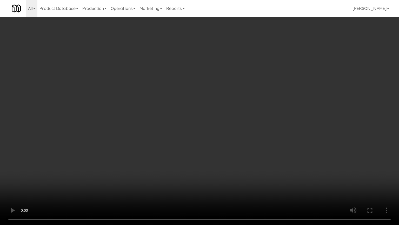
click at [236, 135] on video at bounding box center [199, 112] width 399 height 225
click at [235, 135] on video at bounding box center [199, 112] width 399 height 225
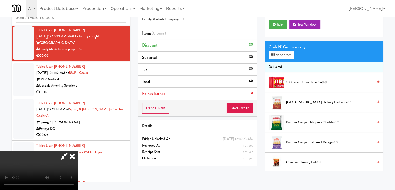
click at [78, 155] on video at bounding box center [39, 170] width 78 height 39
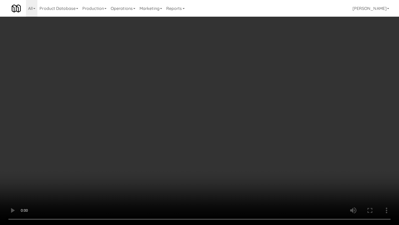
click at [206, 172] on video at bounding box center [199, 112] width 399 height 225
click at [206, 171] on video at bounding box center [199, 112] width 399 height 225
click at [208, 169] on video at bounding box center [199, 112] width 399 height 225
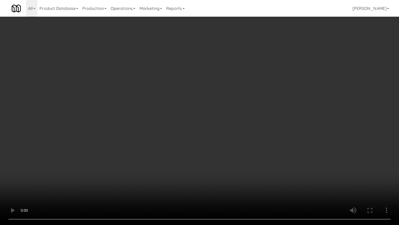
click at [210, 167] on video at bounding box center [199, 112] width 399 height 225
click at [233, 150] on video at bounding box center [199, 112] width 399 height 225
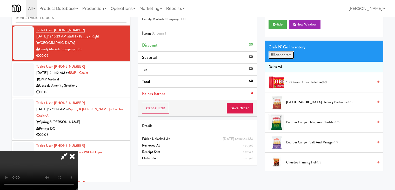
click at [289, 53] on button "Planogram" at bounding box center [281, 55] width 25 height 8
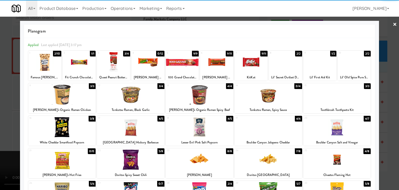
drag, startPoint x: 0, startPoint y: 117, endPoint x: 38, endPoint y: 114, distance: 37.8
click at [3, 116] on div at bounding box center [199, 95] width 399 height 190
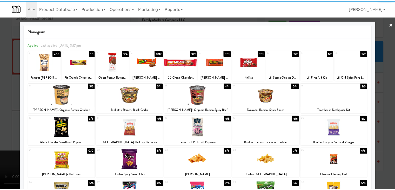
scroll to position [3242, 0]
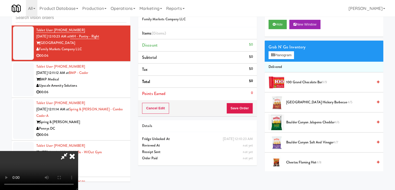
click at [310, 123] on span "Boulder Canyon Jalapeno Cheddar 4/6" at bounding box center [329, 122] width 87 height 6
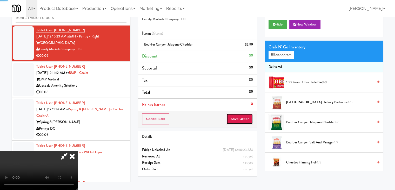
click at [249, 120] on button "Save Order" at bounding box center [240, 118] width 27 height 11
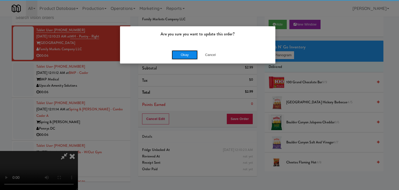
click at [192, 50] on button "Okay" at bounding box center [185, 54] width 26 height 9
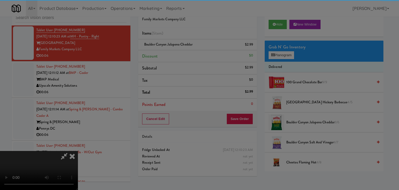
click at [191, 50] on button "Okay" at bounding box center [185, 45] width 26 height 9
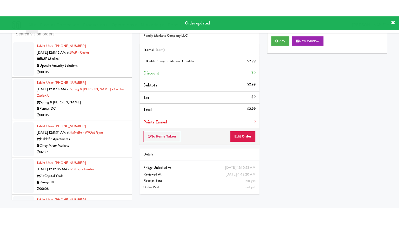
scroll to position [3294, 0]
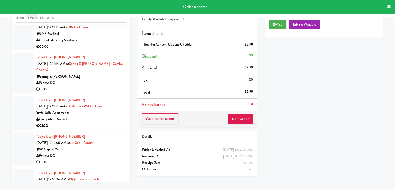
click at [115, 43] on div "Upscale Amenity Solutions" at bounding box center [81, 40] width 90 height 6
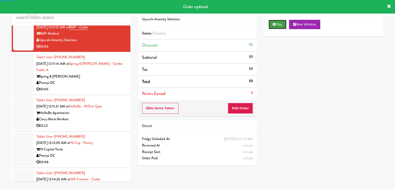
click at [271, 28] on button "Play" at bounding box center [278, 24] width 18 height 9
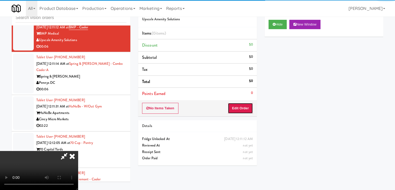
click at [246, 104] on button "Edit Order" at bounding box center [240, 108] width 25 height 11
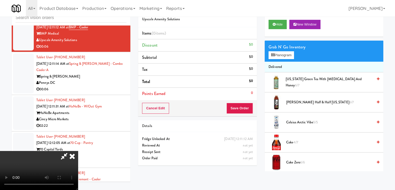
scroll to position [3275, 0]
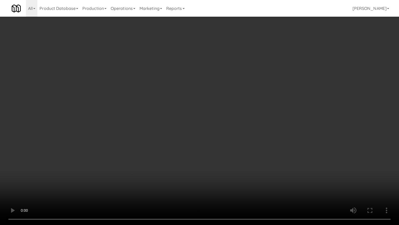
click at [247, 139] on video at bounding box center [199, 112] width 399 height 225
click at [247, 141] on video at bounding box center [199, 112] width 399 height 225
click at [252, 136] on video at bounding box center [199, 112] width 399 height 225
click at [254, 135] on video at bounding box center [199, 112] width 399 height 225
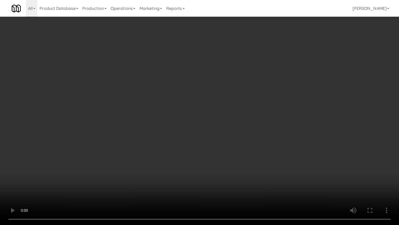
click at [254, 135] on video at bounding box center [199, 112] width 399 height 225
click at [253, 134] on video at bounding box center [199, 112] width 399 height 225
click at [254, 159] on video at bounding box center [199, 112] width 399 height 225
click at [256, 126] on video at bounding box center [199, 112] width 399 height 225
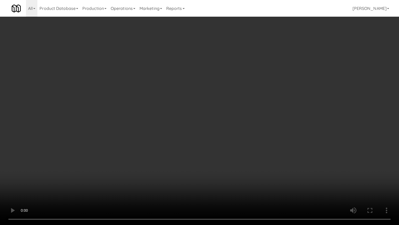
click at [256, 127] on video at bounding box center [199, 112] width 399 height 225
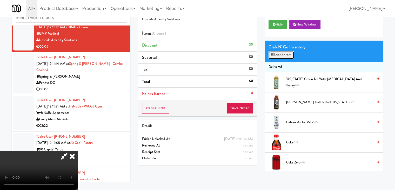
click at [289, 54] on button "Planogram" at bounding box center [281, 55] width 25 height 8
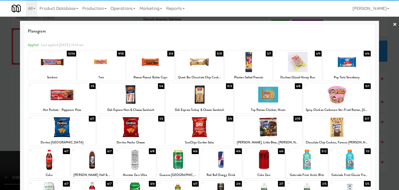
click at [345, 168] on div at bounding box center [350, 159] width 42 height 20
click at [172, 159] on div at bounding box center [178, 159] width 42 height 20
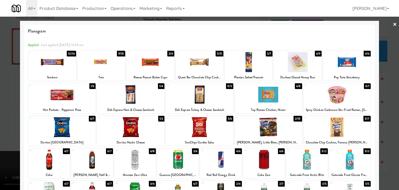
drag, startPoint x: 2, startPoint y: 163, endPoint x: 87, endPoint y: 141, distance: 87.4
click at [9, 160] on div at bounding box center [199, 95] width 399 height 190
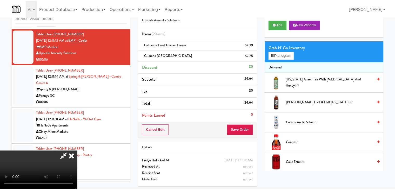
scroll to position [3294, 0]
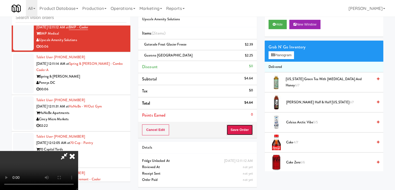
click at [243, 132] on button "Save Order" at bounding box center [240, 129] width 27 height 11
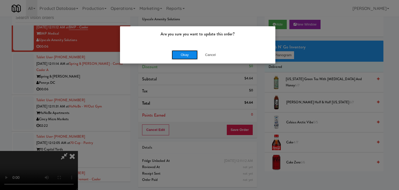
click at [190, 54] on button "Okay" at bounding box center [185, 54] width 26 height 9
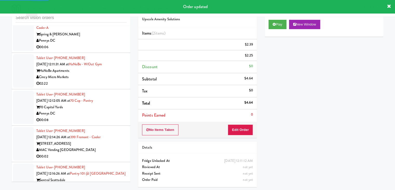
scroll to position [3346, 0]
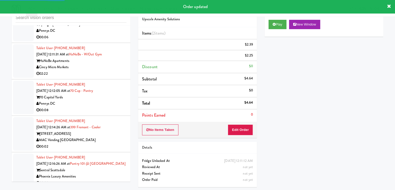
drag, startPoint x: 101, startPoint y: 76, endPoint x: 103, endPoint y: 80, distance: 3.8
click at [101, 41] on div "00:06" at bounding box center [81, 37] width 90 height 6
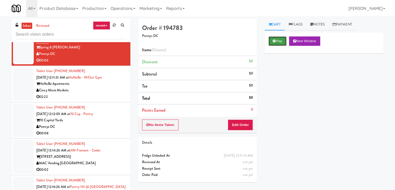
click at [278, 43] on button "Play" at bounding box center [278, 40] width 18 height 9
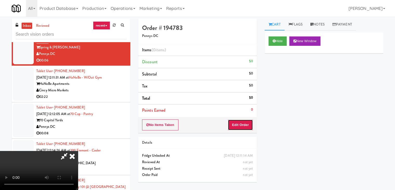
click at [241, 121] on button "Edit Order" at bounding box center [240, 124] width 25 height 11
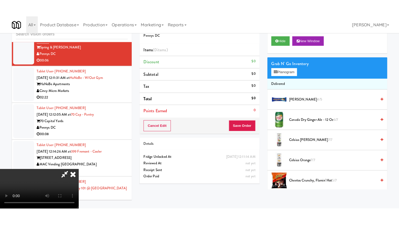
scroll to position [73, 0]
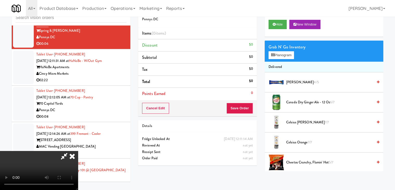
click at [78, 170] on video at bounding box center [39, 170] width 78 height 39
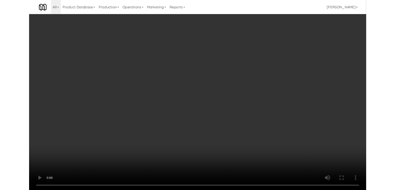
scroll to position [3327, 0]
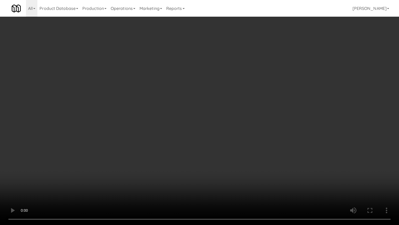
click at [254, 157] on video at bounding box center [199, 112] width 399 height 225
click at [212, 157] on video at bounding box center [199, 112] width 399 height 225
click at [216, 128] on video at bounding box center [199, 112] width 399 height 225
click at [264, 113] on video at bounding box center [199, 112] width 399 height 225
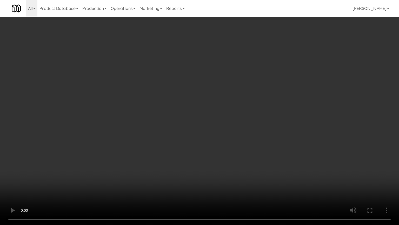
click at [265, 110] on video at bounding box center [199, 112] width 399 height 225
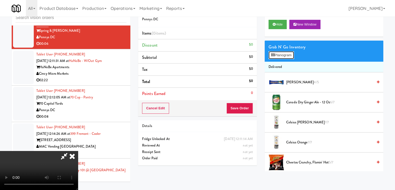
click at [282, 55] on button "Planogram" at bounding box center [281, 55] width 25 height 8
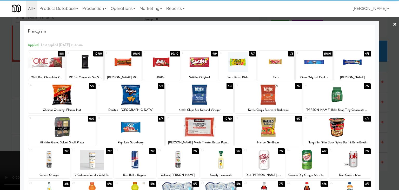
drag, startPoint x: 316, startPoint y: 65, endPoint x: 357, endPoint y: 76, distance: 42.3
click at [316, 65] on div at bounding box center [314, 62] width 37 height 20
drag, startPoint x: 384, startPoint y: 86, endPoint x: 351, endPoint y: 86, distance: 32.2
click at [384, 86] on div at bounding box center [199, 95] width 399 height 190
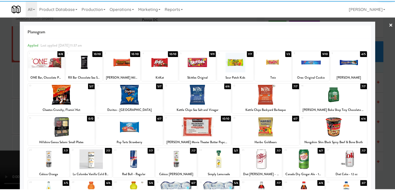
scroll to position [3346, 0]
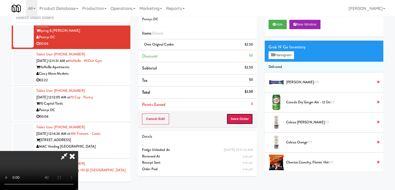
click at [239, 116] on button "Save Order" at bounding box center [240, 118] width 27 height 11
drag, startPoint x: 240, startPoint y: 117, endPoint x: 216, endPoint y: 84, distance: 39.9
click at [239, 117] on button "Save Order" at bounding box center [240, 118] width 27 height 11
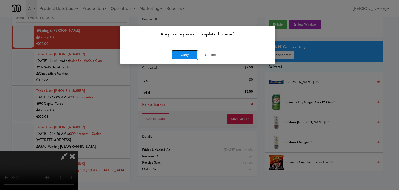
click at [190, 56] on button "Okay" at bounding box center [185, 54] width 26 height 9
click at [190, 56] on div "Okay Cancel" at bounding box center [197, 54] width 155 height 17
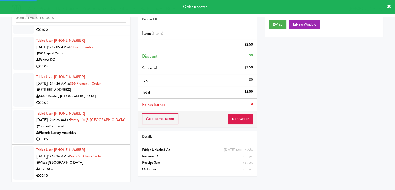
scroll to position [3398, 0]
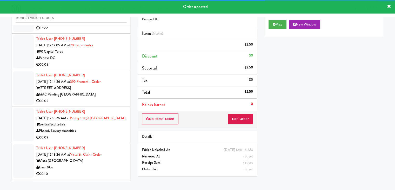
click at [122, 31] on div "Tablet User · (513) 628-3311 Aug 21, 2025 12:11:31 AM at HaNoBe - w/out Gym HaN…" at bounding box center [81, 15] width 90 height 32
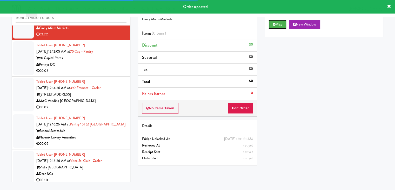
drag, startPoint x: 279, startPoint y: 24, endPoint x: 266, endPoint y: 56, distance: 34.7
click at [279, 24] on button "Play" at bounding box center [278, 24] width 18 height 9
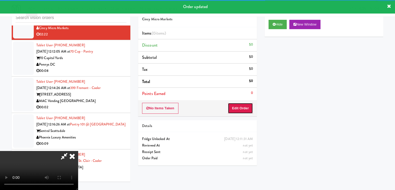
click at [246, 106] on button "Edit Order" at bounding box center [240, 108] width 25 height 11
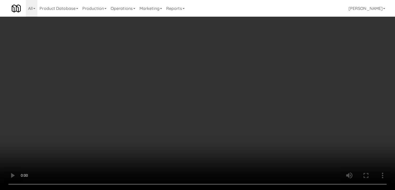
scroll to position [3379, 0]
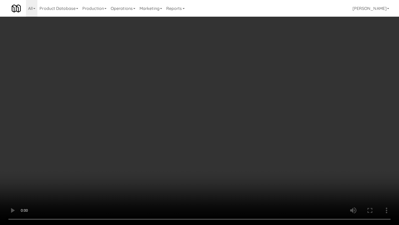
click at [222, 112] on video at bounding box center [199, 112] width 399 height 225
click at [222, 109] on video at bounding box center [199, 112] width 399 height 225
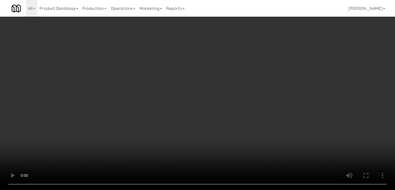
scroll to position [3398, 0]
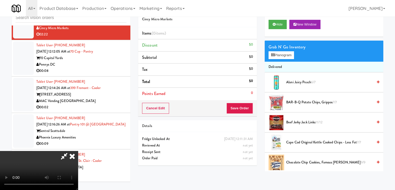
click at [78, 151] on video at bounding box center [39, 170] width 78 height 39
click at [293, 54] on button "Planogram" at bounding box center [281, 55] width 25 height 8
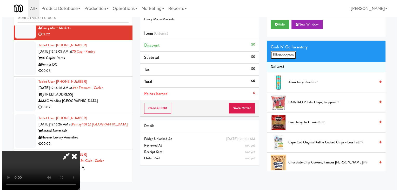
scroll to position [3379, 0]
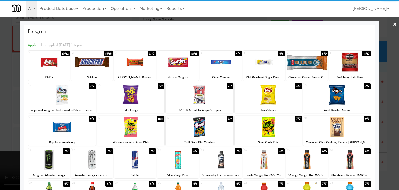
click at [264, 156] on div at bounding box center [264, 159] width 42 height 20
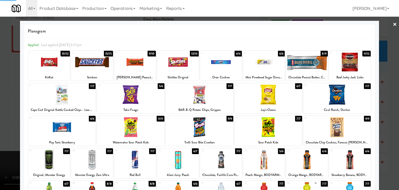
click at [264, 156] on div at bounding box center [264, 159] width 42 height 20
click at [181, 99] on div at bounding box center [200, 94] width 68 height 20
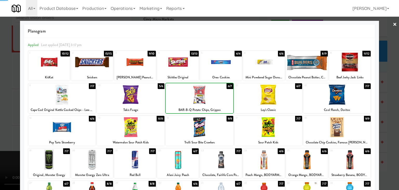
click at [181, 99] on div at bounding box center [200, 94] width 68 height 20
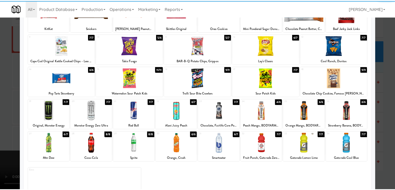
scroll to position [52, 0]
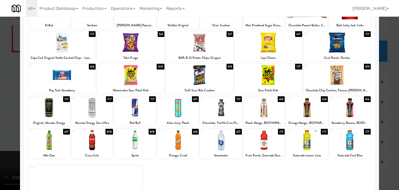
click at [138, 140] on div at bounding box center [135, 140] width 42 height 20
drag, startPoint x: 0, startPoint y: 139, endPoint x: 49, endPoint y: 139, distance: 49.1
click at [2, 139] on div at bounding box center [199, 95] width 399 height 190
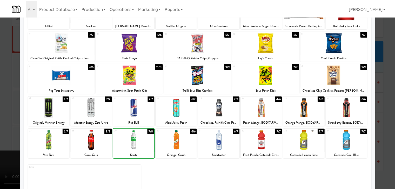
scroll to position [3398, 0]
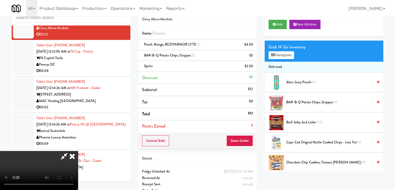
click at [78, 151] on video at bounding box center [39, 170] width 78 height 39
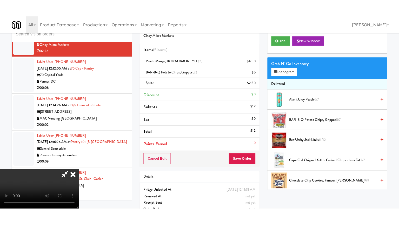
scroll to position [0, 0]
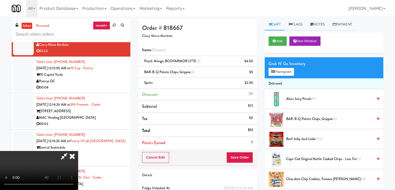
click at [78, 151] on video at bounding box center [39, 170] width 78 height 39
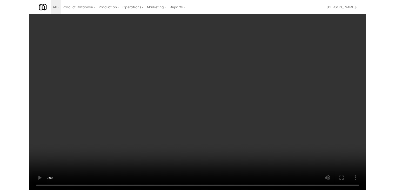
scroll to position [3379, 0]
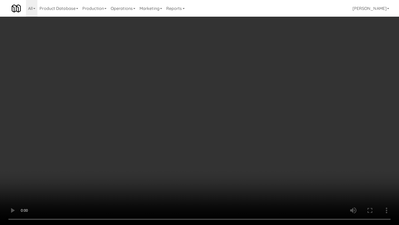
click at [196, 150] on video at bounding box center [199, 112] width 399 height 225
click at [198, 148] on video at bounding box center [199, 112] width 399 height 225
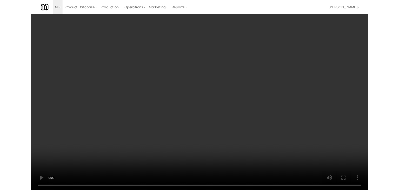
scroll to position [3398, 0]
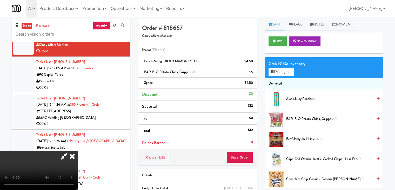
click at [78, 151] on video at bounding box center [39, 170] width 78 height 39
click at [288, 69] on button "Planogram" at bounding box center [281, 72] width 25 height 8
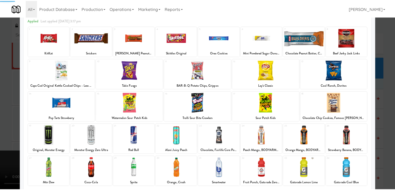
scroll to position [65, 0]
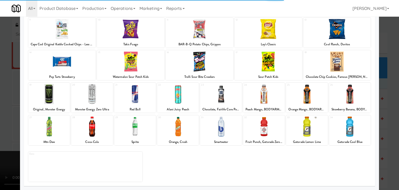
click at [0, 113] on div at bounding box center [199, 95] width 399 height 190
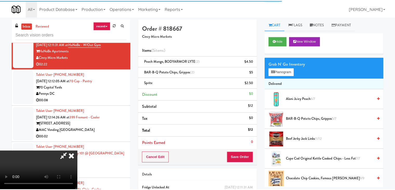
scroll to position [3398, 0]
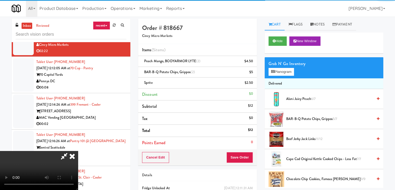
click at [78, 151] on video at bounding box center [39, 170] width 78 height 39
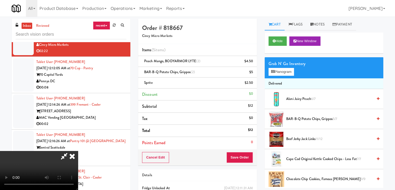
click at [78, 151] on video at bounding box center [39, 170] width 78 height 39
click at [288, 72] on button "Planogram" at bounding box center [281, 72] width 25 height 8
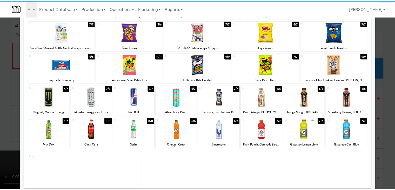
scroll to position [65, 0]
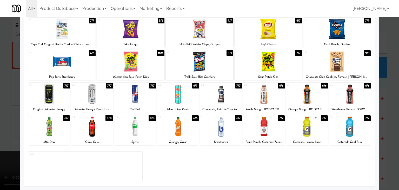
click at [261, 132] on div at bounding box center [264, 126] width 42 height 20
click at [136, 129] on div at bounding box center [135, 126] width 42 height 20
drag, startPoint x: 0, startPoint y: 131, endPoint x: 60, endPoint y: 127, distance: 60.4
click at [4, 129] on div at bounding box center [199, 95] width 399 height 190
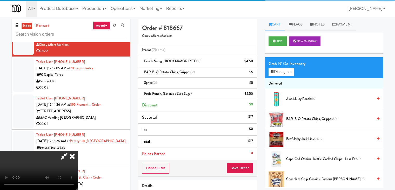
click at [78, 151] on video at bounding box center [39, 170] width 78 height 39
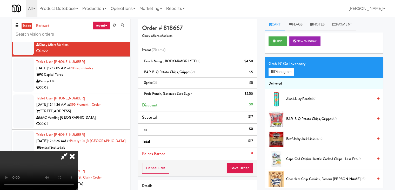
click at [78, 151] on video at bounding box center [39, 170] width 78 height 39
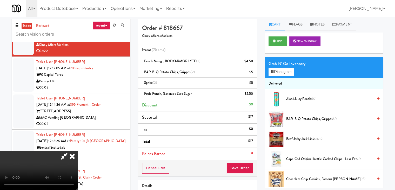
click at [78, 151] on video at bounding box center [39, 170] width 78 height 39
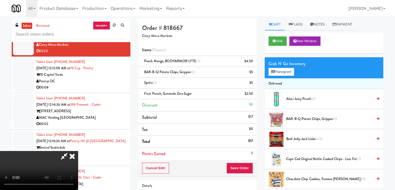
click at [78, 151] on video at bounding box center [39, 170] width 78 height 39
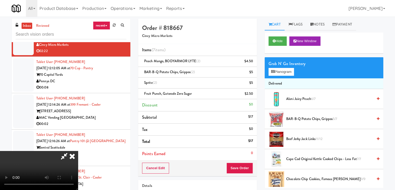
click at [78, 151] on video at bounding box center [39, 170] width 78 height 39
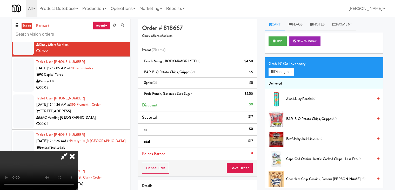
click at [78, 151] on video at bounding box center [39, 170] width 78 height 39
drag, startPoint x: 132, startPoint y: 123, endPoint x: 135, endPoint y: 124, distance: 3.2
click at [78, 151] on video at bounding box center [39, 170] width 78 height 39
drag, startPoint x: 162, startPoint y: 141, endPoint x: 167, endPoint y: 143, distance: 5.6
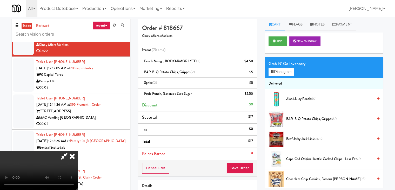
click at [78, 151] on video at bounding box center [39, 170] width 78 height 39
drag, startPoint x: 171, startPoint y: 143, endPoint x: 163, endPoint y: 144, distance: 7.6
click at [78, 151] on video at bounding box center [39, 170] width 78 height 39
click at [78, 157] on video at bounding box center [39, 170] width 78 height 39
click at [78, 158] on video at bounding box center [39, 170] width 78 height 39
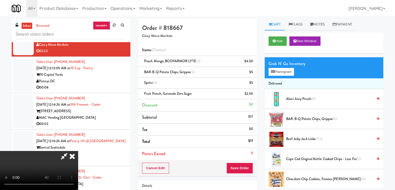
click at [78, 151] on video at bounding box center [39, 170] width 78 height 39
click at [78, 172] on video at bounding box center [39, 170] width 78 height 39
click at [78, 168] on video at bounding box center [39, 170] width 78 height 39
click at [78, 166] on video at bounding box center [39, 170] width 78 height 39
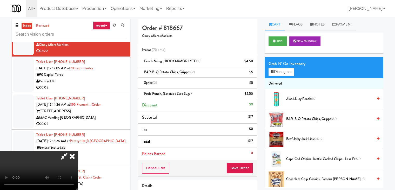
click at [78, 166] on video at bounding box center [39, 170] width 78 height 39
click at [78, 165] on video at bounding box center [39, 170] width 78 height 39
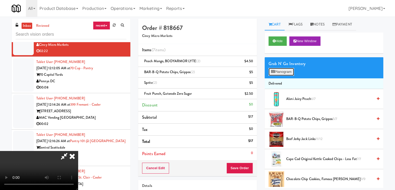
click at [288, 71] on button "Planogram" at bounding box center [281, 72] width 25 height 8
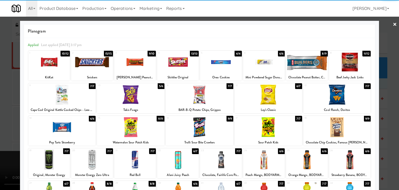
click at [351, 67] on div at bounding box center [350, 62] width 42 height 20
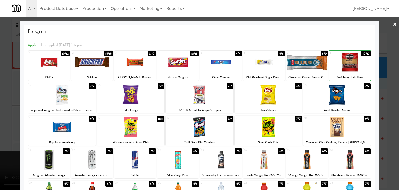
click at [351, 67] on div at bounding box center [350, 62] width 42 height 20
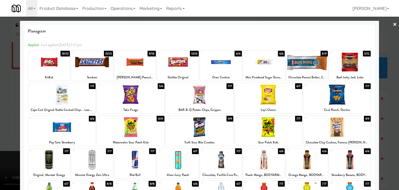
click at [351, 67] on div at bounding box center [350, 62] width 42 height 20
click at [64, 123] on div at bounding box center [62, 127] width 68 height 20
drag, startPoint x: 0, startPoint y: 124, endPoint x: 14, endPoint y: 121, distance: 14.5
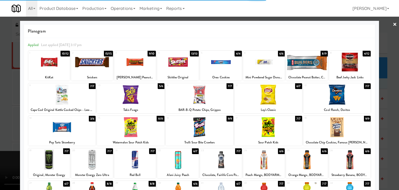
click at [0, 123] on div at bounding box center [199, 95] width 399 height 190
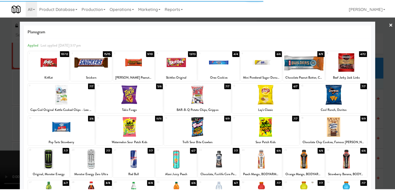
scroll to position [3398, 0]
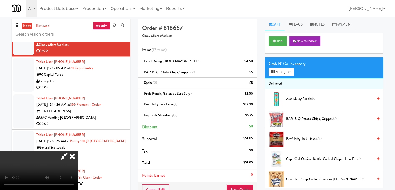
click at [78, 151] on video at bounding box center [39, 170] width 78 height 39
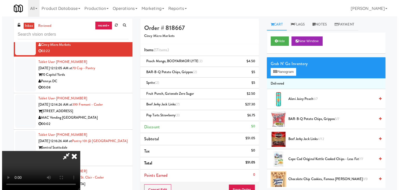
scroll to position [0, 0]
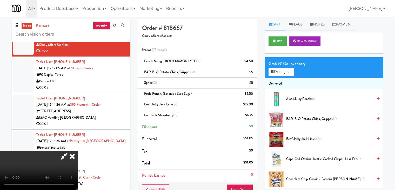
click at [78, 151] on video at bounding box center [39, 170] width 78 height 39
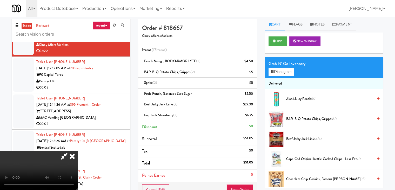
click at [78, 151] on video at bounding box center [39, 170] width 78 height 39
click at [291, 71] on button "Planogram" at bounding box center [281, 72] width 25 height 8
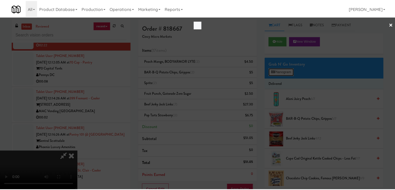
scroll to position [3379, 0]
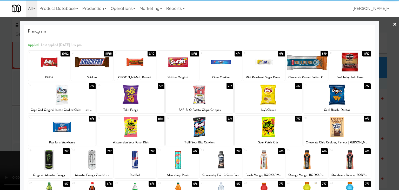
click at [188, 100] on div at bounding box center [200, 94] width 68 height 20
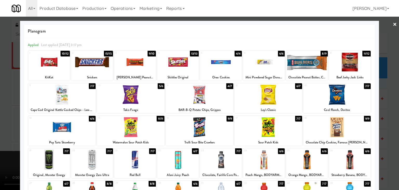
drag, startPoint x: 0, startPoint y: 125, endPoint x: 54, endPoint y: 123, distance: 54.1
click at [3, 125] on div at bounding box center [199, 95] width 399 height 190
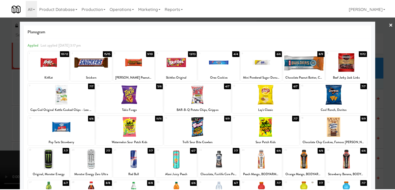
scroll to position [3398, 0]
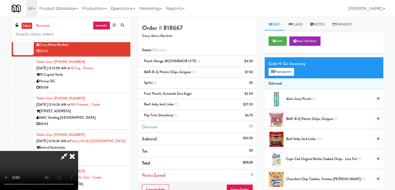
click at [78, 151] on video at bounding box center [39, 170] width 78 height 39
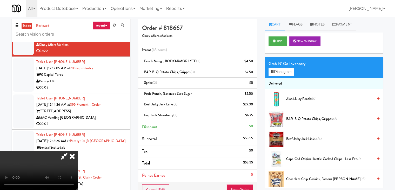
click at [78, 151] on video at bounding box center [39, 170] width 78 height 39
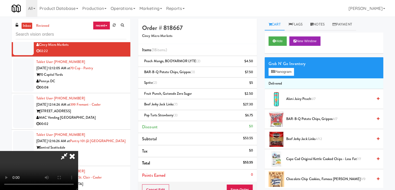
click at [78, 151] on video at bounding box center [39, 170] width 78 height 39
drag, startPoint x: 183, startPoint y: 91, endPoint x: 214, endPoint y: 92, distance: 30.9
click at [78, 151] on video at bounding box center [39, 170] width 78 height 39
click at [305, 99] on span "Alani Juicy Peach 6/7" at bounding box center [329, 99] width 87 height 6
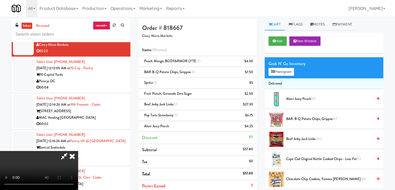
click at [78, 151] on video at bounding box center [39, 170] width 78 height 39
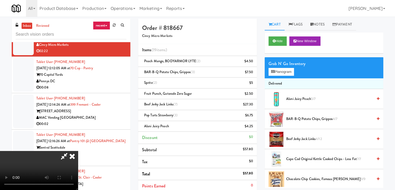
scroll to position [0, 0]
click at [78, 151] on video at bounding box center [39, 170] width 78 height 39
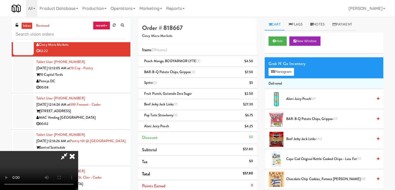
click at [78, 151] on video at bounding box center [39, 170] width 78 height 39
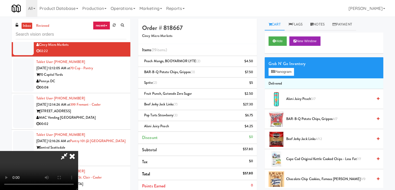
click at [78, 151] on video at bounding box center [39, 170] width 78 height 39
drag, startPoint x: 209, startPoint y: 82, endPoint x: 219, endPoint y: 77, distance: 10.2
click at [78, 151] on video at bounding box center [39, 170] width 78 height 39
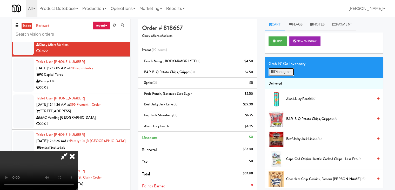
click at [288, 72] on button "Planogram" at bounding box center [281, 72] width 25 height 8
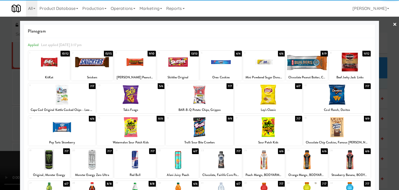
click at [299, 60] on div at bounding box center [307, 62] width 42 height 20
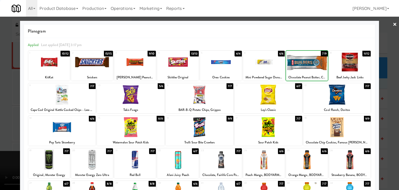
click at [299, 60] on div at bounding box center [307, 62] width 42 height 20
click at [0, 135] on div at bounding box center [199, 95] width 399 height 190
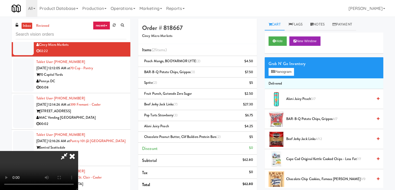
click at [78, 151] on icon at bounding box center [72, 156] width 11 height 10
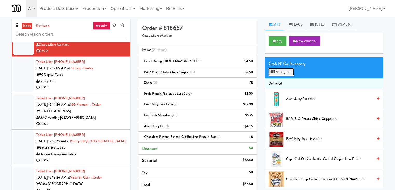
click at [275, 74] on button "Planogram" at bounding box center [281, 72] width 25 height 8
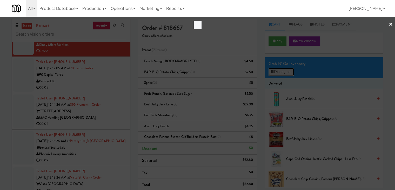
scroll to position [3379, 0]
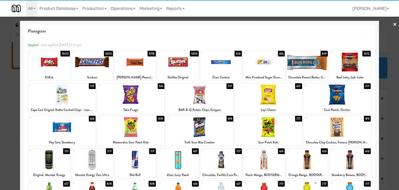
drag, startPoint x: 0, startPoint y: 77, endPoint x: 68, endPoint y: 73, distance: 67.7
click at [2, 77] on div at bounding box center [199, 95] width 399 height 190
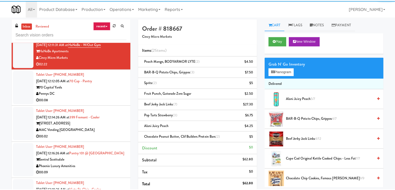
scroll to position [3398, 0]
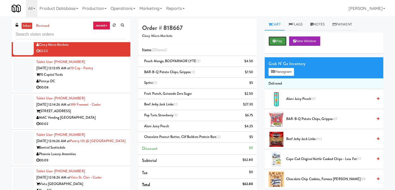
click at [277, 43] on button "Play" at bounding box center [278, 40] width 18 height 9
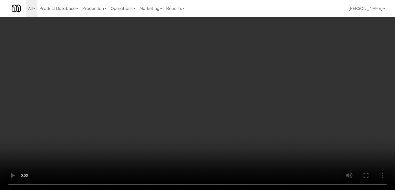
scroll to position [3379, 0]
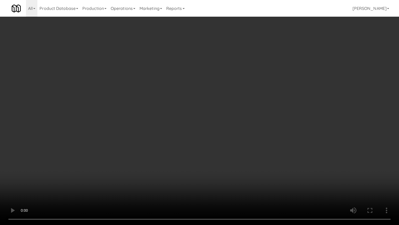
click at [221, 105] on video at bounding box center [199, 112] width 399 height 225
click at [226, 102] on video at bounding box center [199, 112] width 399 height 225
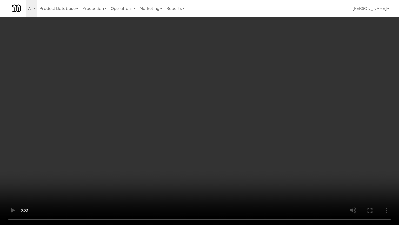
click at [226, 102] on video at bounding box center [199, 112] width 399 height 225
click at [226, 101] on video at bounding box center [199, 112] width 399 height 225
click at [227, 101] on video at bounding box center [199, 112] width 399 height 225
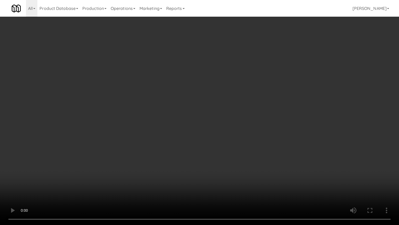
click at [227, 101] on video at bounding box center [199, 112] width 399 height 225
click at [227, 100] on video at bounding box center [199, 112] width 399 height 225
click at [227, 103] on video at bounding box center [199, 112] width 399 height 225
click at [231, 104] on video at bounding box center [199, 112] width 399 height 225
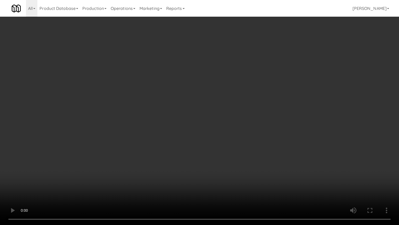
click at [231, 104] on video at bounding box center [199, 112] width 399 height 225
click at [231, 103] on video at bounding box center [199, 112] width 399 height 225
click at [182, 89] on video at bounding box center [199, 112] width 399 height 225
click at [226, 94] on video at bounding box center [199, 112] width 399 height 225
click at [188, 136] on video at bounding box center [199, 112] width 399 height 225
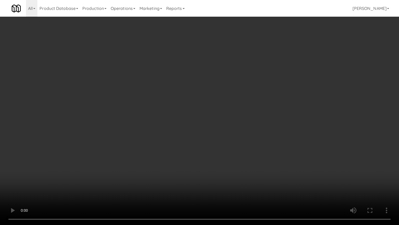
click at [189, 135] on video at bounding box center [199, 112] width 399 height 225
click at [186, 137] on video at bounding box center [199, 112] width 399 height 225
click at [185, 139] on video at bounding box center [199, 112] width 399 height 225
drag, startPoint x: 187, startPoint y: 134, endPoint x: 192, endPoint y: 134, distance: 5.8
click at [188, 134] on video at bounding box center [199, 112] width 399 height 225
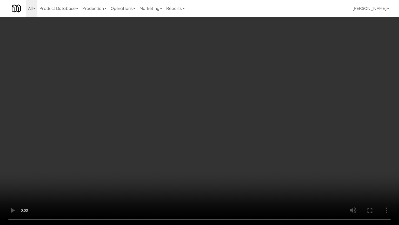
click at [195, 135] on video at bounding box center [199, 112] width 399 height 225
click at [198, 134] on video at bounding box center [199, 112] width 399 height 225
click at [200, 130] on video at bounding box center [199, 112] width 399 height 225
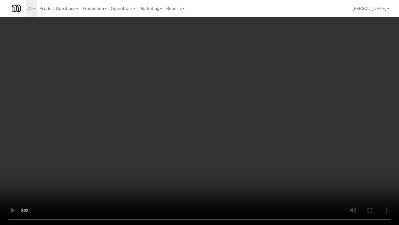
click at [193, 141] on video at bounding box center [199, 112] width 399 height 225
click at [206, 141] on video at bounding box center [199, 112] width 399 height 225
click at [195, 141] on video at bounding box center [199, 112] width 399 height 225
click at [197, 142] on video at bounding box center [199, 112] width 399 height 225
click at [192, 143] on video at bounding box center [199, 112] width 399 height 225
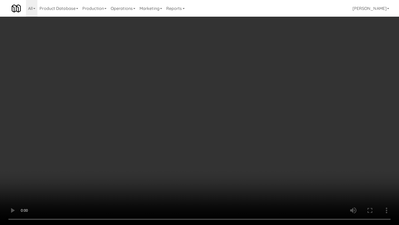
click at [207, 145] on video at bounding box center [199, 112] width 399 height 225
click at [201, 136] on video at bounding box center [199, 112] width 399 height 225
click at [199, 136] on video at bounding box center [199, 112] width 399 height 225
click at [224, 135] on video at bounding box center [199, 112] width 399 height 225
click at [248, 97] on video at bounding box center [199, 112] width 399 height 225
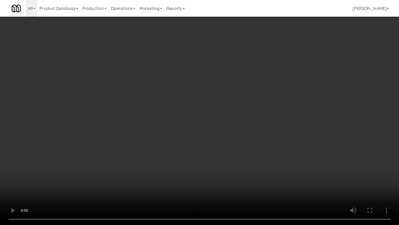
click at [248, 97] on video at bounding box center [199, 112] width 399 height 225
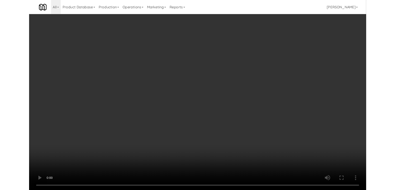
scroll to position [3398, 0]
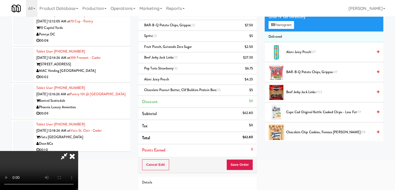
click at [78, 151] on icon at bounding box center [72, 156] width 11 height 10
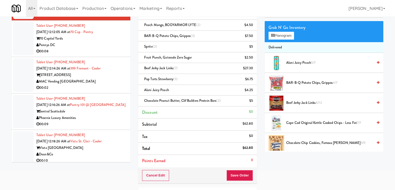
scroll to position [82, 0]
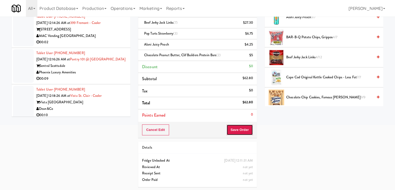
click at [241, 129] on button "Save Order" at bounding box center [240, 129] width 27 height 11
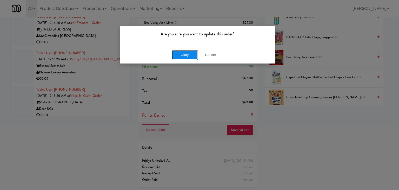
click at [180, 53] on button "Okay" at bounding box center [185, 54] width 26 height 9
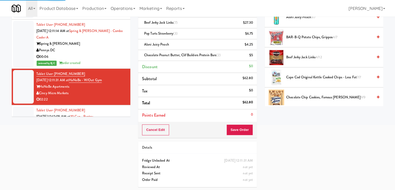
scroll to position [3346, 0]
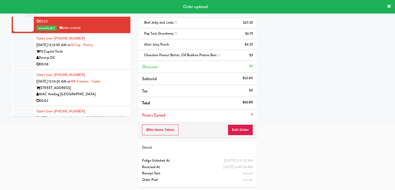
drag, startPoint x: 79, startPoint y: 38, endPoint x: 55, endPoint y: 37, distance: 24.2
click at [55, 31] on div "Tablet User · (513) 628-3311 Aug 21, 2025 12:11:31 AM at HaNoBe - w/out Gym HaN…" at bounding box center [81, 12] width 90 height 38
copy span "(513) 628-3311"
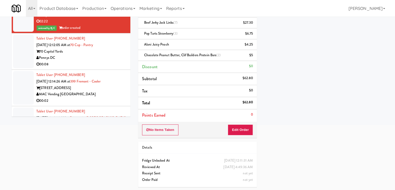
click at [253, 101] on li "Total $62.80" at bounding box center [197, 103] width 119 height 12
click at [253, 102] on li "Total $62.80" at bounding box center [197, 103] width 119 height 12
copy li "$62.80"
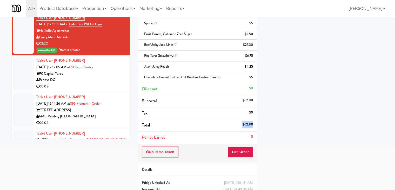
scroll to position [0, 0]
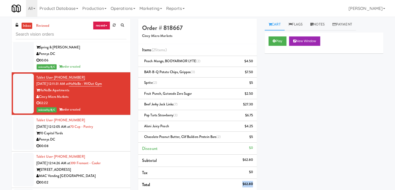
drag, startPoint x: 79, startPoint y: 120, endPoint x: 54, endPoint y: 118, distance: 24.8
click at [54, 113] on div "Tablet User · (513) 628-3311 Aug 21, 2025 12:11:31 AM at HaNoBe - w/out Gym HaN…" at bounding box center [81, 93] width 90 height 38
click at [84, 113] on div "Tablet User · (513) 628-3311 Aug 21, 2025 12:11:31 AM at HaNoBe - w/out Gym HaN…" at bounding box center [81, 93] width 90 height 38
click at [0, 95] on div "inbox reviewed recent all unclear take inventory issue suspicious failed recent…" at bounding box center [197, 146] width 395 height 254
drag, startPoint x: 78, startPoint y: 119, endPoint x: 36, endPoint y: 115, distance: 42.3
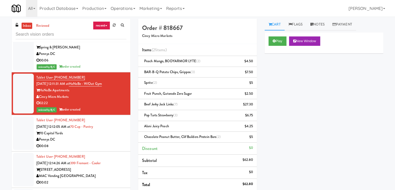
click at [36, 115] on li "Tablet User · (513) 628-3311 Aug 21, 2025 12:11:31 AM at HaNoBe - w/out Gym HaN…" at bounding box center [71, 93] width 119 height 43
copy link "Tablet User · (513) 628-3311"
drag, startPoint x: 113, startPoint y: 127, endPoint x: 77, endPoint y: 125, distance: 36.4
click at [77, 113] on div "Tablet User · (513) 628-3311 Aug 21, 2025 12:11:31 AM at HaNoBe - w/out Gym HaN…" at bounding box center [81, 93] width 90 height 38
copy link "HaNoBe - w/out Gym"
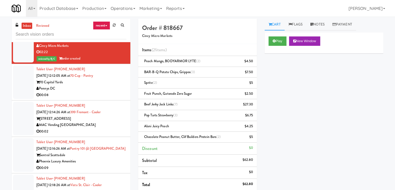
scroll to position [3398, 0]
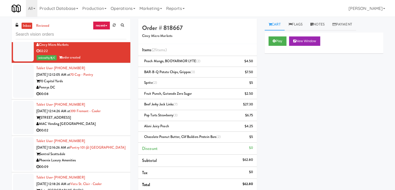
drag, startPoint x: 69, startPoint y: 123, endPoint x: 36, endPoint y: 116, distance: 33.4
click at [36, 97] on div "Tablet User · (407) 705-4613 Aug 21, 2025 12:12:05 AM at 70 Cap - Pantry 70 Cap…" at bounding box center [81, 81] width 90 height 32
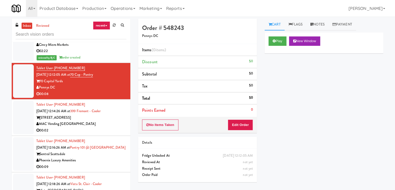
copy div "Pennys DC"
drag, startPoint x: 63, startPoint y: 130, endPoint x: 41, endPoint y: 129, distance: 22.9
click at [41, 91] on div "Pennys DC" at bounding box center [81, 87] width 90 height 6
drag, startPoint x: 69, startPoint y: 88, endPoint x: 40, endPoint y: 89, distance: 28.6
click at [40, 48] on div "Cincy Micro Markets" at bounding box center [81, 45] width 90 height 6
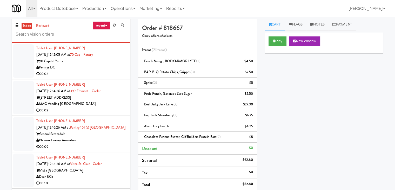
scroll to position [3450, 0]
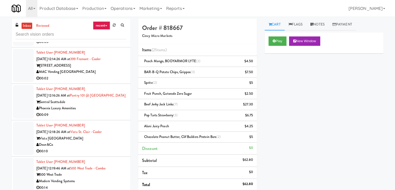
click at [107, 39] on div "Pennys DC" at bounding box center [81, 35] width 90 height 6
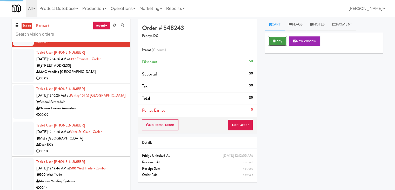
click at [284, 44] on button "Play" at bounding box center [278, 40] width 18 height 9
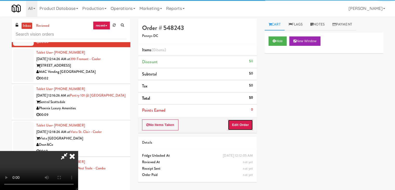
click at [241, 123] on button "Edit Order" at bounding box center [240, 124] width 25 height 11
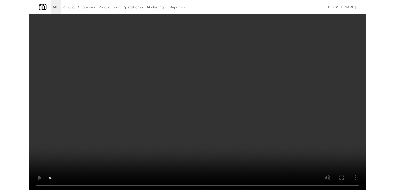
scroll to position [3430, 0]
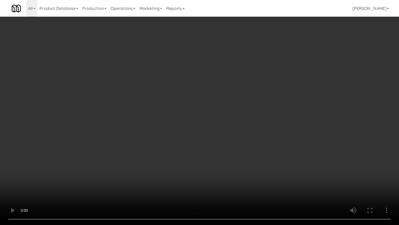
click at [228, 139] on video at bounding box center [199, 112] width 399 height 225
click at [227, 139] on video at bounding box center [199, 112] width 399 height 225
click at [238, 124] on video at bounding box center [199, 112] width 399 height 225
drag, startPoint x: 239, startPoint y: 124, endPoint x: 240, endPoint y: 122, distance: 3.0
click at [240, 122] on video at bounding box center [199, 112] width 399 height 225
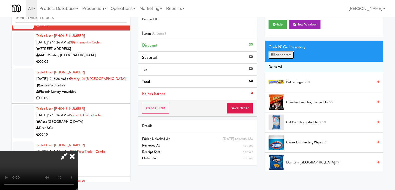
click at [286, 56] on button "Planogram" at bounding box center [281, 55] width 25 height 8
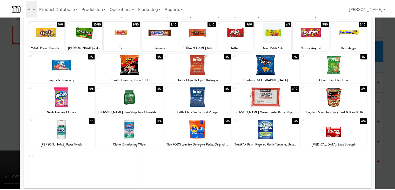
scroll to position [65, 0]
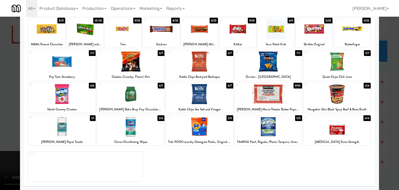
click at [72, 127] on div at bounding box center [62, 126] width 68 height 20
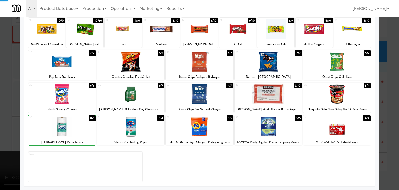
drag, startPoint x: 0, startPoint y: 120, endPoint x: 105, endPoint y: 113, distance: 105.0
click at [6, 119] on div at bounding box center [199, 95] width 399 height 190
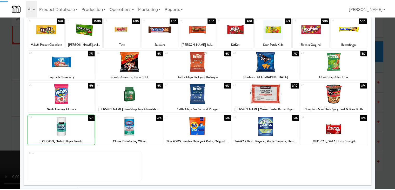
scroll to position [3450, 0]
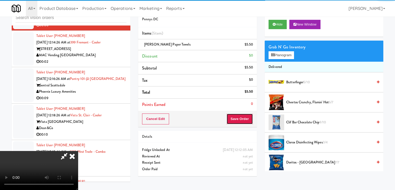
click at [251, 119] on button "Save Order" at bounding box center [240, 118] width 27 height 11
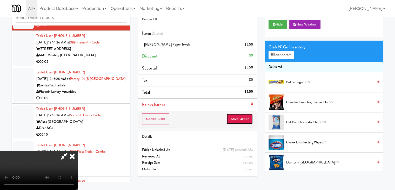
click at [251, 119] on button "Save Order" at bounding box center [240, 118] width 27 height 11
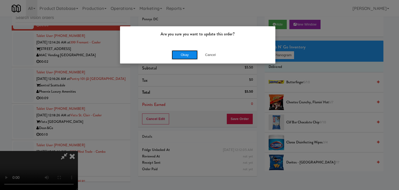
click at [182, 54] on button "Okay" at bounding box center [185, 54] width 26 height 9
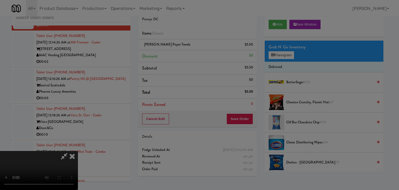
click at [182, 54] on div "Okay Cancel" at bounding box center [197, 44] width 155 height 17
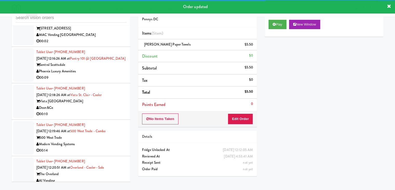
scroll to position [3528, 0]
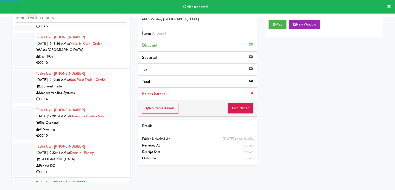
drag, startPoint x: 288, startPoint y: 23, endPoint x: 279, endPoint y: 38, distance: 17.2
click at [288, 23] on div "Play New Window" at bounding box center [324, 24] width 111 height 9
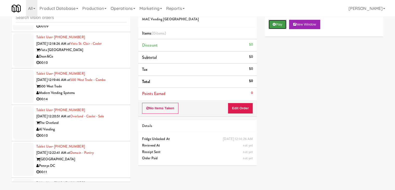
click at [281, 27] on button "Play" at bounding box center [278, 24] width 18 height 9
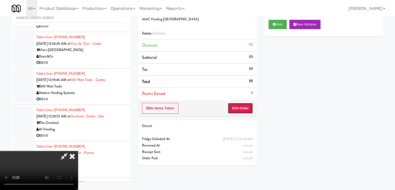
click at [241, 103] on button "Edit Order" at bounding box center [240, 108] width 25 height 11
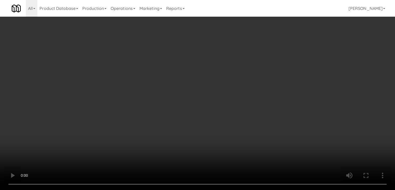
scroll to position [3509, 0]
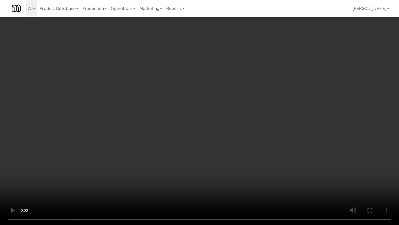
click at [218, 163] on video at bounding box center [199, 112] width 399 height 225
drag, startPoint x: 218, startPoint y: 162, endPoint x: 222, endPoint y: 160, distance: 4.4
click at [219, 162] on video at bounding box center [199, 112] width 399 height 225
click at [233, 157] on video at bounding box center [199, 112] width 399 height 225
click at [234, 153] on video at bounding box center [199, 112] width 399 height 225
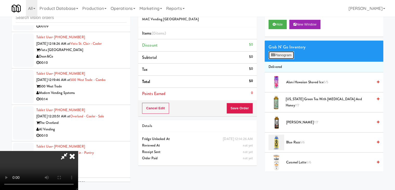
click at [274, 57] on button "Planogram" at bounding box center [281, 55] width 25 height 8
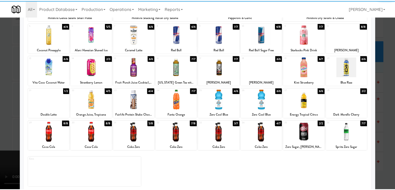
scroll to position [65, 0]
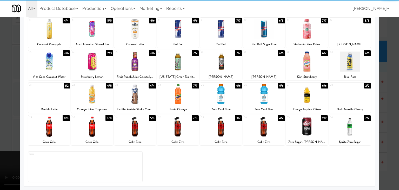
click at [49, 128] on div at bounding box center [49, 126] width 42 height 20
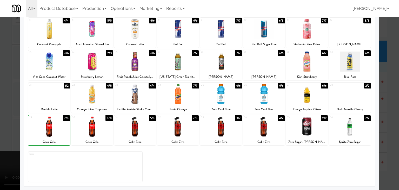
drag, startPoint x: 0, startPoint y: 127, endPoint x: 114, endPoint y: 121, distance: 114.5
click at [7, 126] on div at bounding box center [199, 95] width 399 height 190
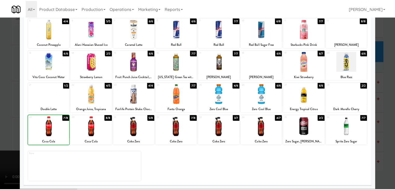
scroll to position [3528, 0]
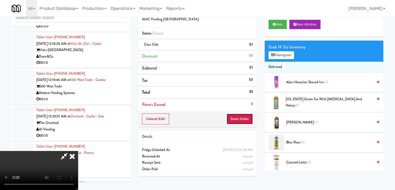
click at [247, 119] on button "Save Order" at bounding box center [240, 118] width 27 height 11
click at [247, 118] on button "Save Order" at bounding box center [240, 118] width 27 height 11
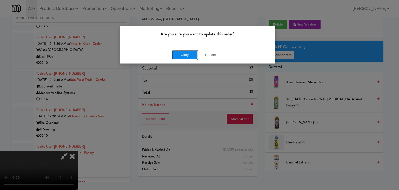
click at [188, 57] on button "Okay" at bounding box center [185, 54] width 26 height 9
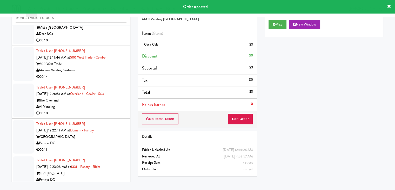
scroll to position [3534, 0]
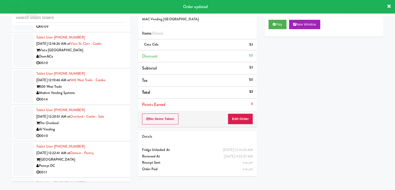
click at [105, 23] on div "Phoenix Luxury Amenities" at bounding box center [81, 20] width 90 height 6
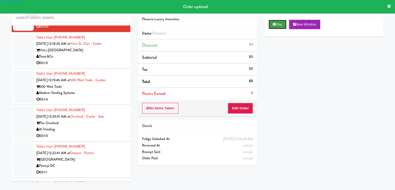
click at [283, 23] on button "Play" at bounding box center [278, 24] width 18 height 9
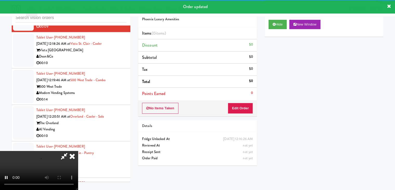
click at [238, 103] on div "No Items Taken Edit Order" at bounding box center [197, 108] width 119 height 16
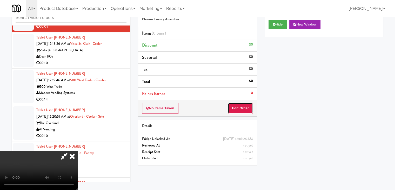
click at [238, 103] on button "Edit Order" at bounding box center [240, 108] width 25 height 11
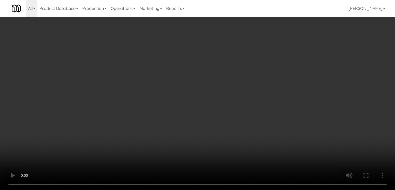
scroll to position [3515, 0]
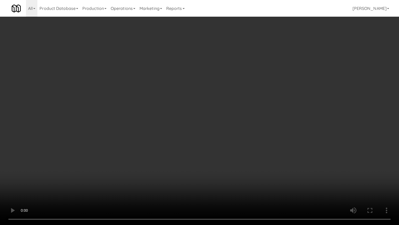
click at [221, 167] on video at bounding box center [199, 112] width 399 height 225
click at [223, 161] on video at bounding box center [199, 112] width 399 height 225
click at [221, 161] on video at bounding box center [199, 112] width 399 height 225
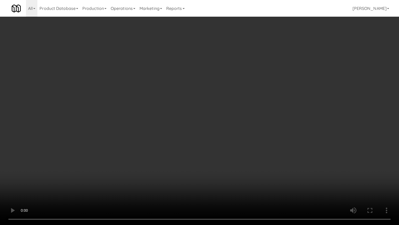
click at [221, 161] on video at bounding box center [199, 112] width 399 height 225
click at [224, 160] on video at bounding box center [199, 112] width 399 height 225
click at [224, 159] on video at bounding box center [199, 112] width 399 height 225
click at [226, 156] on video at bounding box center [199, 112] width 399 height 225
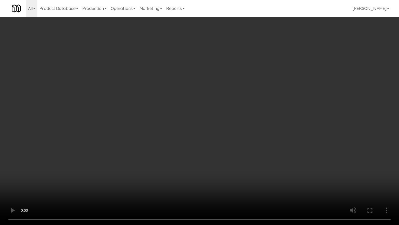
click at [221, 154] on video at bounding box center [199, 112] width 399 height 225
click at [228, 145] on video at bounding box center [199, 112] width 399 height 225
drag, startPoint x: 228, startPoint y: 145, endPoint x: 244, endPoint y: 107, distance: 41.4
click at [229, 143] on video at bounding box center [199, 112] width 399 height 225
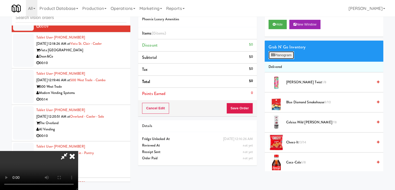
click at [284, 54] on button "Planogram" at bounding box center [281, 55] width 25 height 8
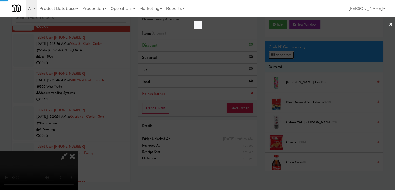
scroll to position [3515, 0]
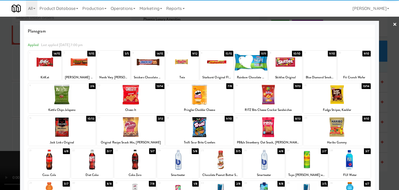
click at [181, 157] on div at bounding box center [178, 159] width 42 height 20
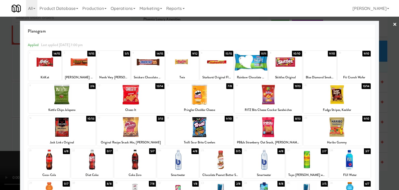
click at [248, 160] on div at bounding box center [264, 159] width 42 height 20
drag, startPoint x: 0, startPoint y: 162, endPoint x: 135, endPoint y: 149, distance: 136.1
click at [10, 161] on div at bounding box center [199, 95] width 399 height 190
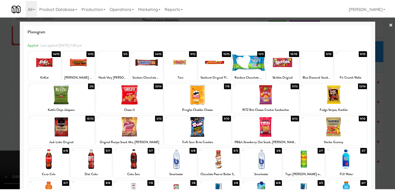
scroll to position [3534, 0]
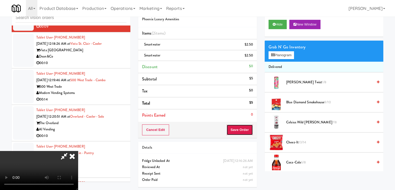
click at [247, 129] on button "Save Order" at bounding box center [240, 129] width 27 height 11
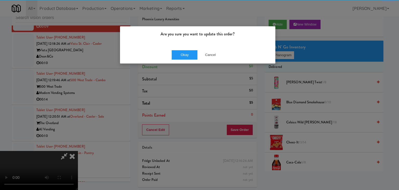
click at [190, 49] on div "Okay Cancel" at bounding box center [197, 54] width 155 height 17
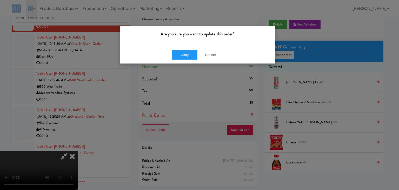
click at [190, 49] on div "Okay Cancel" at bounding box center [197, 54] width 155 height 17
click at [188, 51] on button "Okay" at bounding box center [185, 54] width 26 height 9
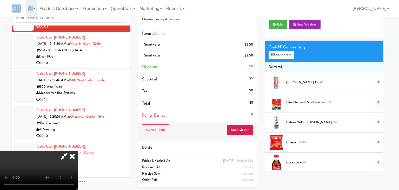
click at [188, 52] on body "Are you sure you want to update this order? Okay Cancel Okay Are you sure you w…" at bounding box center [199, 95] width 399 height 190
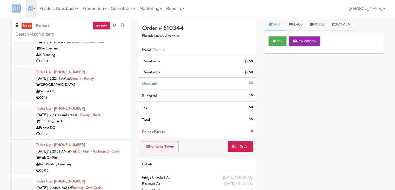
scroll to position [3664, 0]
